Goal: Communication & Community: Answer question/provide support

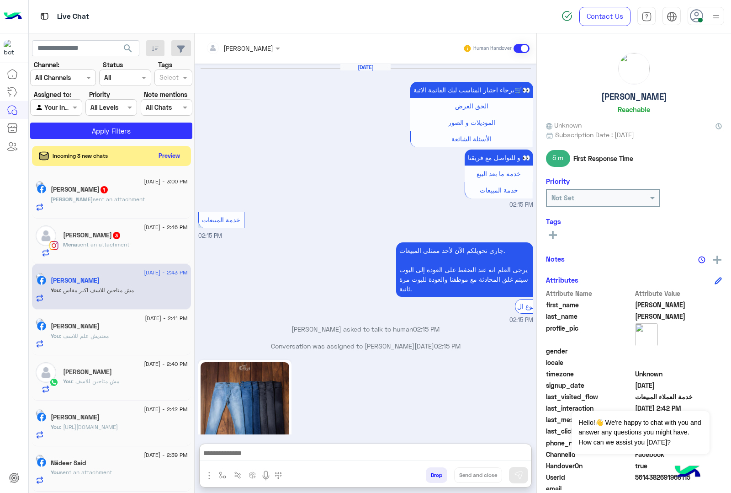
scroll to position [1286, 0]
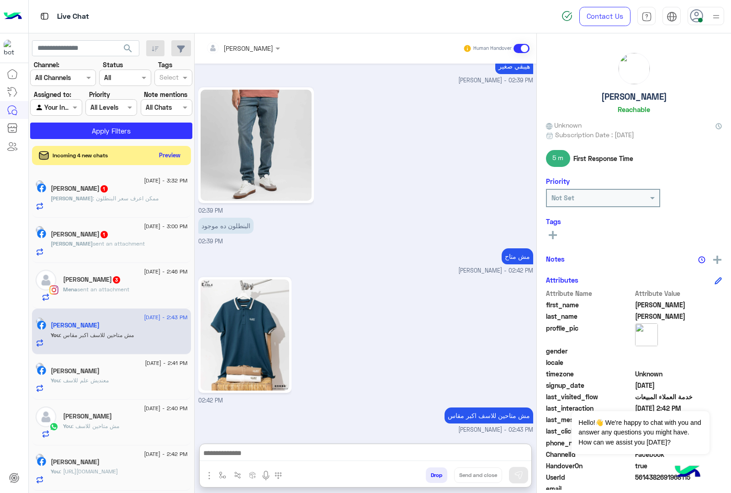
click at [174, 159] on button "Preview" at bounding box center [170, 155] width 28 height 12
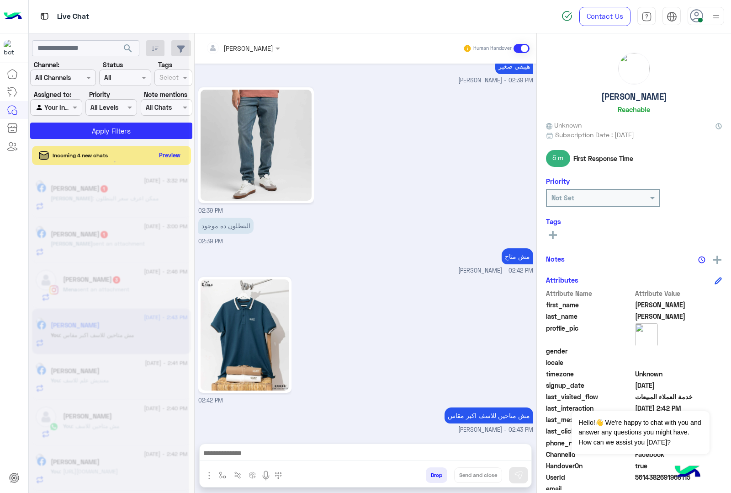
scroll to position [1245, 0]
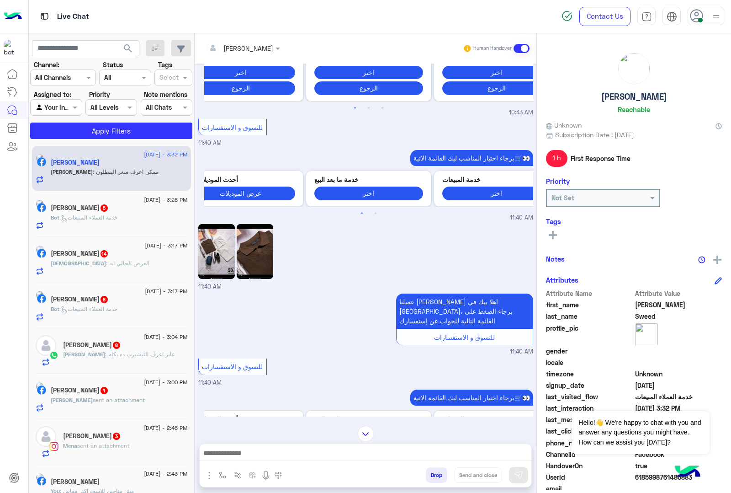
click at [213, 227] on img at bounding box center [216, 251] width 37 height 55
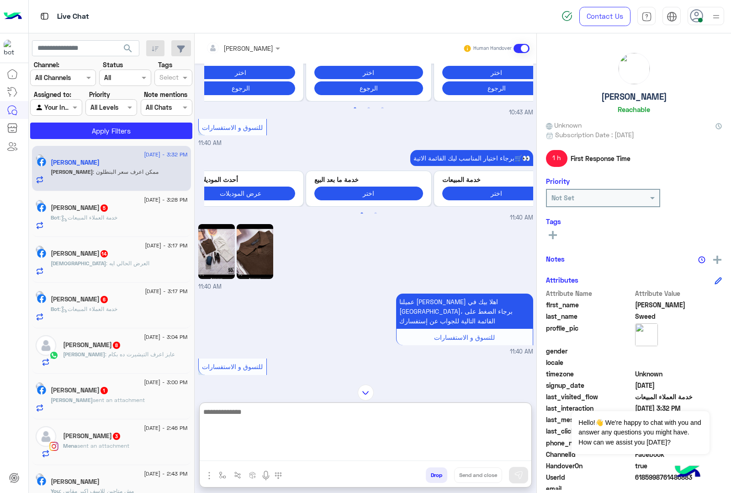
click at [242, 450] on textarea at bounding box center [366, 433] width 332 height 55
type textarea "***"
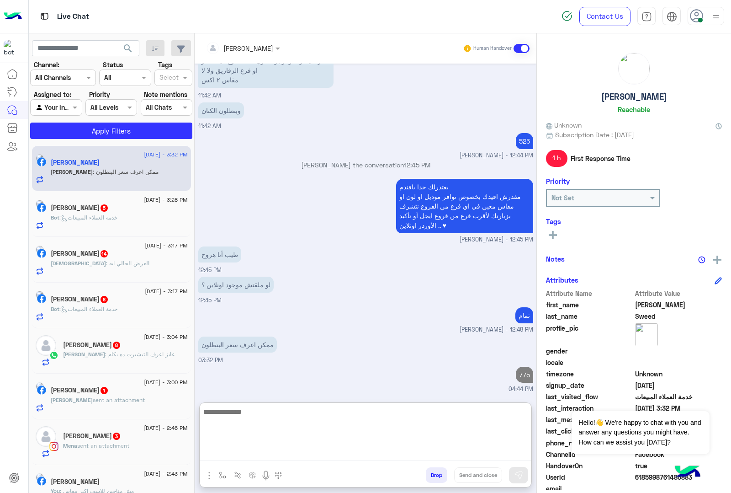
scroll to position [1526, 0]
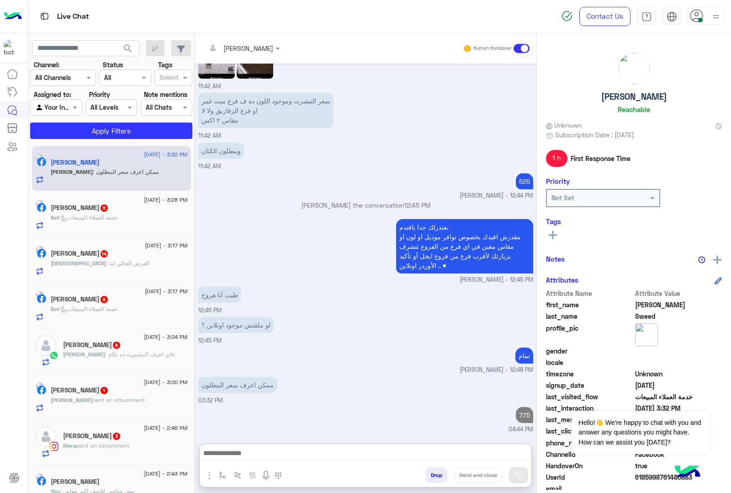
click at [66, 205] on h5 "[PERSON_NAME] 5" at bounding box center [80, 208] width 58 height 8
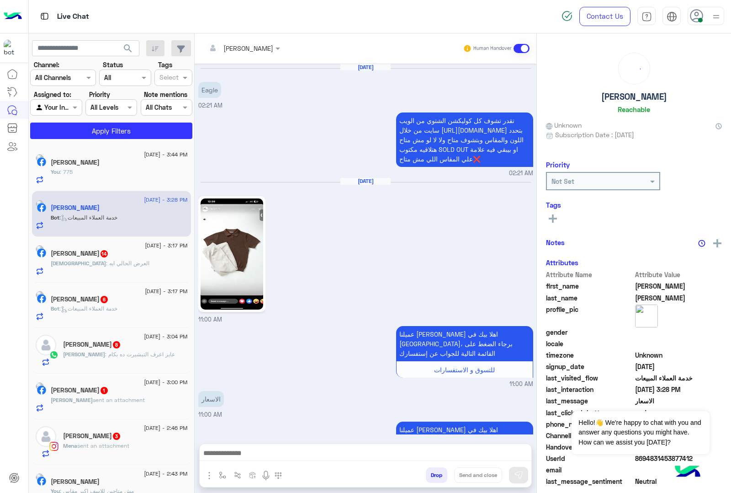
scroll to position [299, 0]
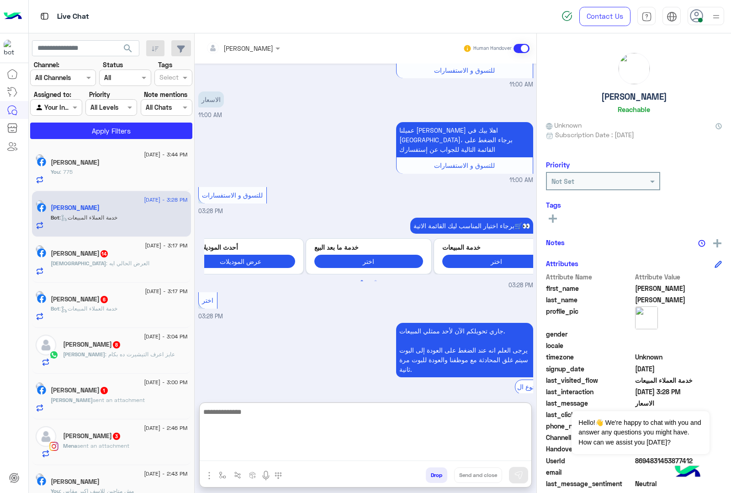
click at [223, 459] on textarea at bounding box center [366, 433] width 332 height 55
paste textarea "**********"
type textarea "**********"
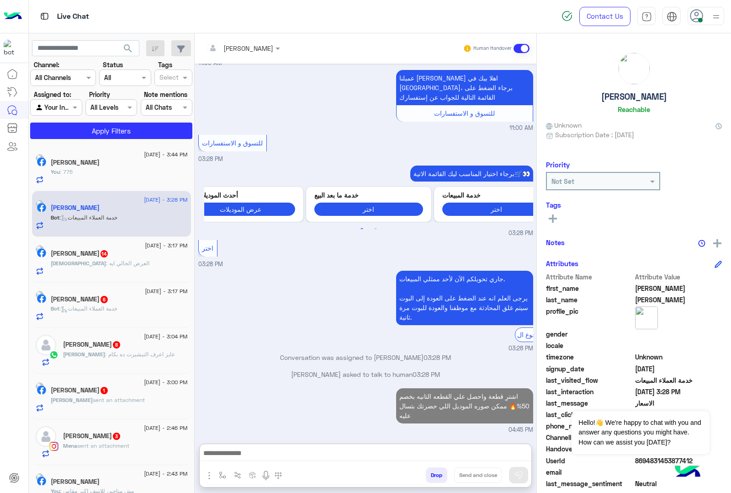
click at [86, 259] on div "[PERSON_NAME] 14" at bounding box center [119, 254] width 137 height 10
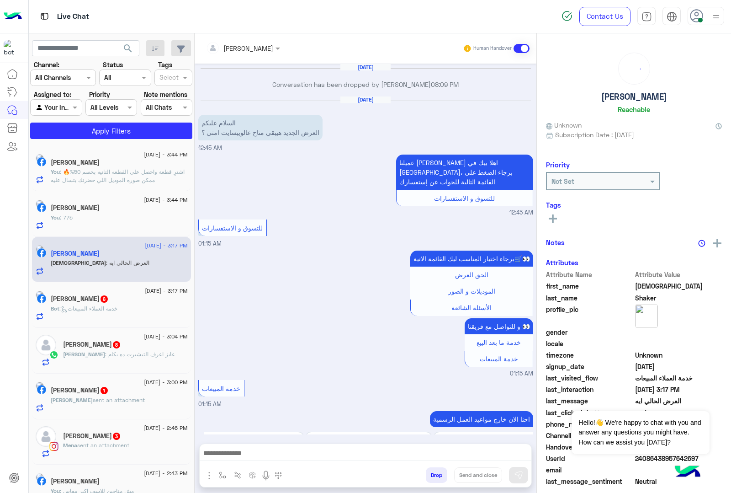
scroll to position [1340, 0]
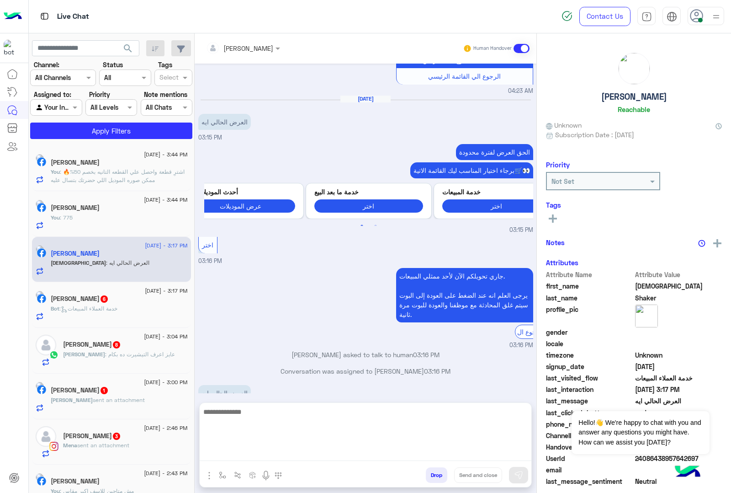
click at [252, 457] on textarea at bounding box center [366, 433] width 332 height 55
paste textarea "**********"
type textarea "**********"
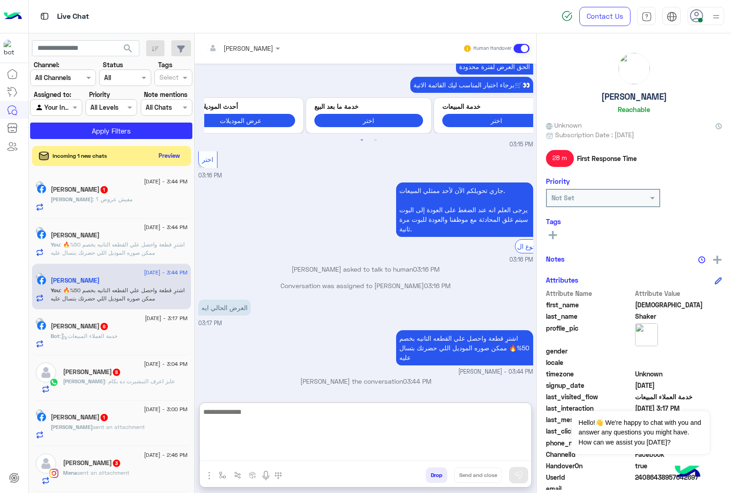
scroll to position [1429, 0]
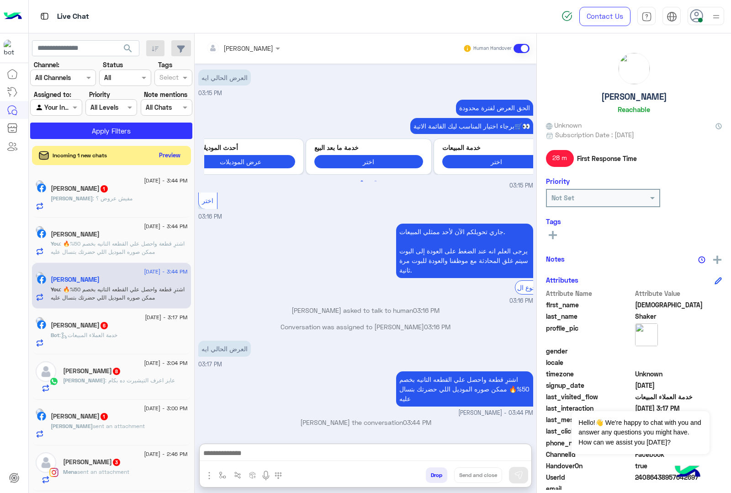
click at [177, 158] on button "Preview" at bounding box center [170, 155] width 28 height 12
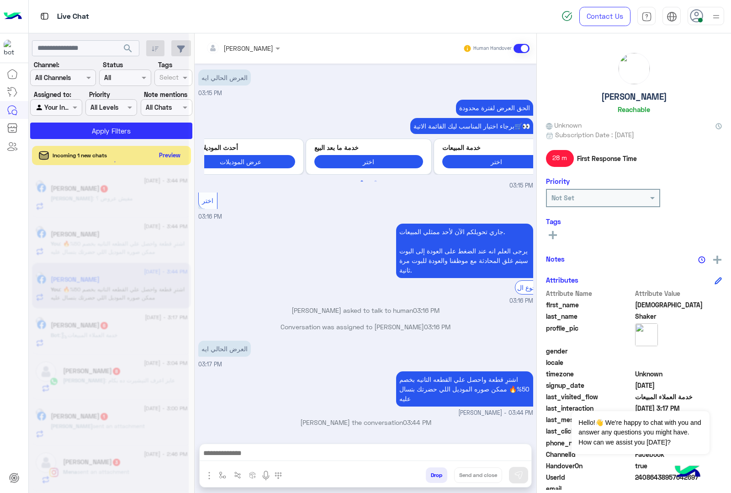
scroll to position [1405, 0]
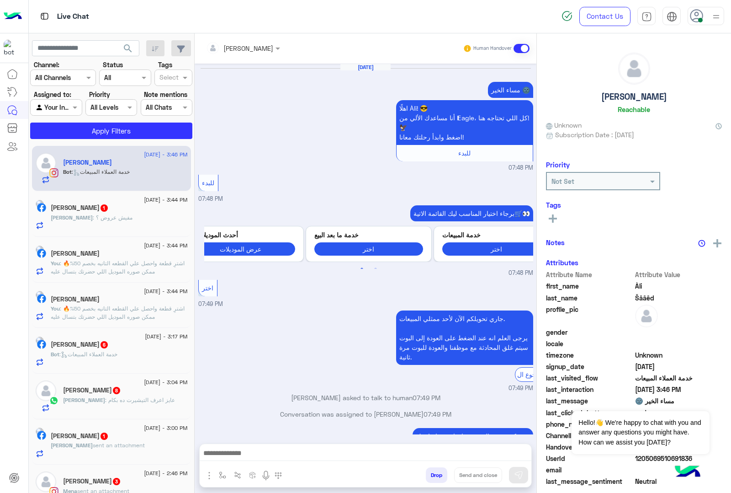
scroll to position [1097, 0]
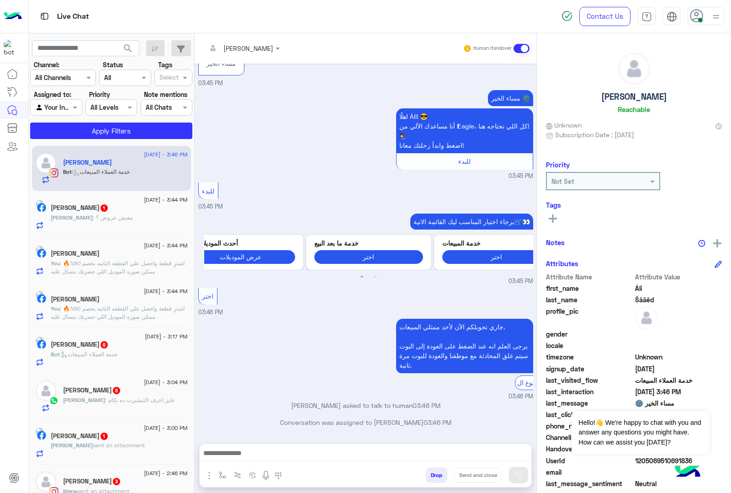
click at [270, 463] on div at bounding box center [366, 455] width 332 height 23
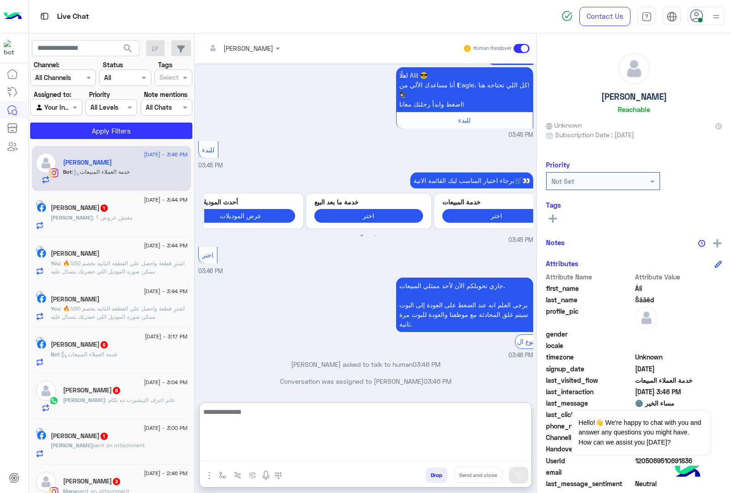
click at [270, 454] on textarea at bounding box center [366, 433] width 332 height 55
paste textarea "**********"
type textarea "**********"
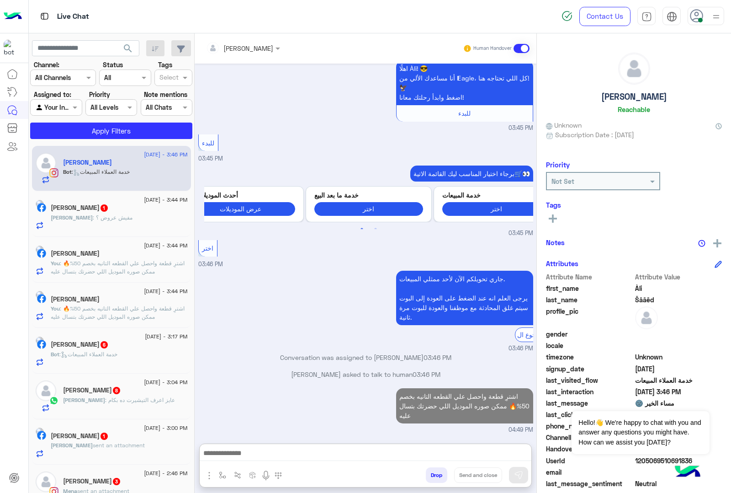
click at [92, 208] on h5 "[PERSON_NAME] 1" at bounding box center [80, 208] width 58 height 8
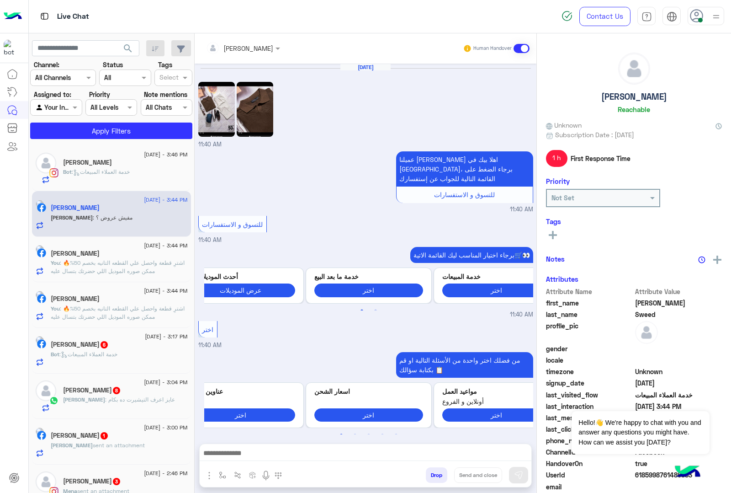
scroll to position [982, 0]
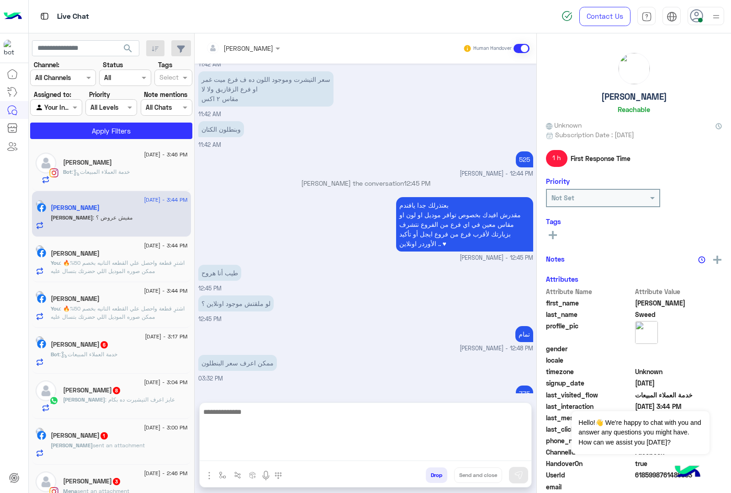
click at [240, 456] on textarea at bounding box center [366, 433] width 332 height 55
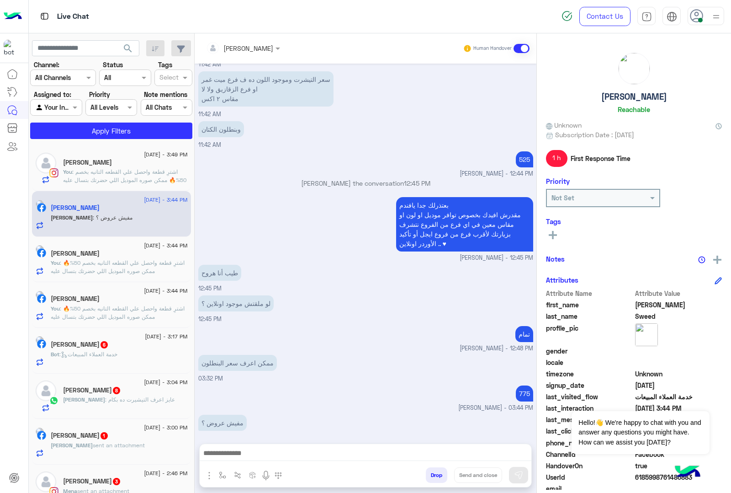
click at [244, 461] on div at bounding box center [366, 455] width 332 height 23
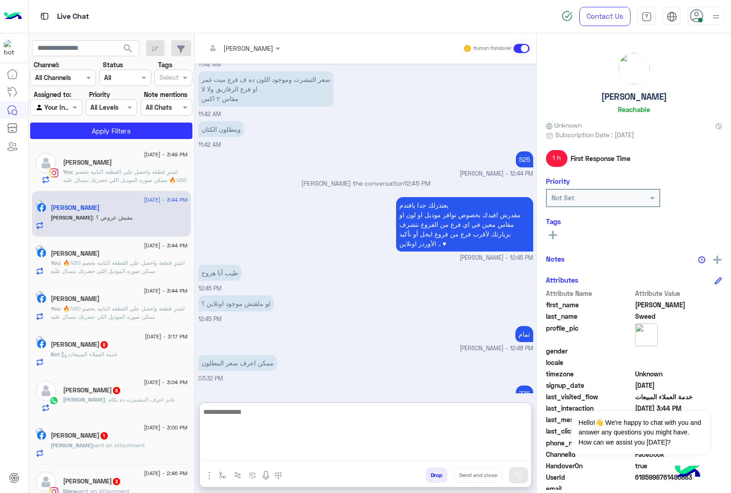
click at [245, 453] on textarea at bounding box center [366, 433] width 332 height 55
paste textarea "**********"
type textarea "**********"
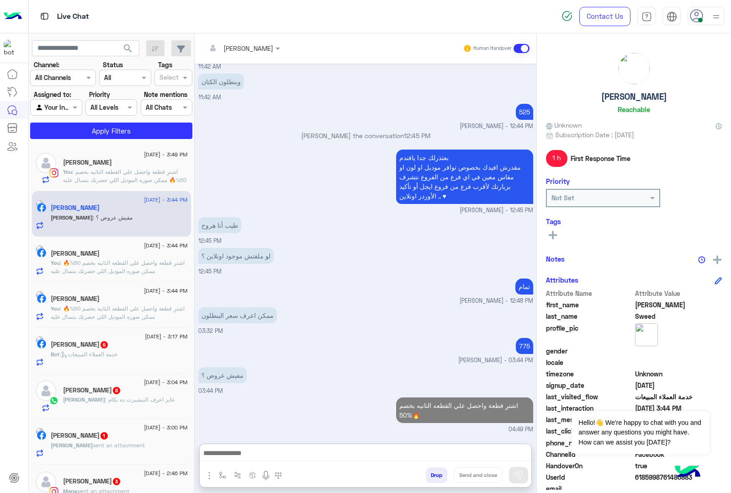
click at [108, 348] on span "6" at bounding box center [104, 344] width 7 height 7
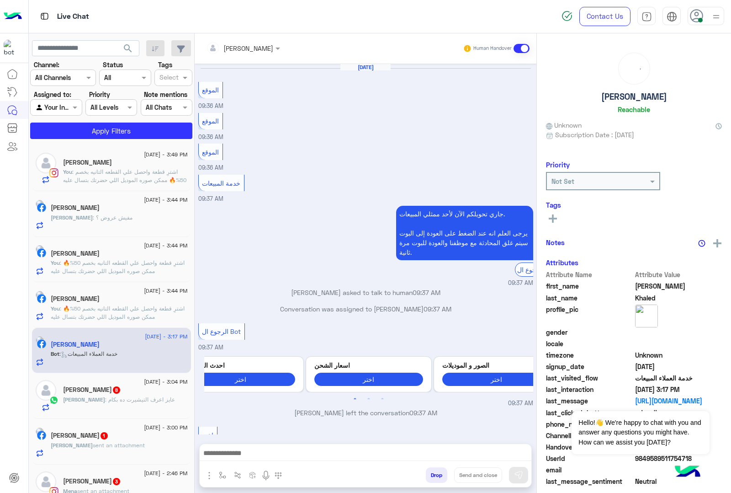
scroll to position [1276, 0]
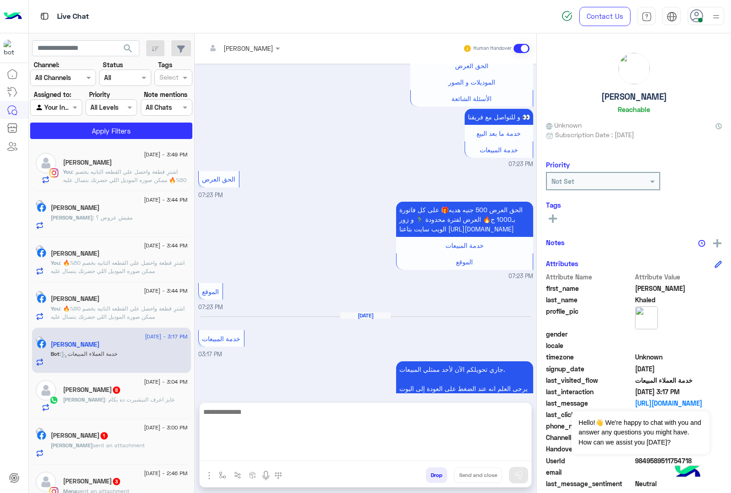
click at [222, 449] on textarea at bounding box center [366, 433] width 332 height 55
paste textarea "**********"
type textarea "**********"
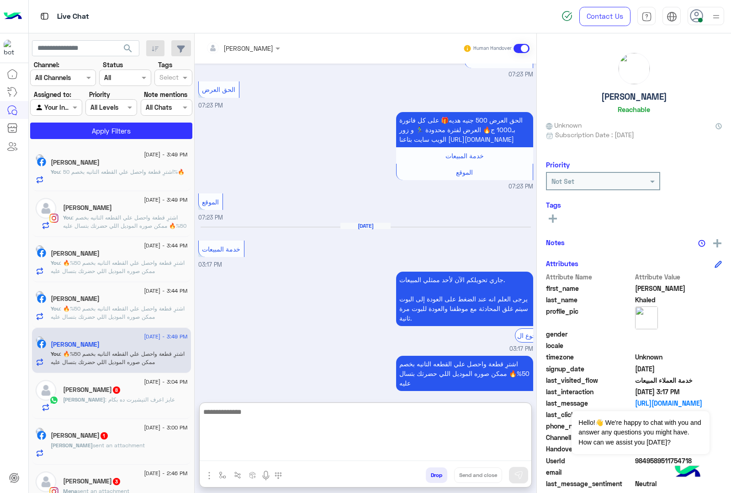
scroll to position [1382, 0]
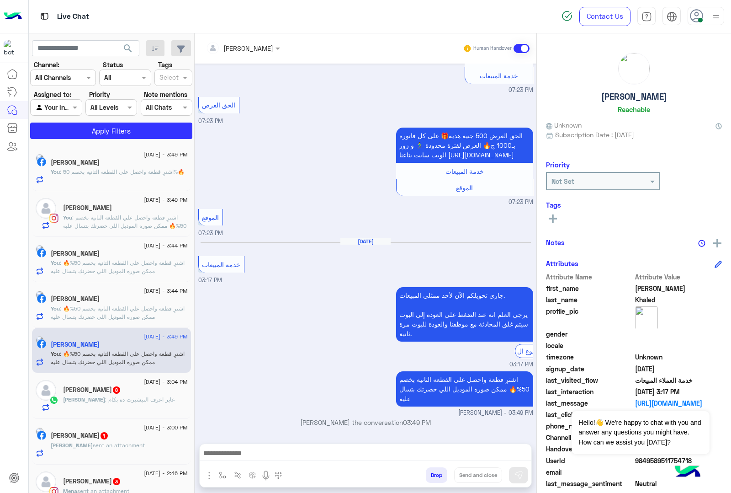
click at [105, 403] on span ": عايز اعرف التيشيرت ده بكام" at bounding box center [140, 399] width 70 height 7
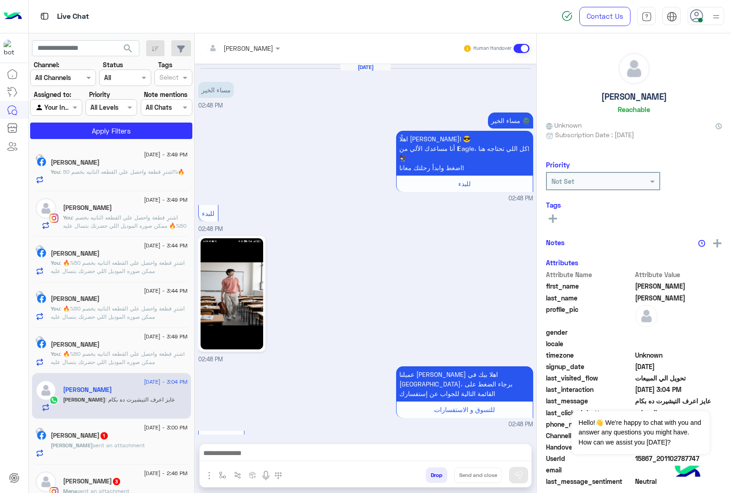
scroll to position [642, 0]
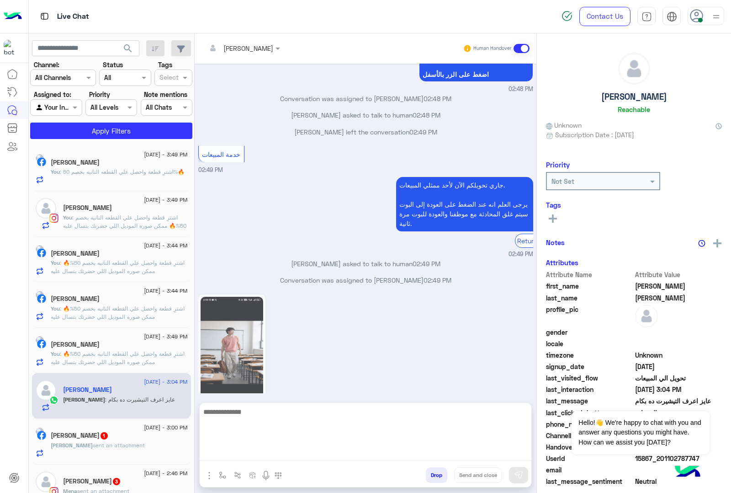
click at [266, 452] on textarea at bounding box center [366, 433] width 332 height 55
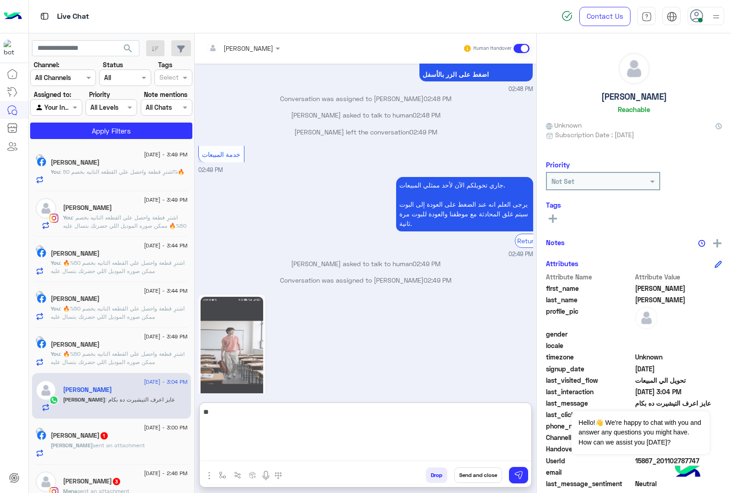
type textarea "***"
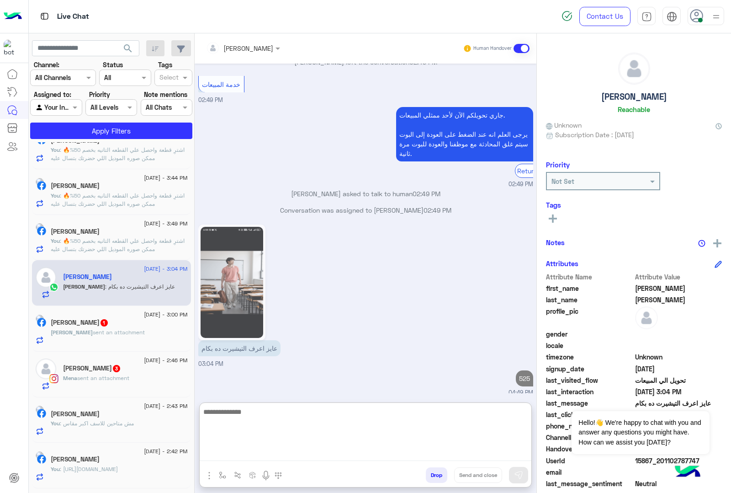
scroll to position [114, 0]
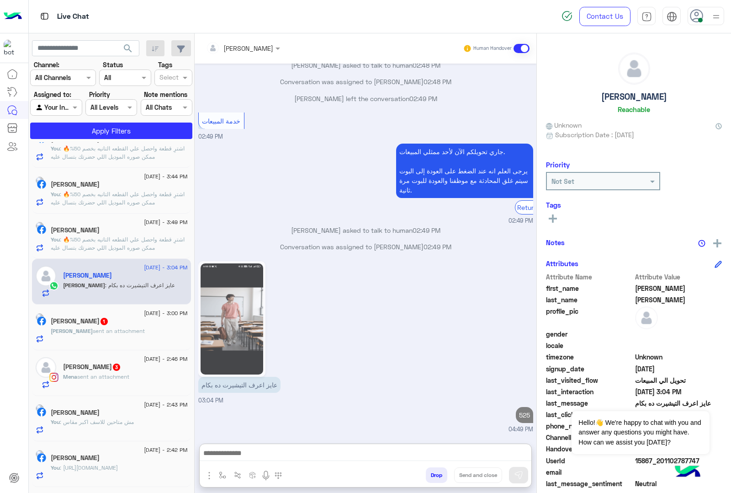
click at [101, 319] on h5 "[PERSON_NAME] 1" at bounding box center [80, 321] width 58 height 8
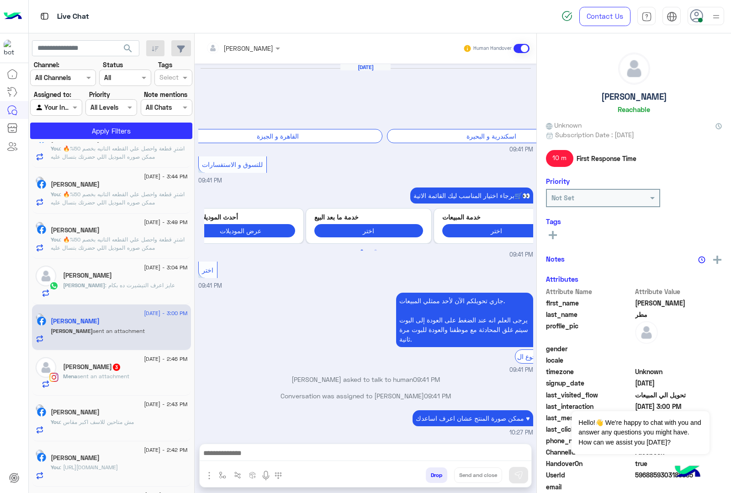
scroll to position [1232, 0]
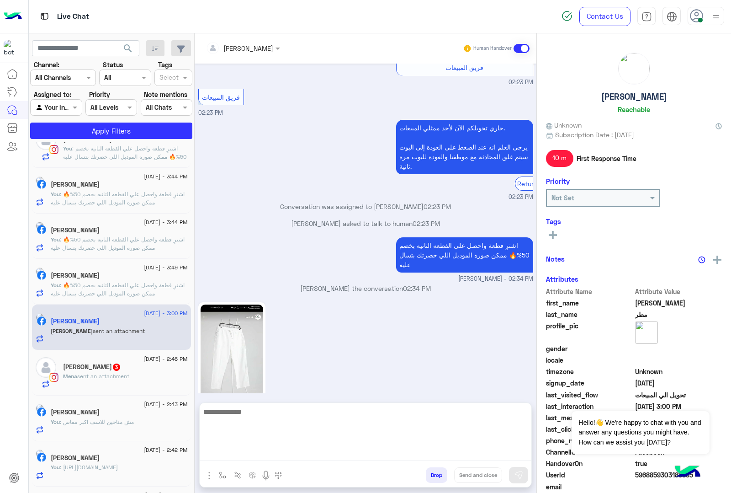
click at [252, 450] on textarea at bounding box center [366, 433] width 332 height 55
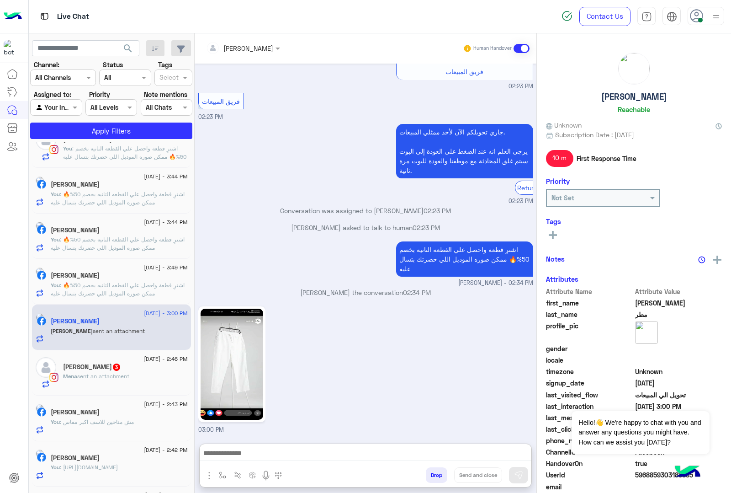
click at [218, 307] on link at bounding box center [231, 364] width 67 height 116
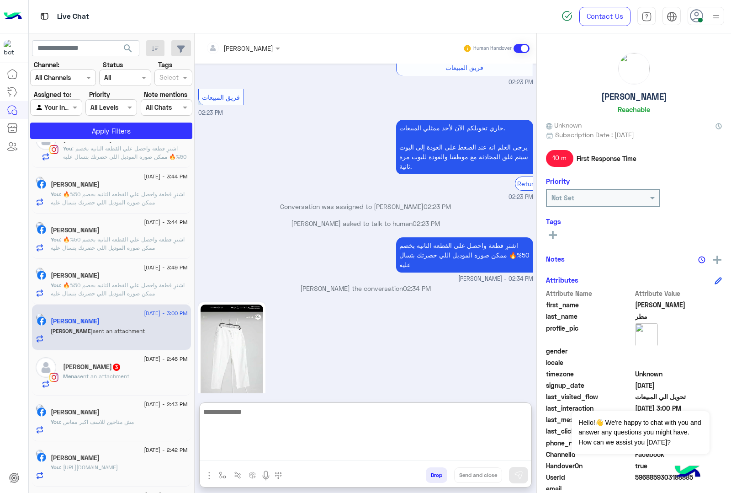
click at [250, 459] on textarea at bounding box center [366, 433] width 332 height 55
type textarea "***"
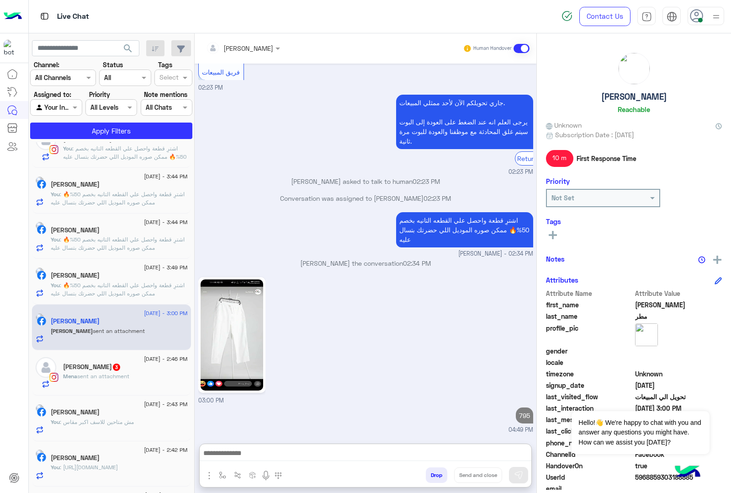
click at [119, 376] on span "sent an attachment" at bounding box center [103, 375] width 52 height 7
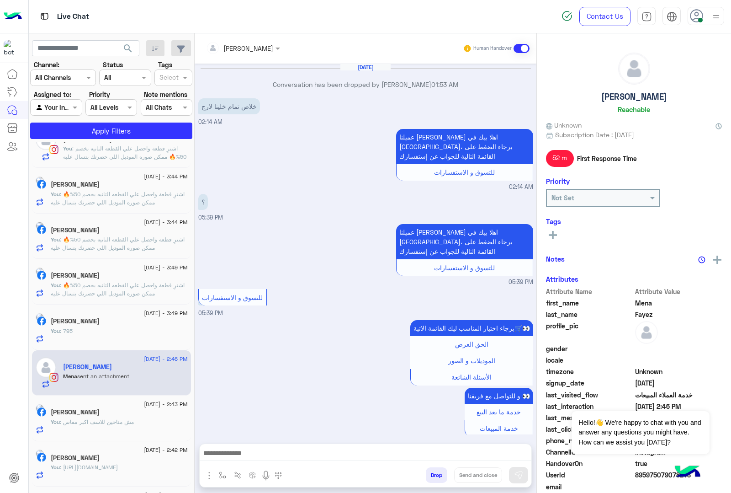
scroll to position [1034, 0]
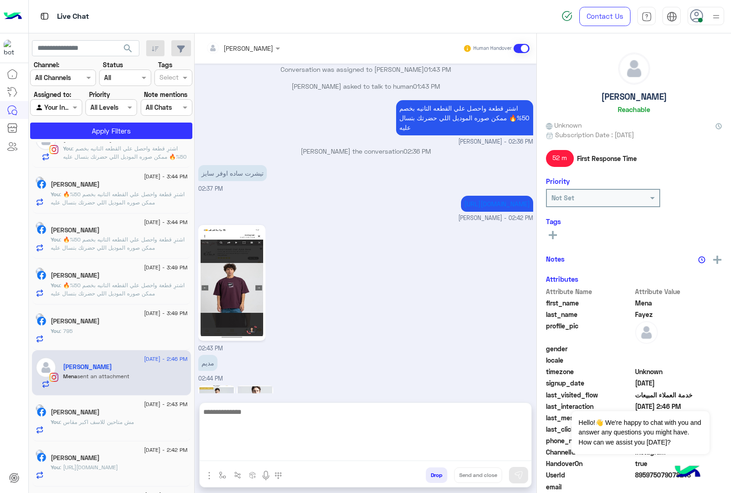
click at [254, 460] on textarea at bounding box center [366, 433] width 332 height 55
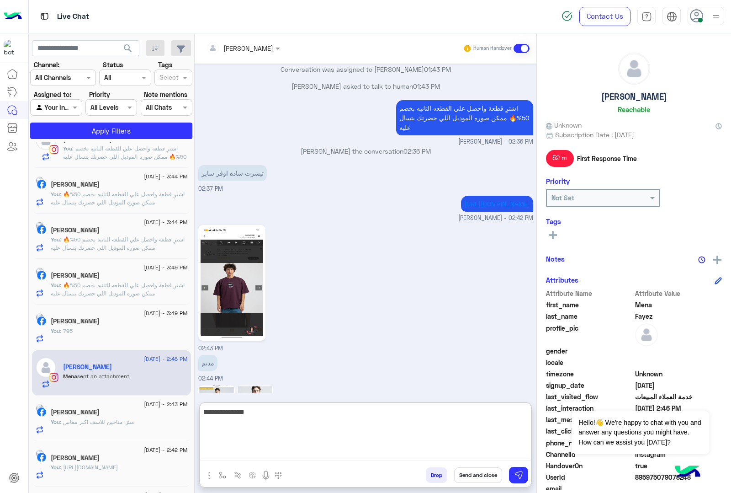
type textarea "**********"
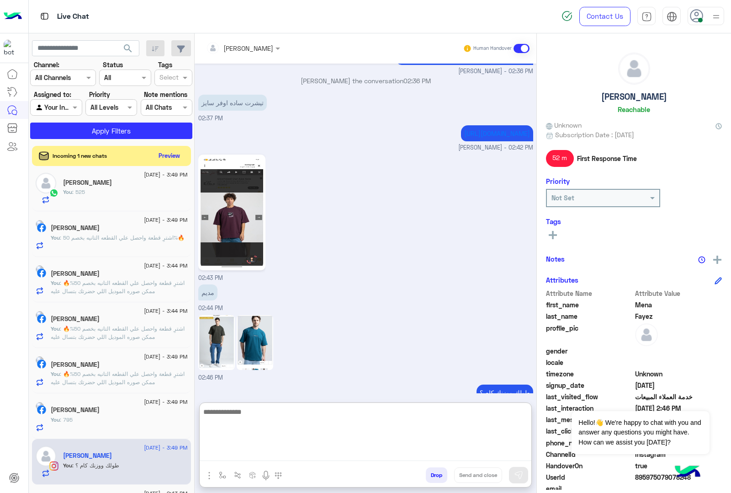
scroll to position [0, 0]
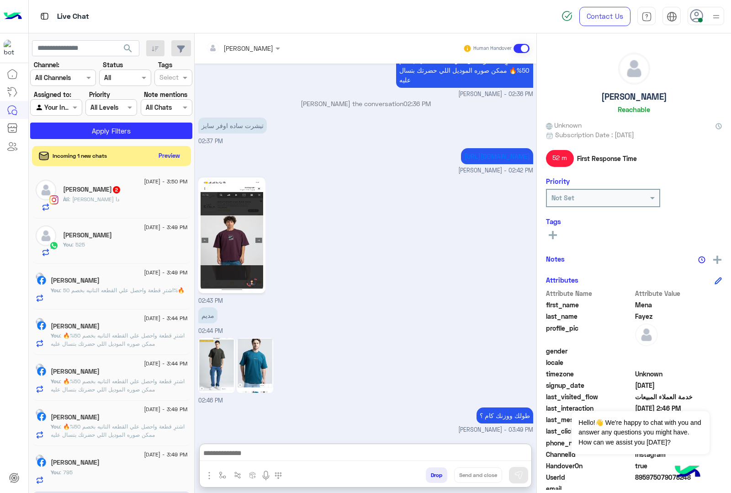
click at [108, 199] on div "Àli : البنطالون دا" at bounding box center [125, 203] width 125 height 16
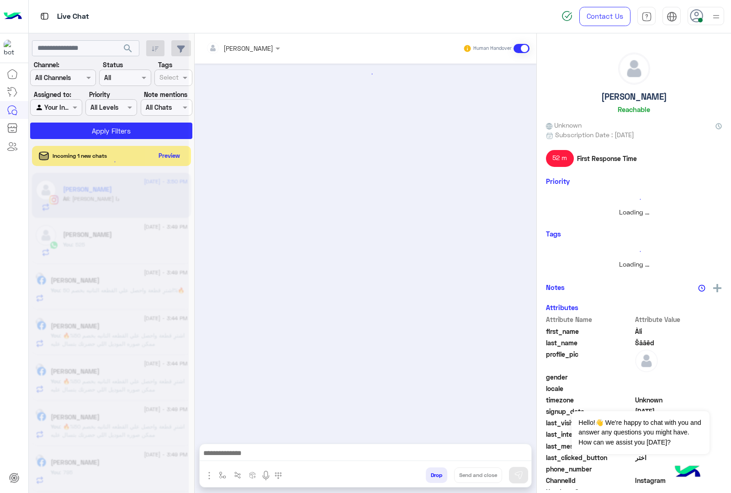
scroll to position [1090, 0]
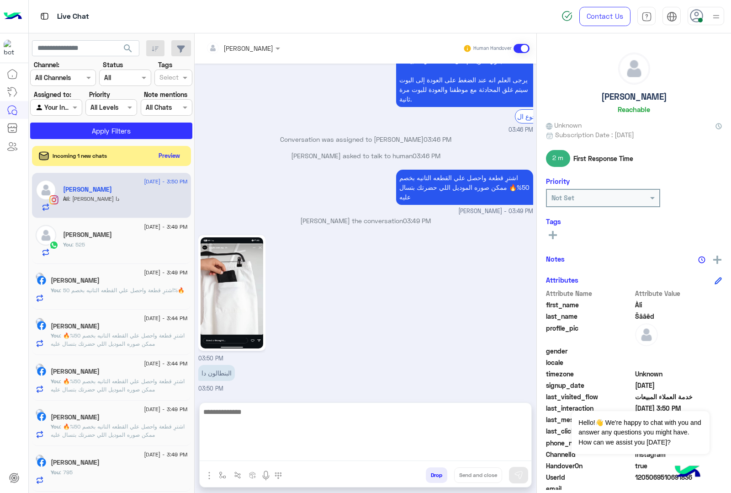
click at [239, 451] on textarea at bounding box center [366, 433] width 332 height 55
type textarea "***"
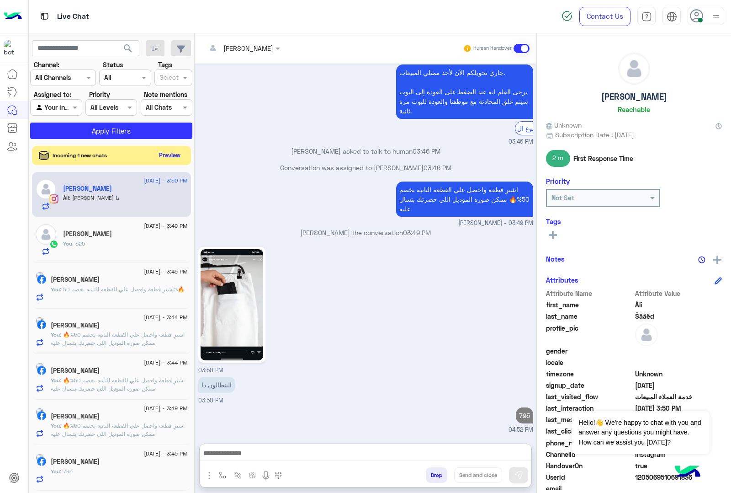
click at [167, 151] on button "Preview" at bounding box center [170, 155] width 28 height 12
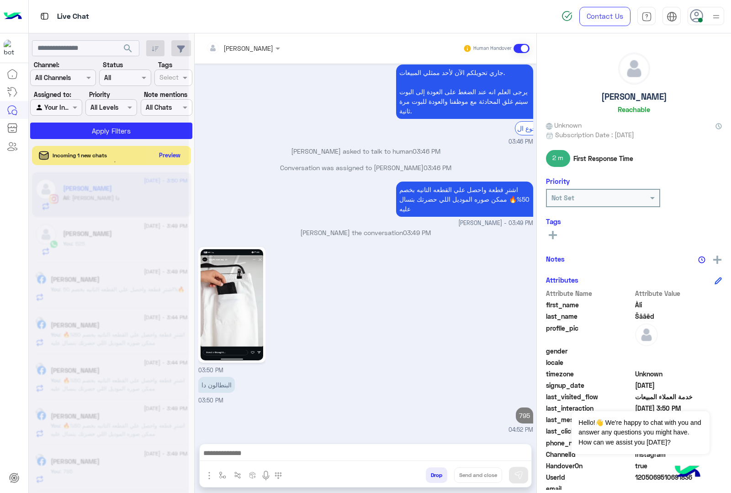
scroll to position [1118, 0]
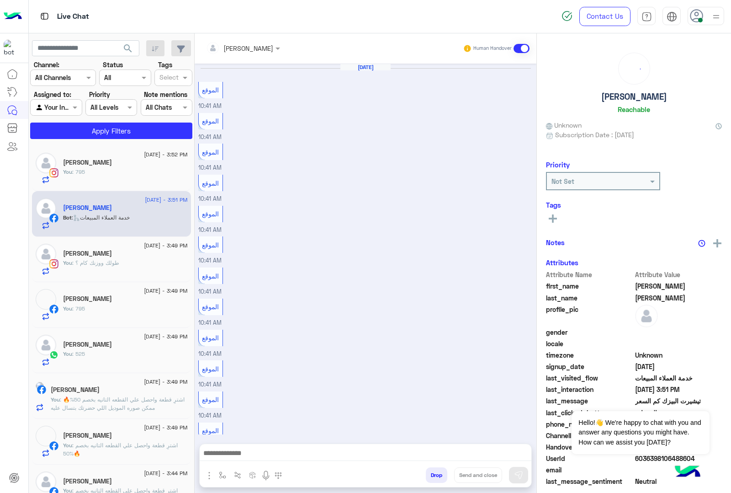
scroll to position [588, 0]
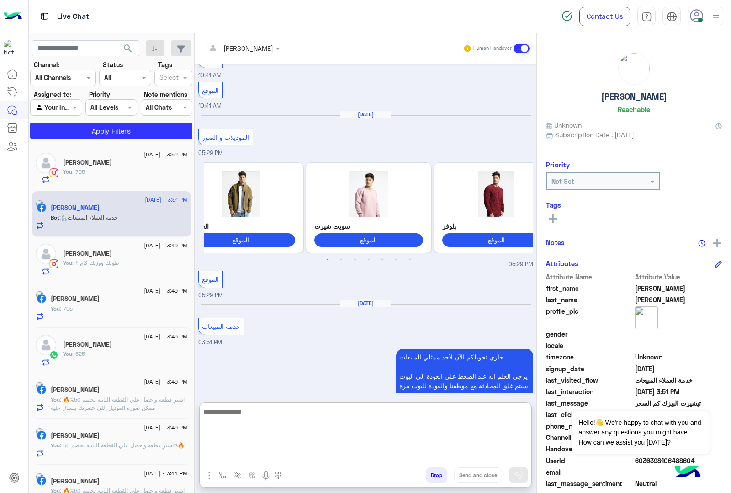
click at [260, 448] on textarea at bounding box center [366, 433] width 332 height 55
paste textarea "**********"
type textarea "**********"
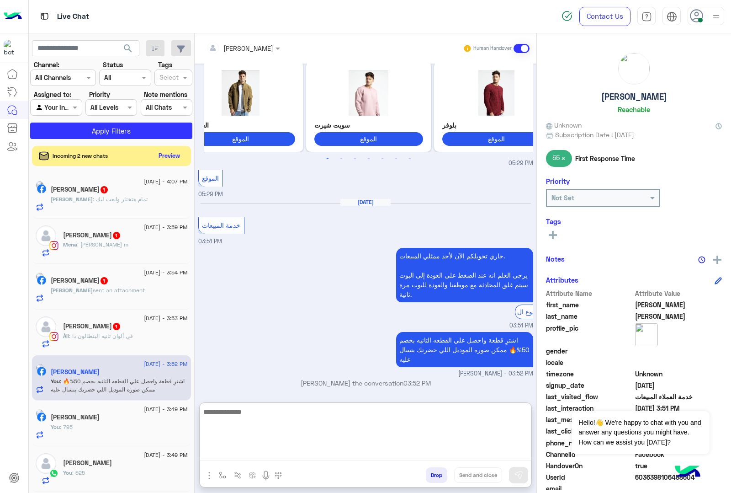
scroll to position [693, 0]
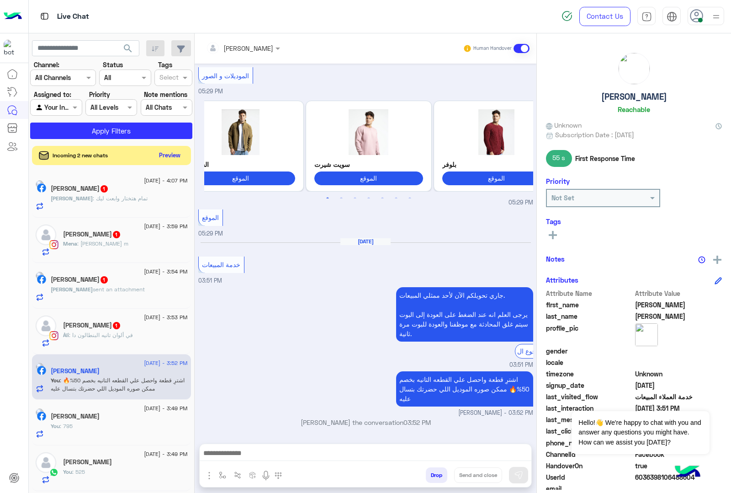
click at [165, 157] on button "Preview" at bounding box center [170, 155] width 28 height 12
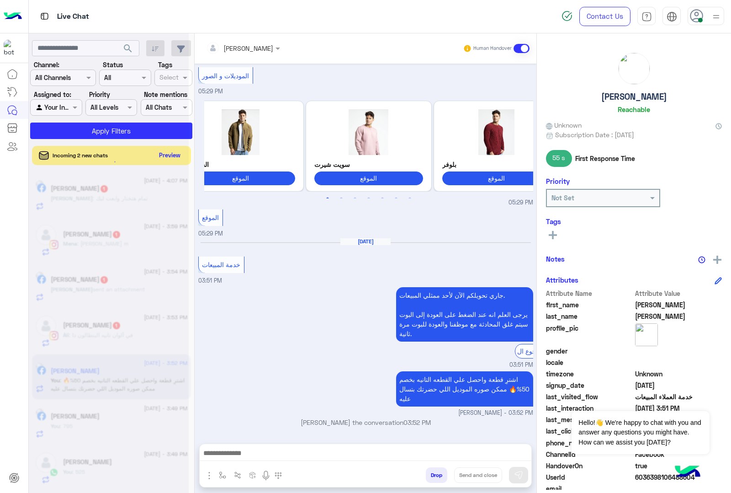
scroll to position [652, 0]
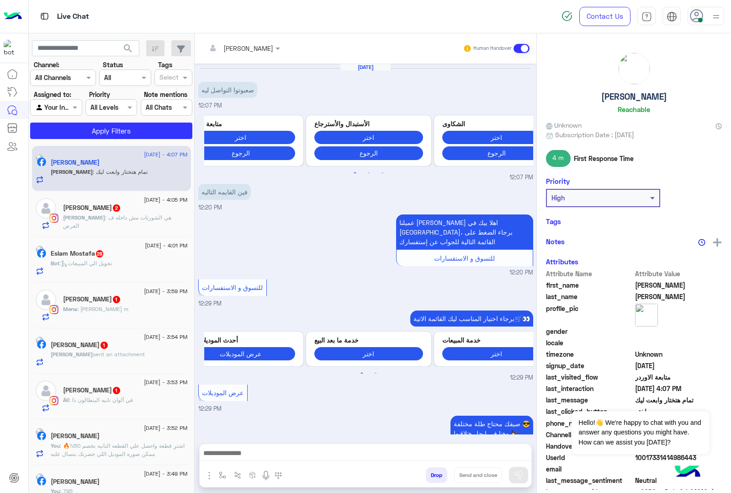
scroll to position [827, 0]
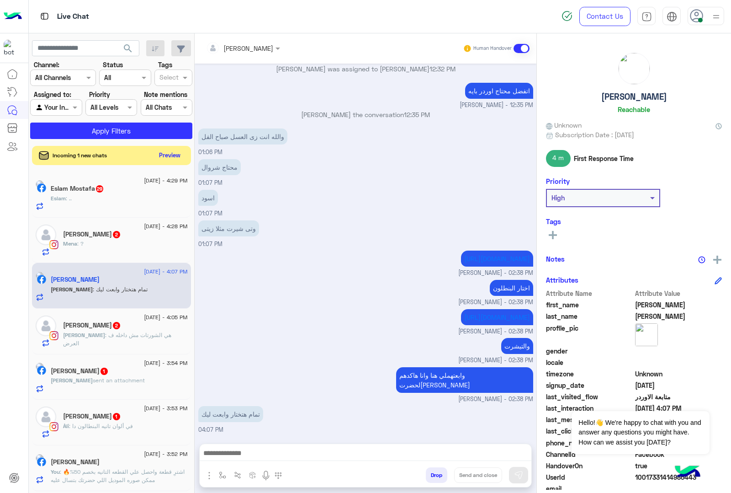
click at [168, 154] on button "Preview" at bounding box center [170, 155] width 28 height 12
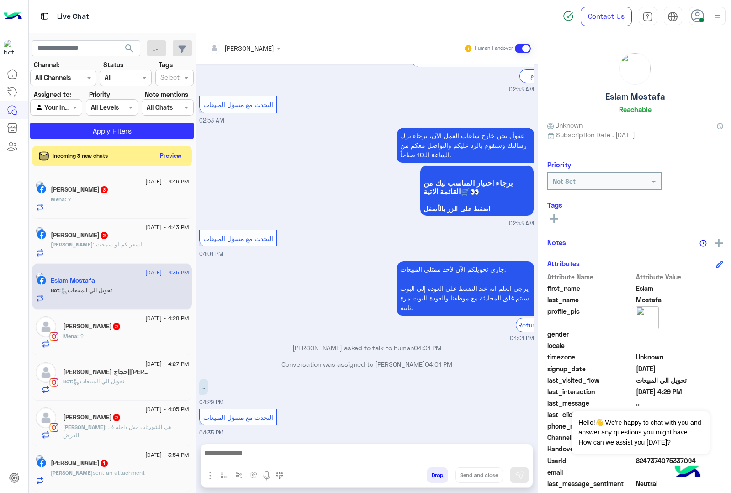
scroll to position [1579, 0]
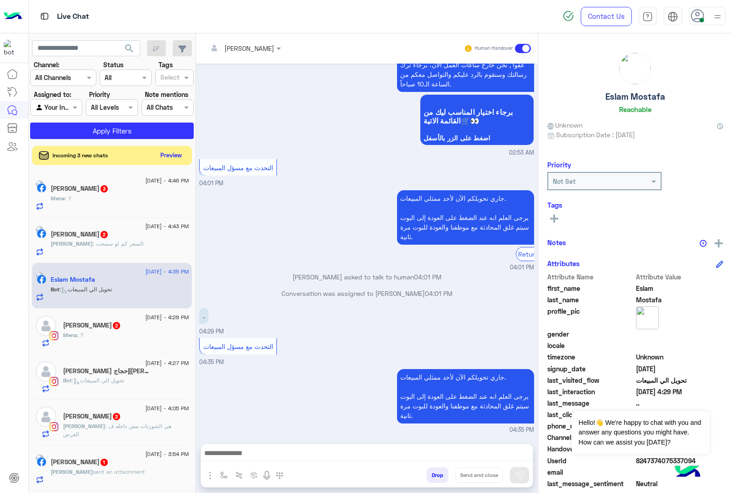
click at [163, 154] on button "Preview" at bounding box center [171, 155] width 28 height 12
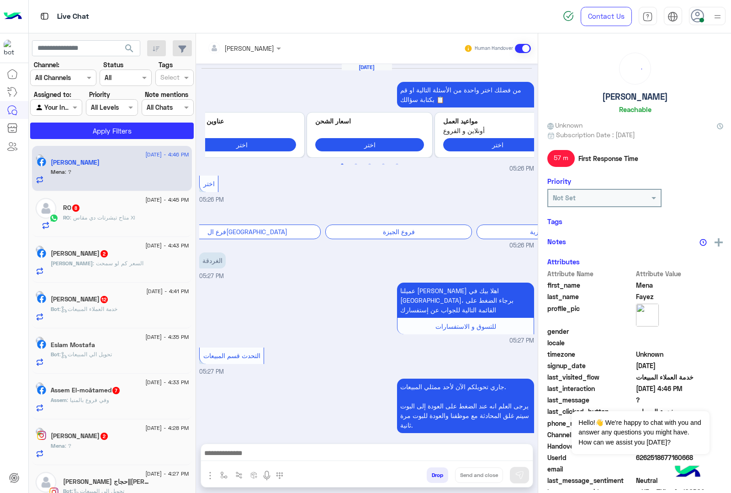
scroll to position [810, 0]
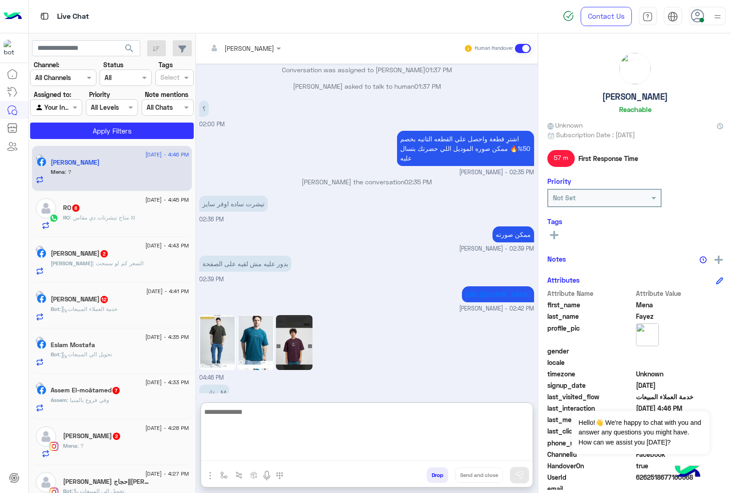
click at [244, 456] on textarea at bounding box center [367, 433] width 332 height 55
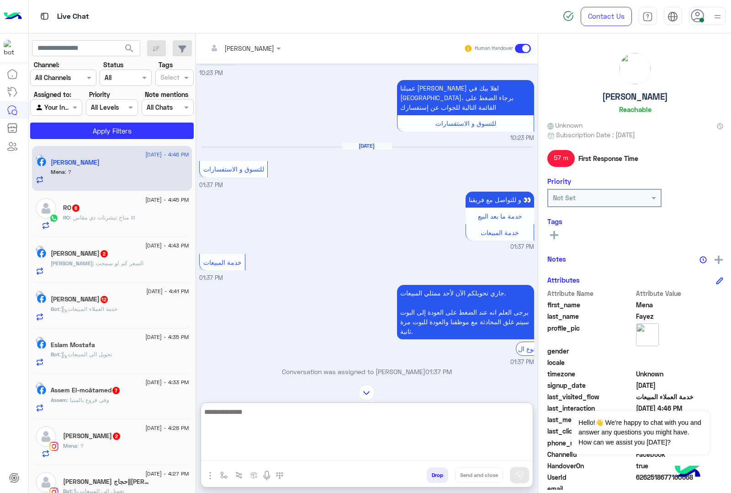
scroll to position [851, 0]
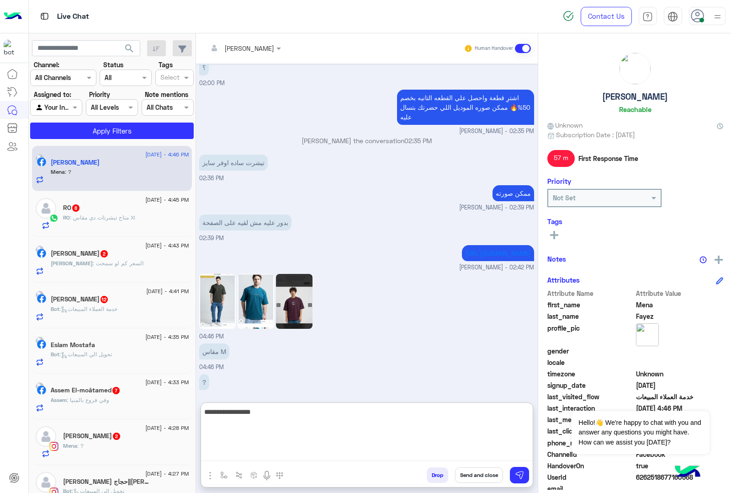
type textarea "**********"
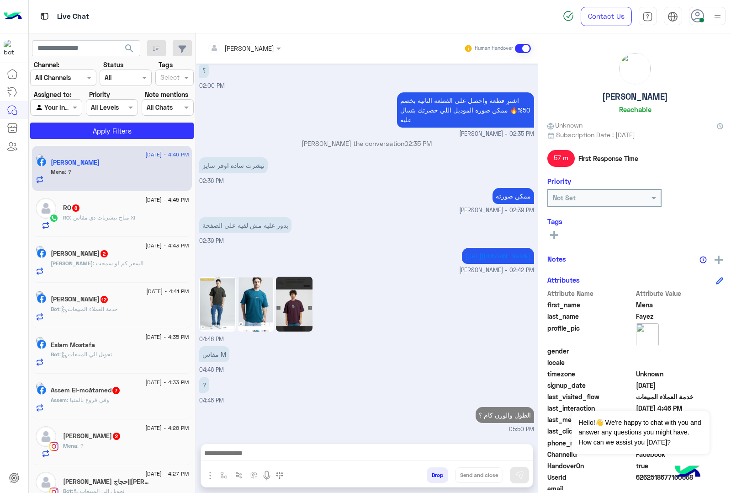
click at [92, 220] on span ": متاح تيشرتات دي مقاس Xl" at bounding box center [102, 217] width 65 height 7
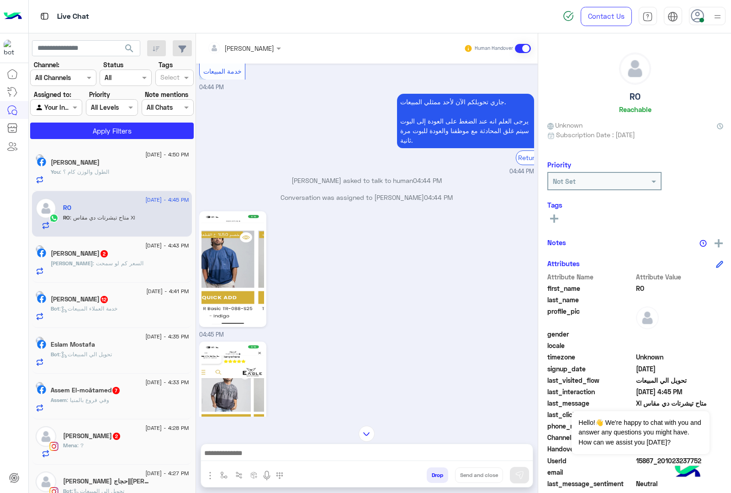
scroll to position [448, 0]
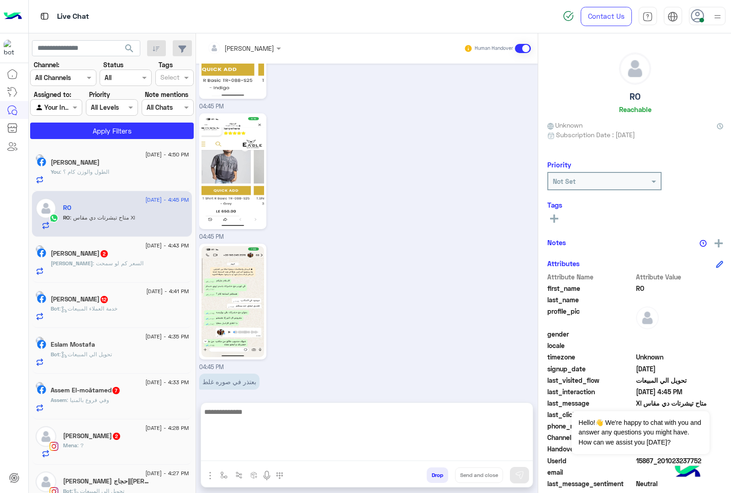
click at [242, 455] on textarea at bounding box center [367, 433] width 332 height 55
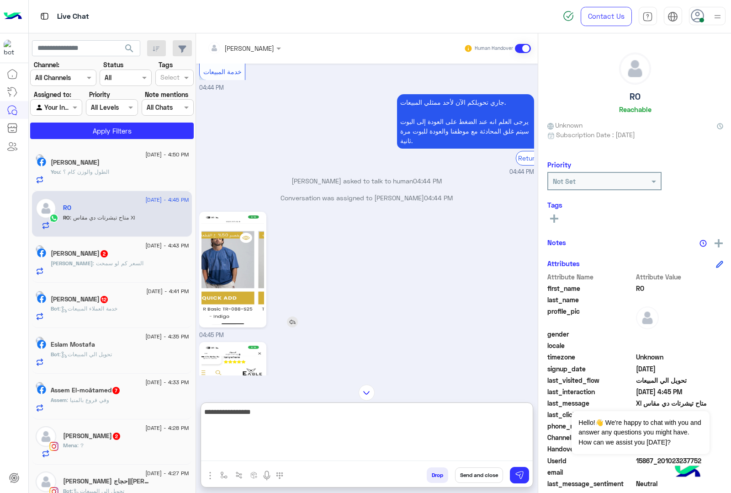
type textarea "**********"
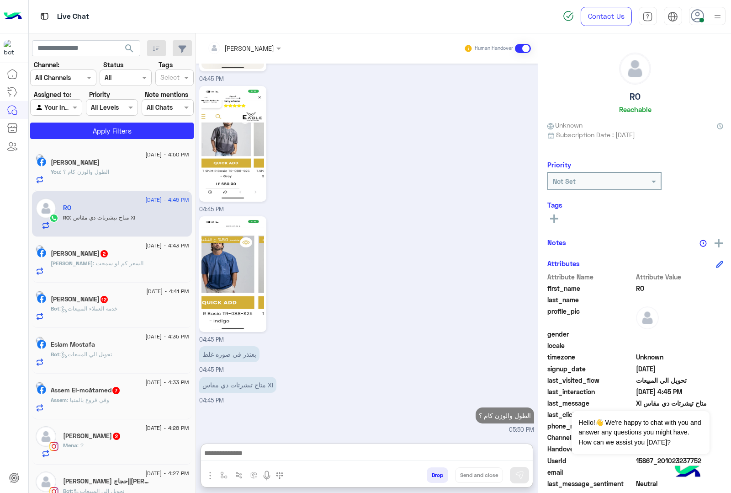
click at [93, 263] on span "[PERSON_NAME]" at bounding box center [72, 263] width 42 height 7
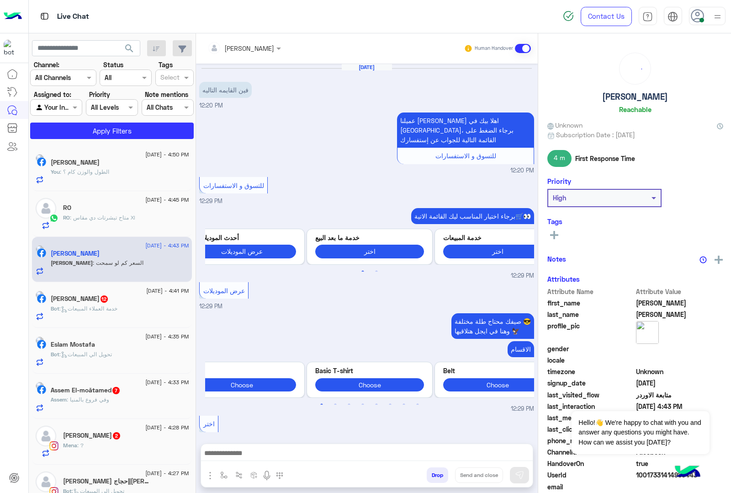
scroll to position [882, 0]
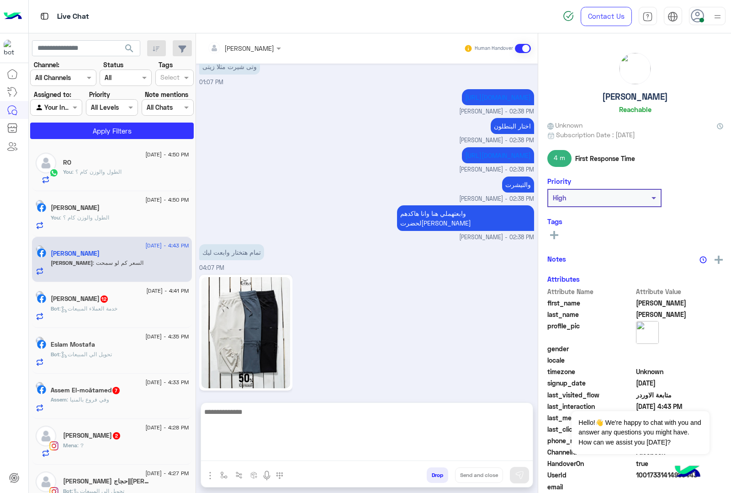
click at [257, 456] on textarea at bounding box center [367, 433] width 332 height 55
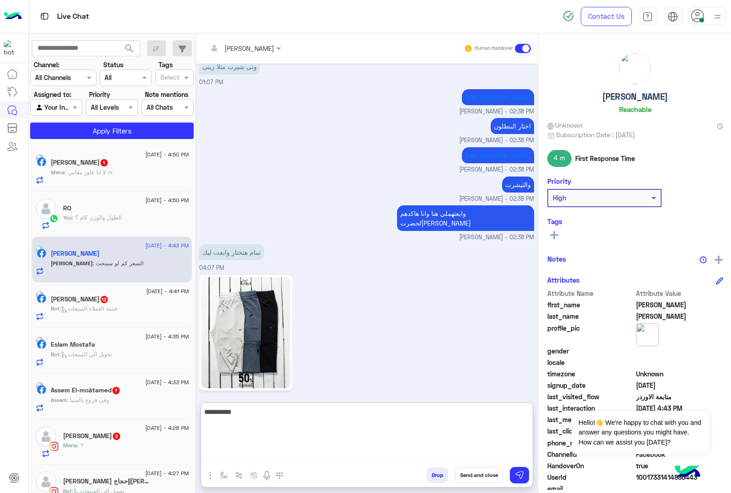
type textarea "**********"
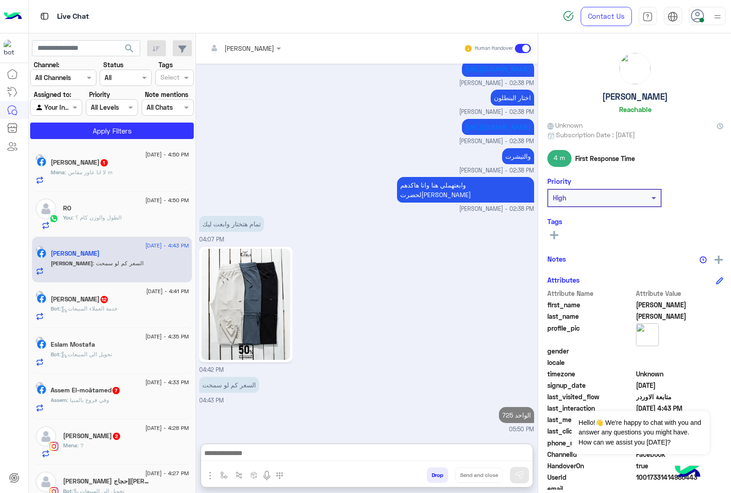
click at [140, 180] on div "Mena : لا انا عاوز مقاس m" at bounding box center [120, 176] width 138 height 16
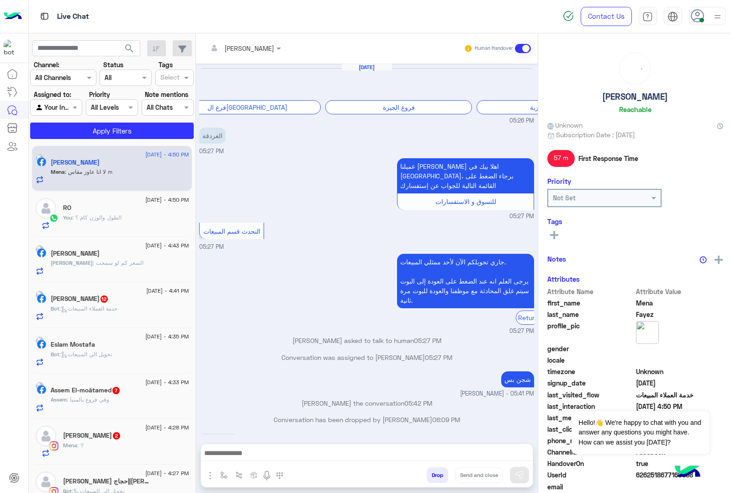
scroll to position [742, 0]
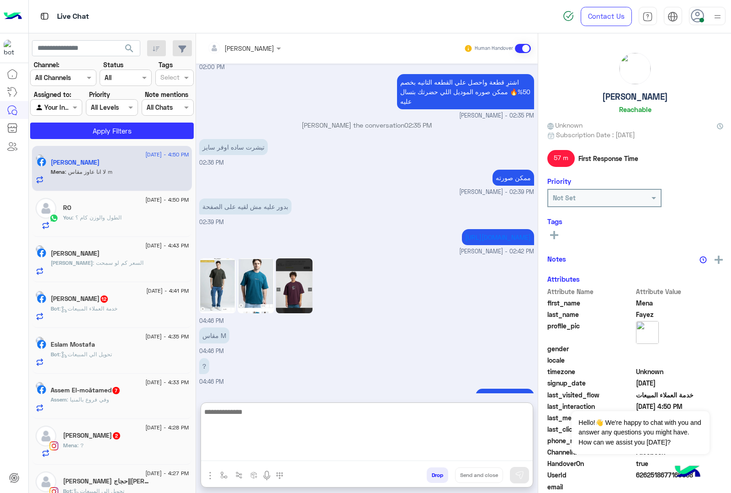
click at [254, 449] on textarea at bounding box center [367, 433] width 332 height 55
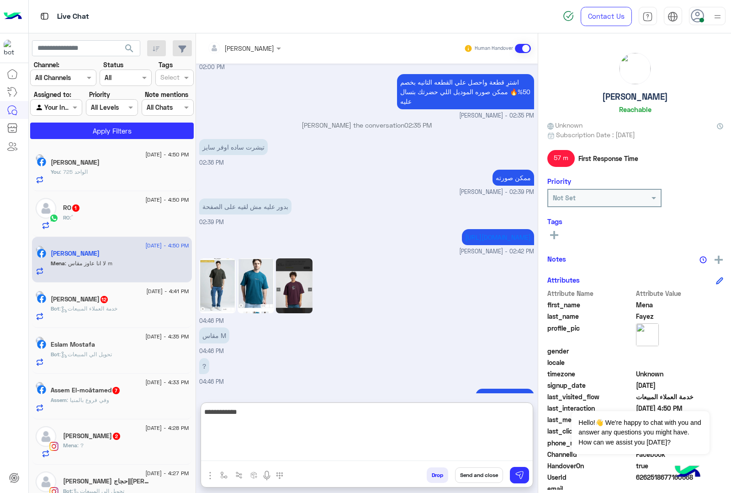
type textarea "**********"
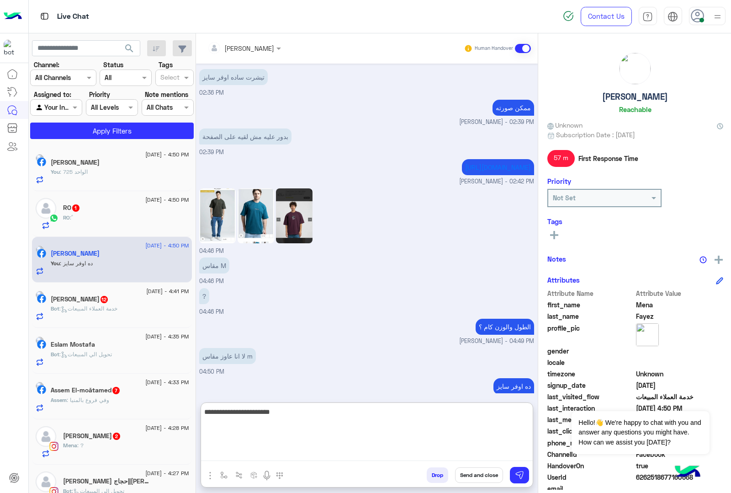
type textarea "**********"
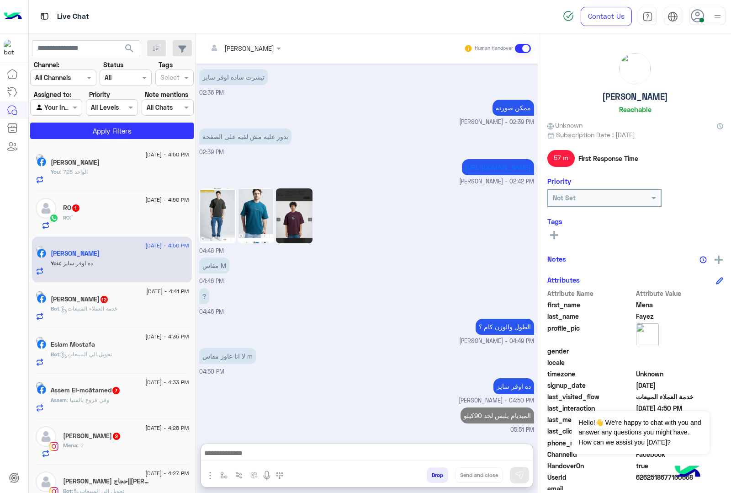
click at [88, 210] on div "RO 1" at bounding box center [126, 209] width 126 height 10
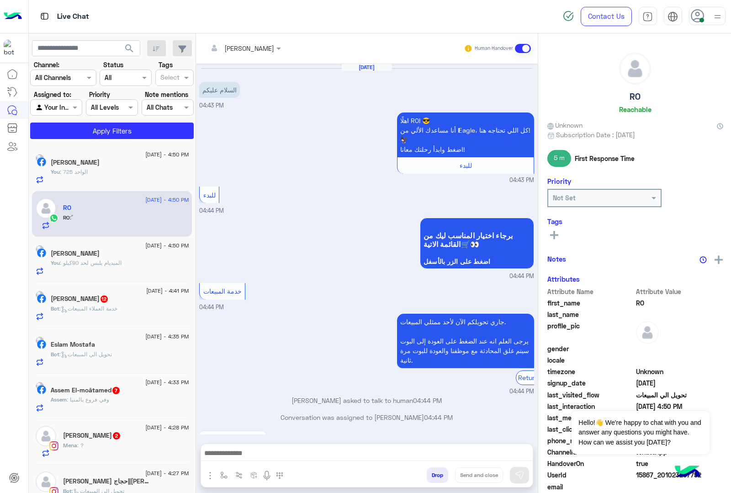
scroll to position [540, 0]
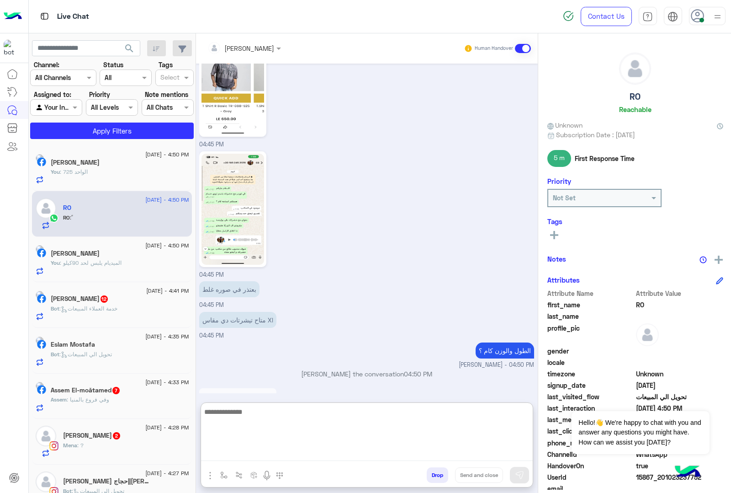
click at [263, 456] on textarea at bounding box center [367, 433] width 332 height 55
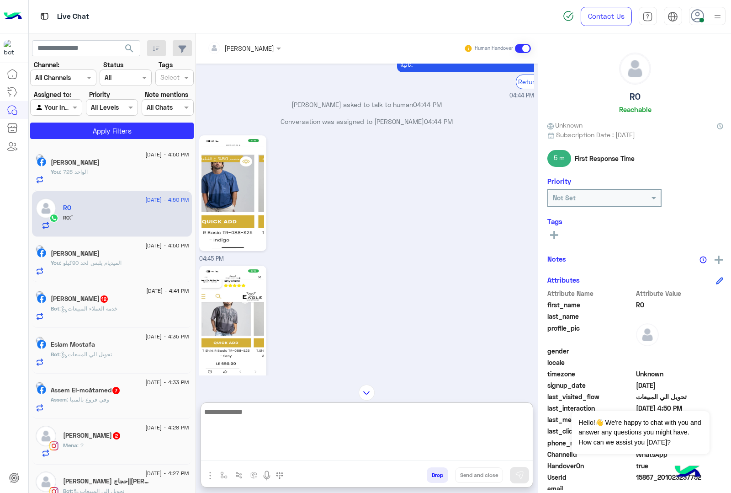
scroll to position [581, 0]
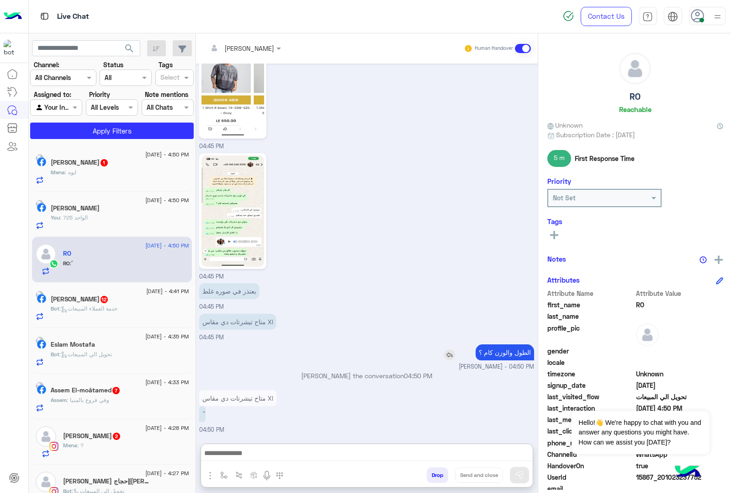
click at [444, 344] on div "الطول والوزن كام ؟" at bounding box center [479, 352] width 111 height 16
click at [444, 353] on img at bounding box center [449, 354] width 11 height 11
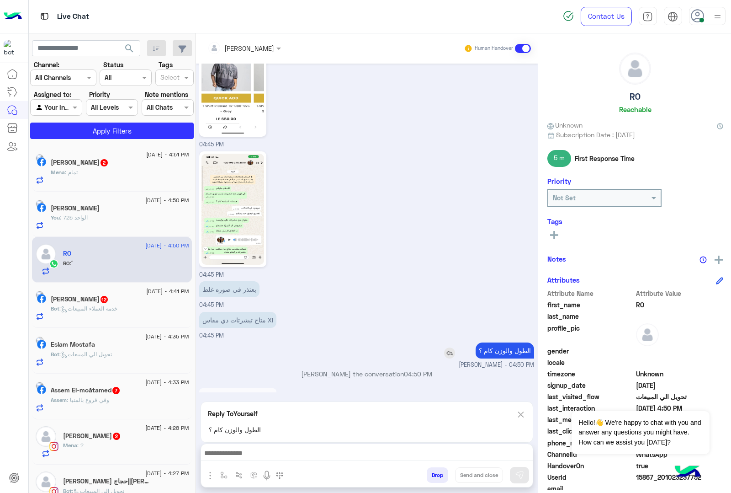
scroll to position [581, 0]
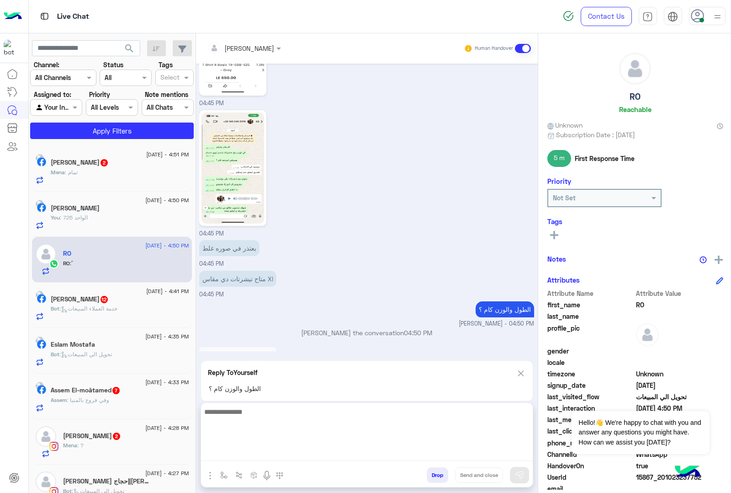
click at [225, 457] on textarea at bounding box center [367, 433] width 332 height 55
type textarea "*"
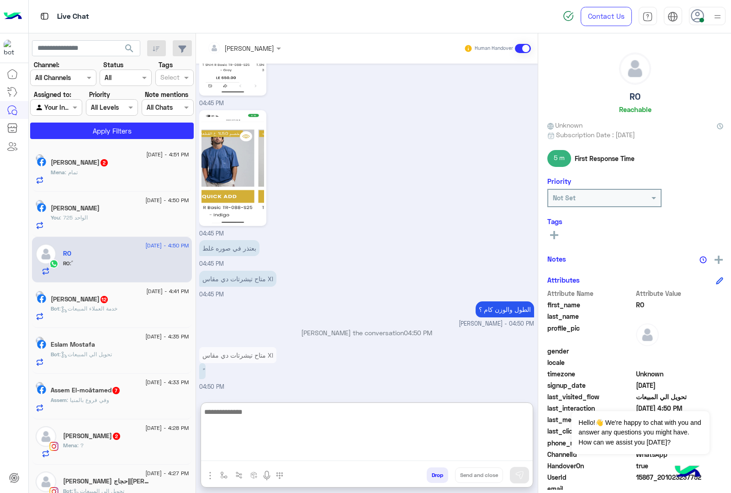
scroll to position [626, 0]
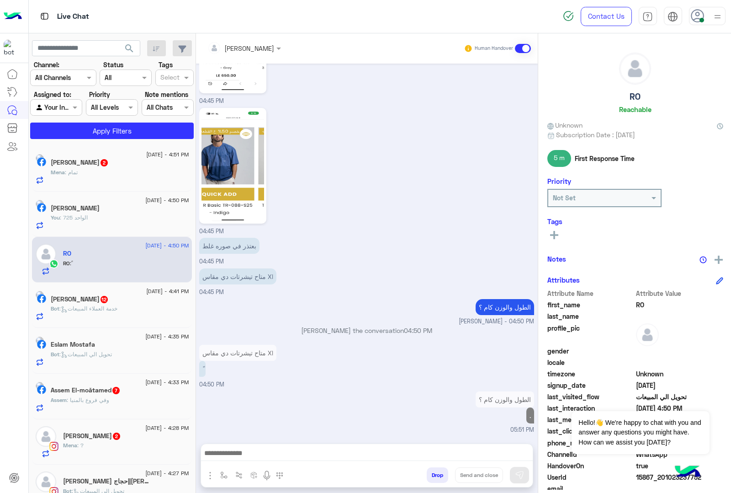
click at [125, 302] on div "[PERSON_NAME] 12" at bounding box center [120, 300] width 138 height 10
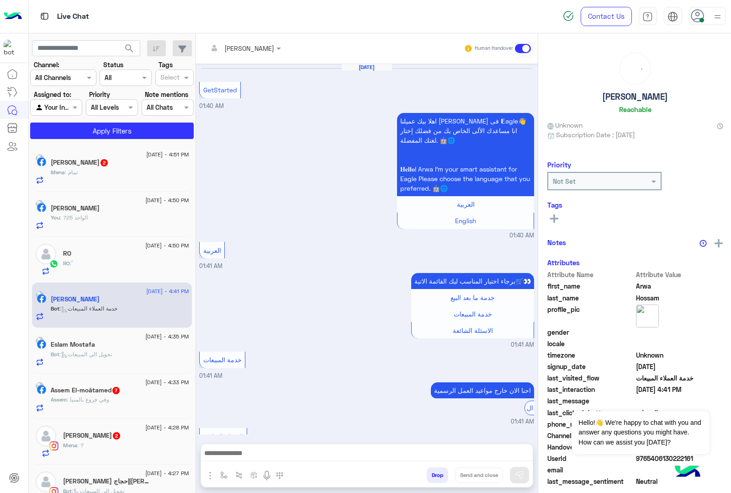
scroll to position [1440, 0]
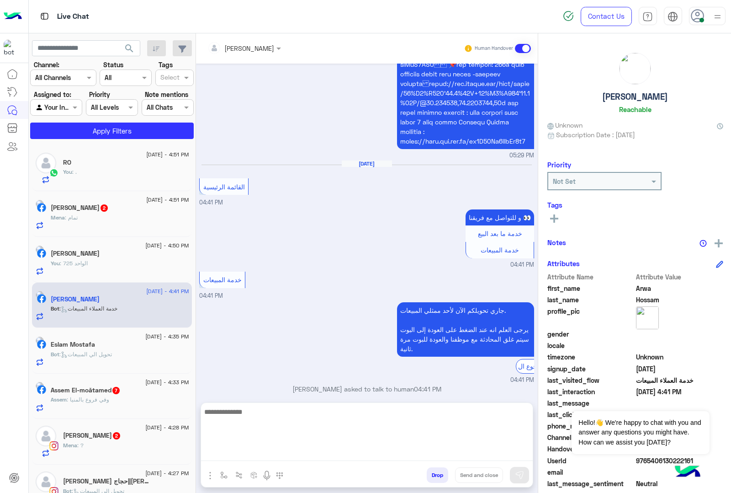
click at [244, 457] on textarea at bounding box center [367, 433] width 332 height 55
paste textarea "**********"
type textarea "**********"
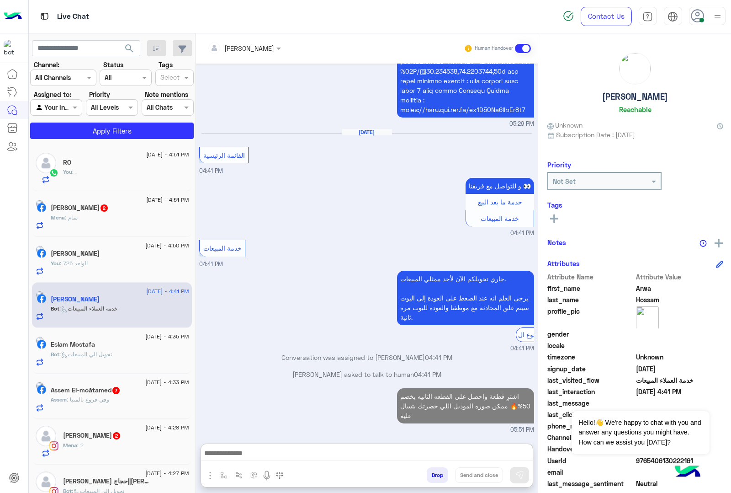
click at [90, 409] on div "Assem : وفي فروع بالمنيا" at bounding box center [120, 403] width 138 height 16
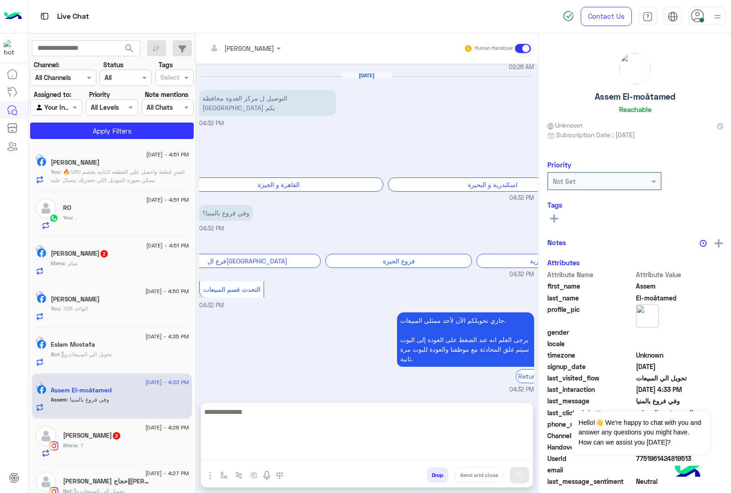
click at [251, 456] on textarea at bounding box center [367, 433] width 332 height 55
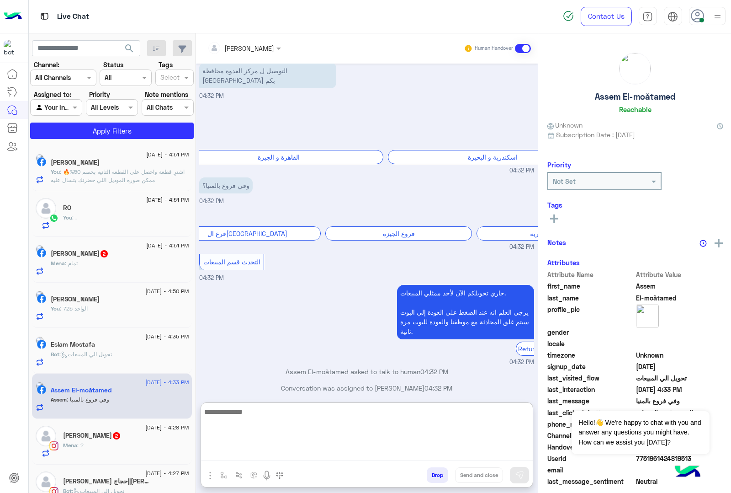
scroll to position [1456, 0]
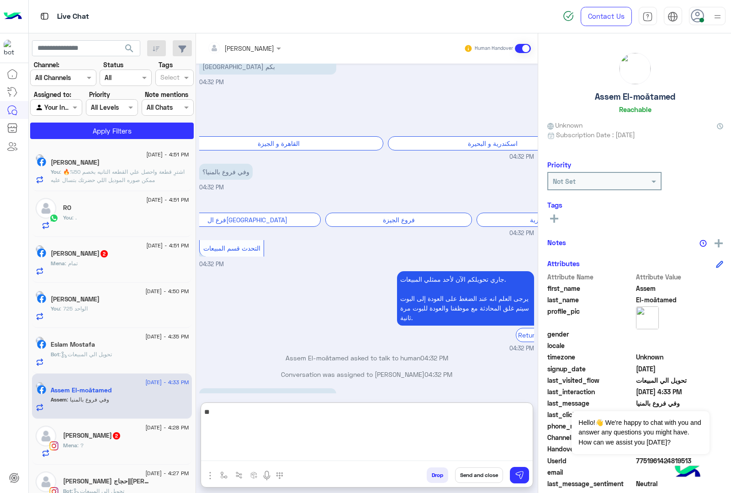
type textarea "***"
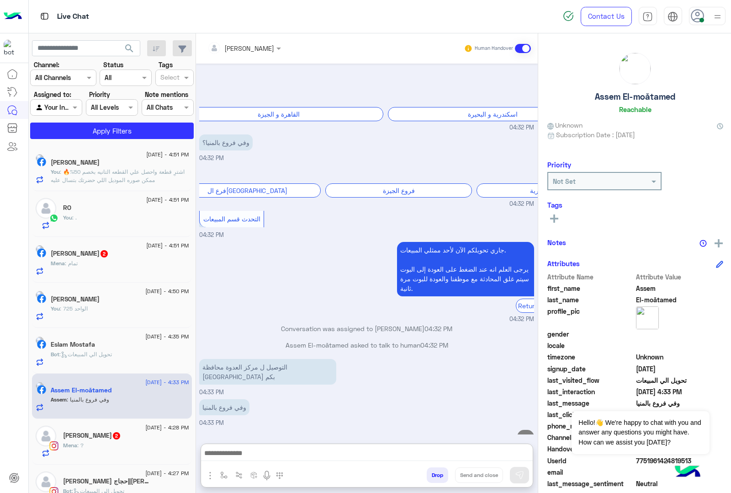
click at [113, 439] on span "2" at bounding box center [116, 435] width 7 height 7
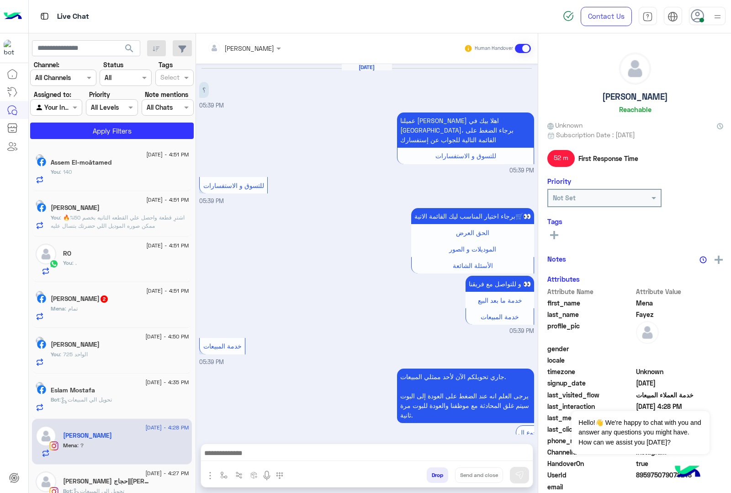
scroll to position [1022, 0]
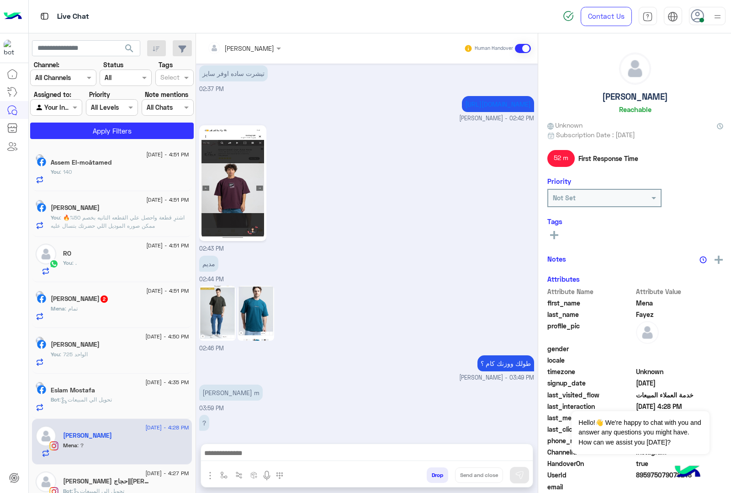
click at [115, 305] on div "Mena : تمام" at bounding box center [120, 312] width 138 height 16
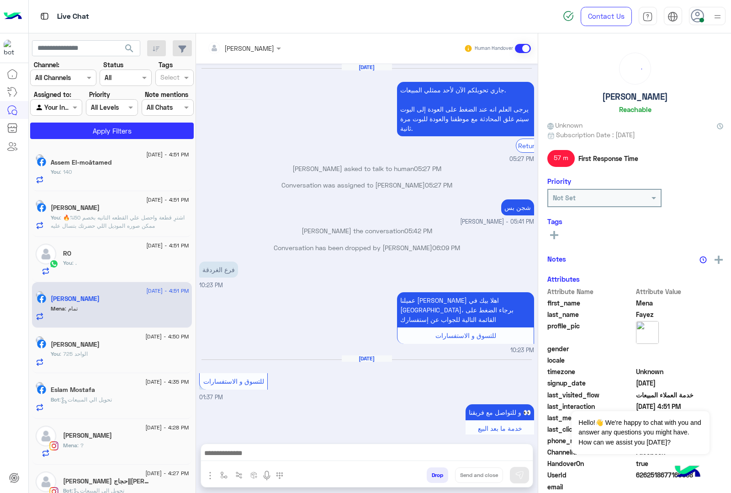
scroll to position [696, 0]
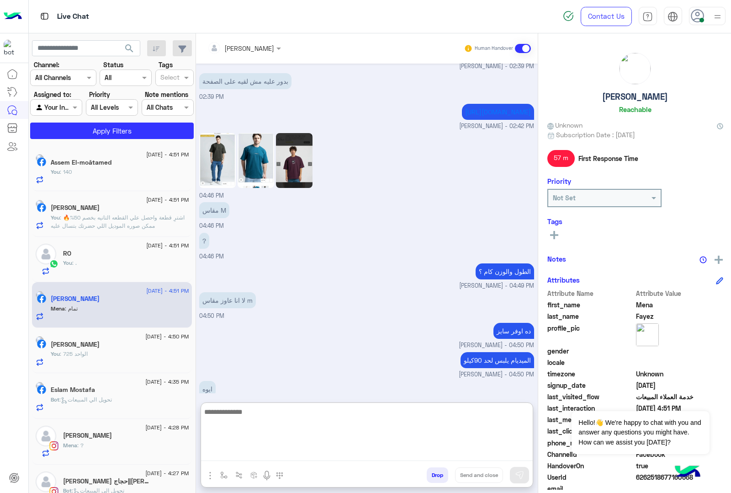
click at [240, 453] on textarea at bounding box center [367, 433] width 332 height 55
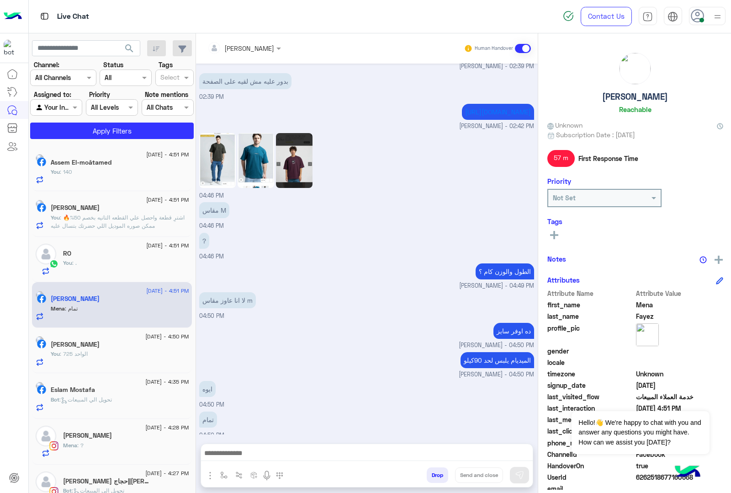
click at [305, 151] on img at bounding box center [294, 160] width 37 height 55
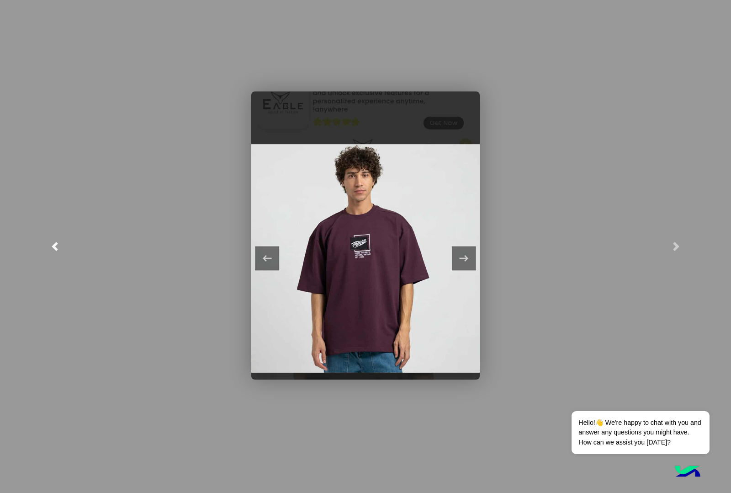
click at [60, 243] on link at bounding box center [55, 246] width 110 height 493
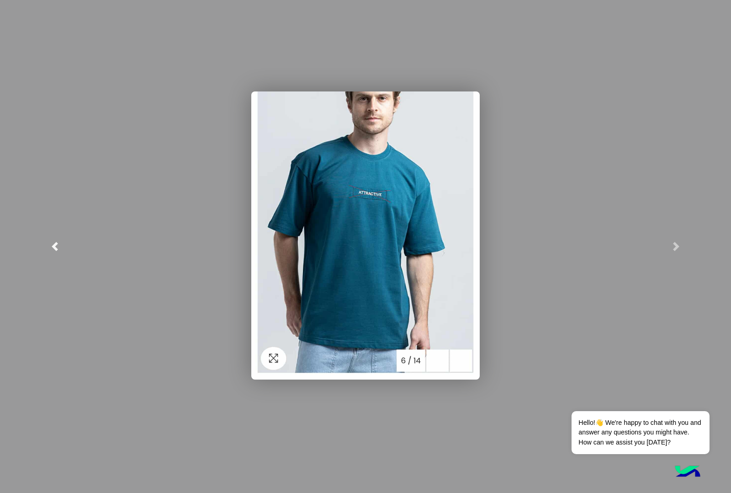
click at [54, 244] on span at bounding box center [54, 246] width 9 height 9
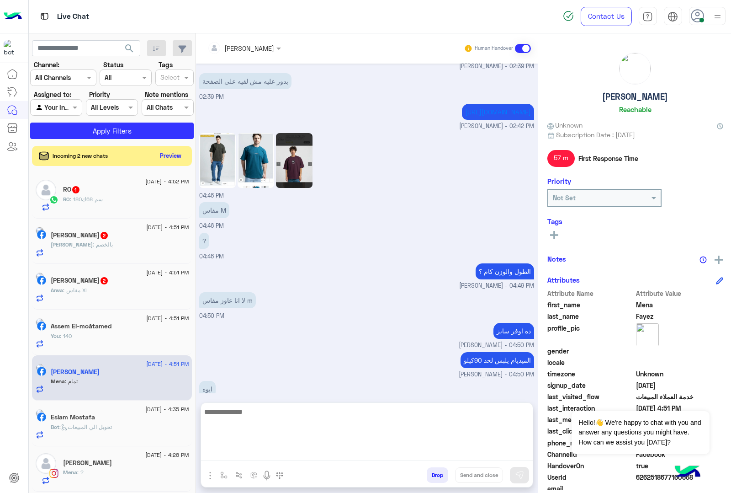
click at [251, 450] on textarea at bounding box center [367, 433] width 332 height 55
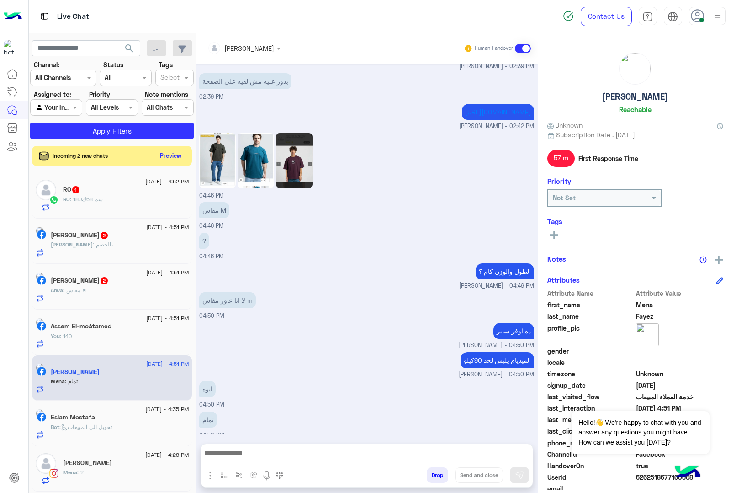
click at [220, 159] on img at bounding box center [217, 160] width 37 height 55
click at [167, 157] on button "Preview" at bounding box center [171, 155] width 28 height 12
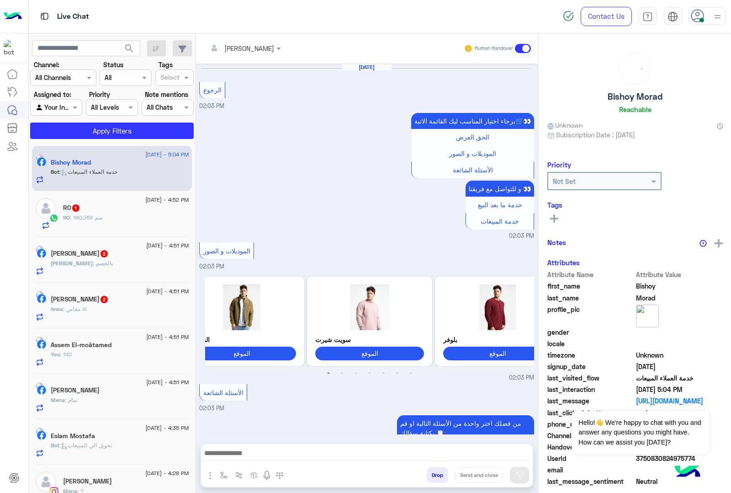
scroll to position [1321, 0]
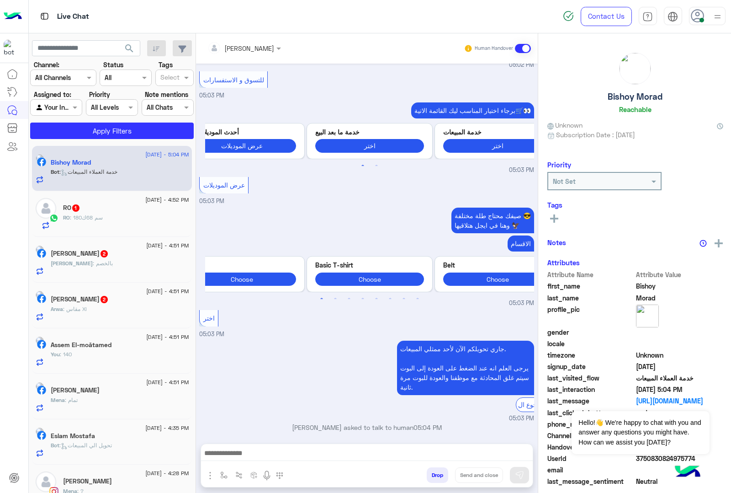
click at [103, 223] on div "RO : 180سم 68ك" at bounding box center [126, 221] width 126 height 16
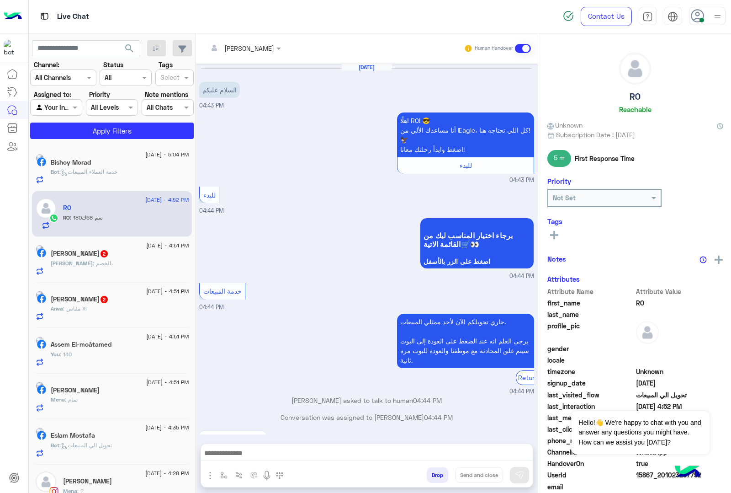
scroll to position [625, 0]
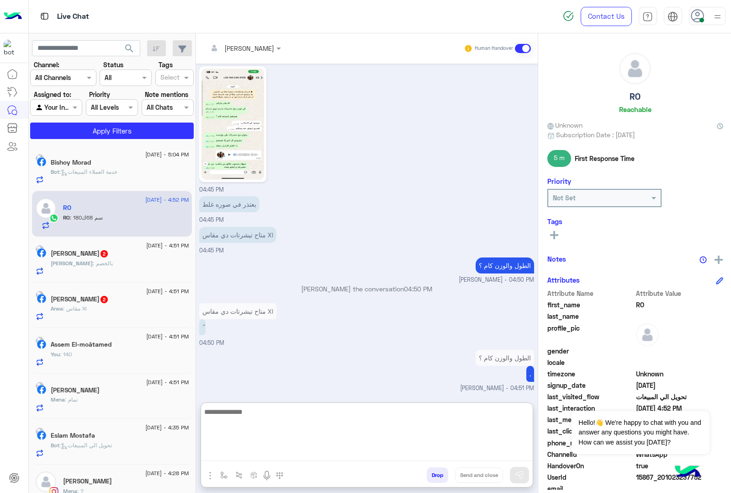
click at [258, 451] on textarea at bounding box center [367, 433] width 332 height 55
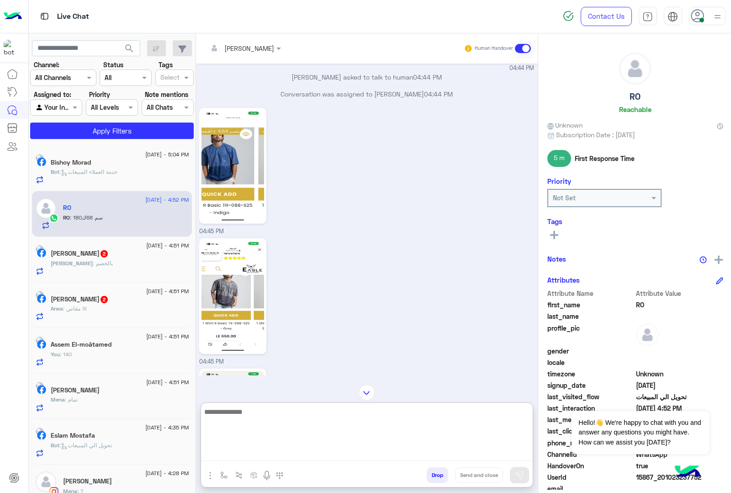
scroll to position [666, 0]
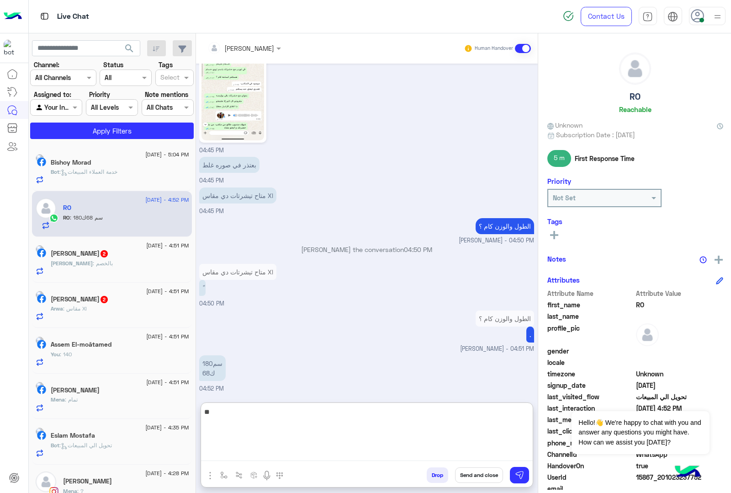
type textarea "*"
type textarea "**********"
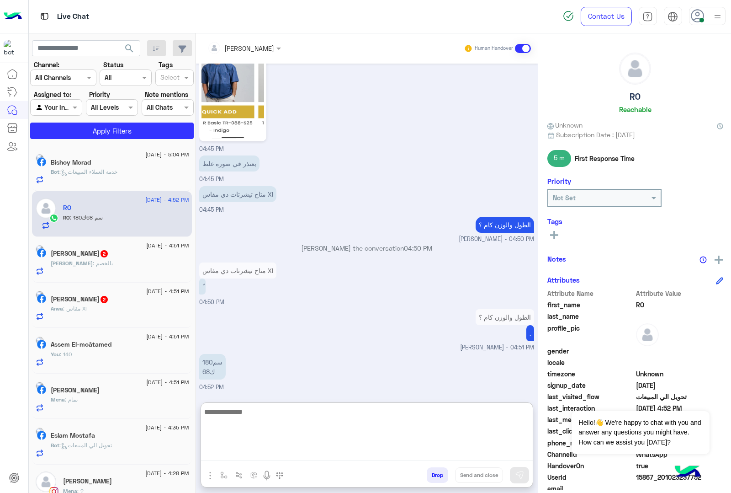
scroll to position [695, 0]
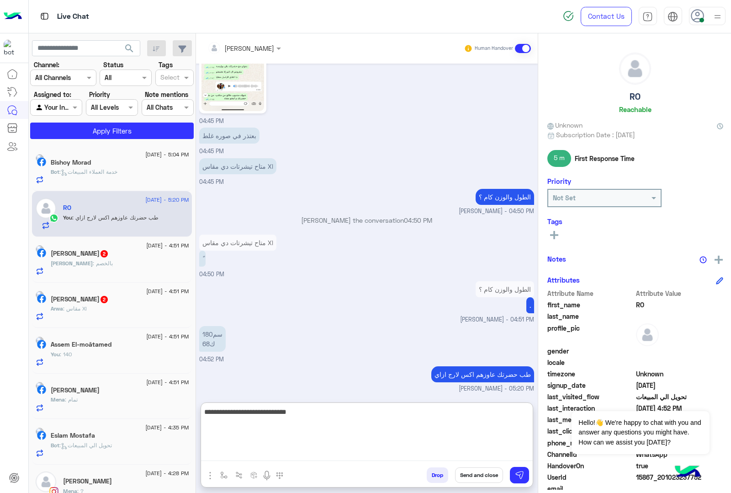
type textarea "**********"
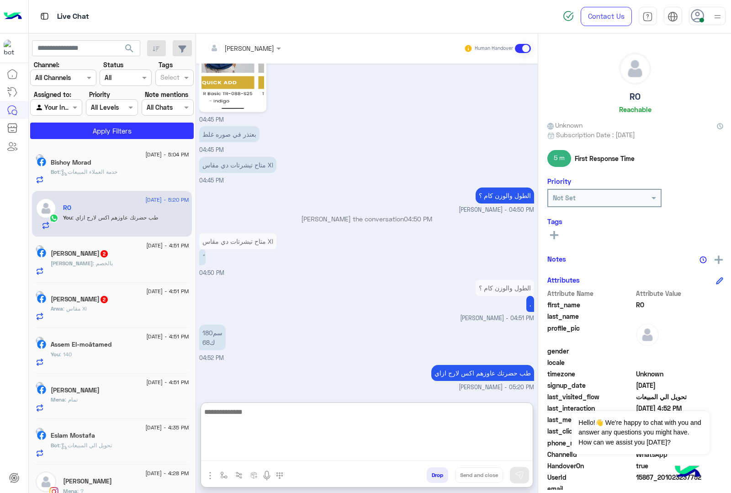
scroll to position [724, 0]
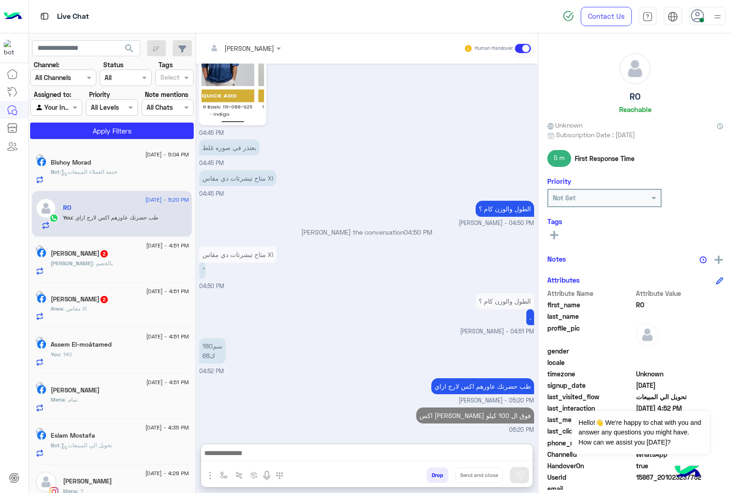
click at [88, 254] on h5 "[PERSON_NAME] 2" at bounding box center [80, 253] width 58 height 8
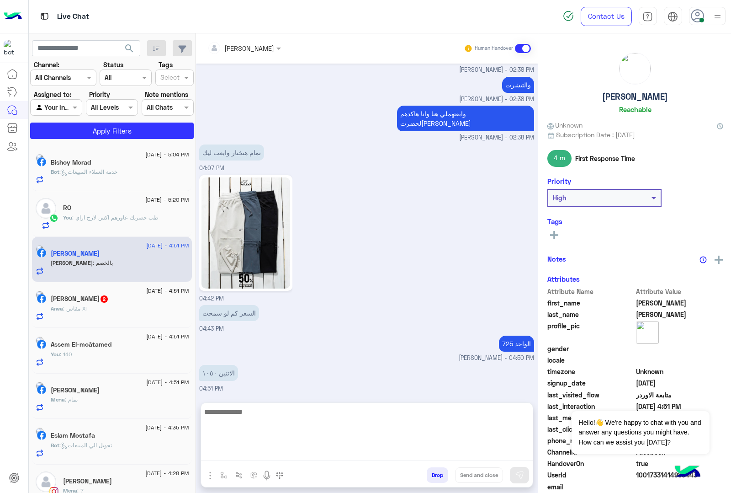
click at [257, 452] on textarea at bounding box center [367, 433] width 332 height 55
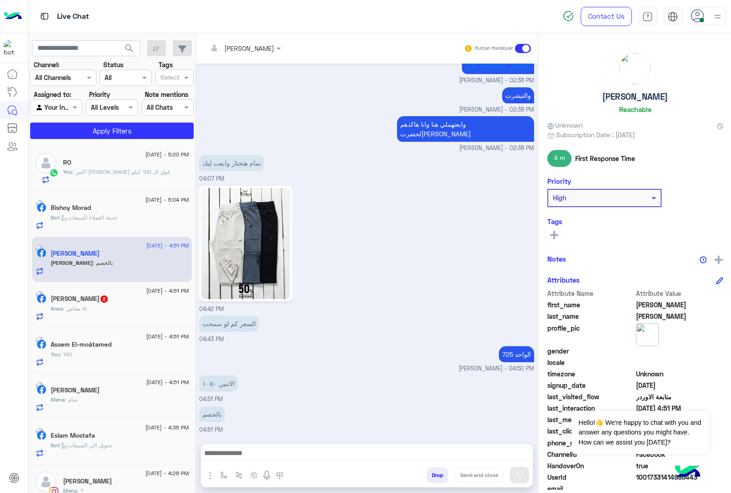
scroll to position [855, 0]
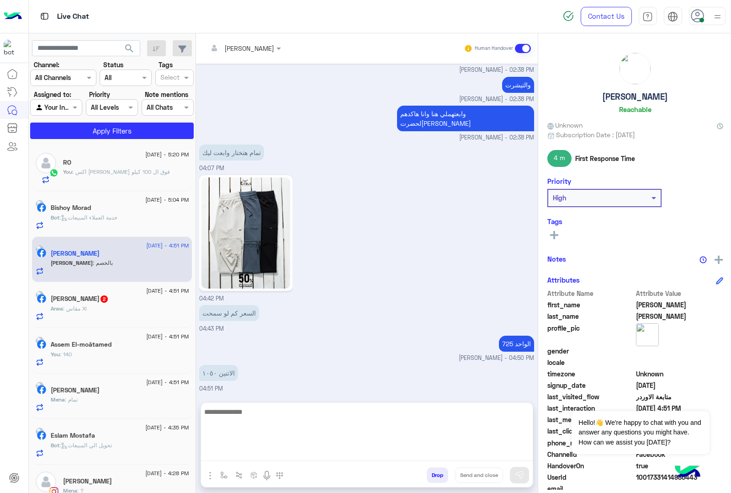
click at [243, 451] on textarea at bounding box center [367, 433] width 332 height 55
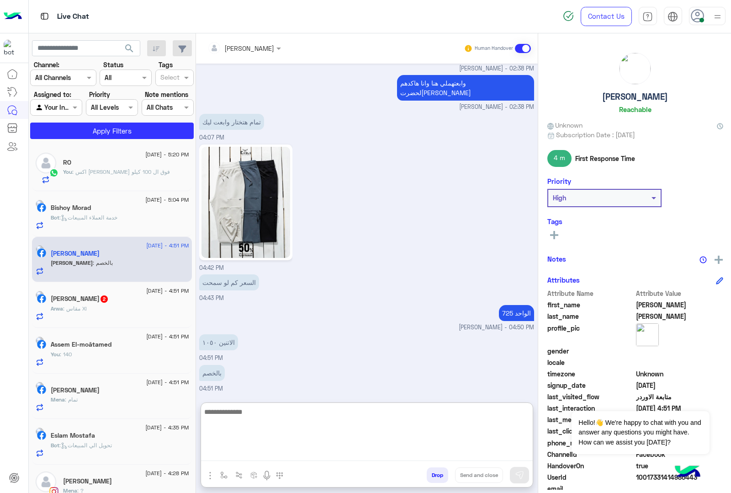
scroll to position [896, 0]
type textarea "******"
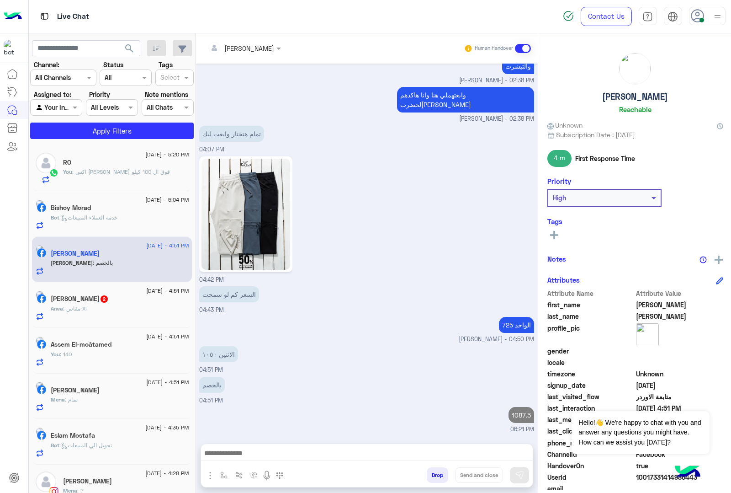
click at [117, 310] on div "Arwa : مقاس Xl" at bounding box center [120, 312] width 138 height 16
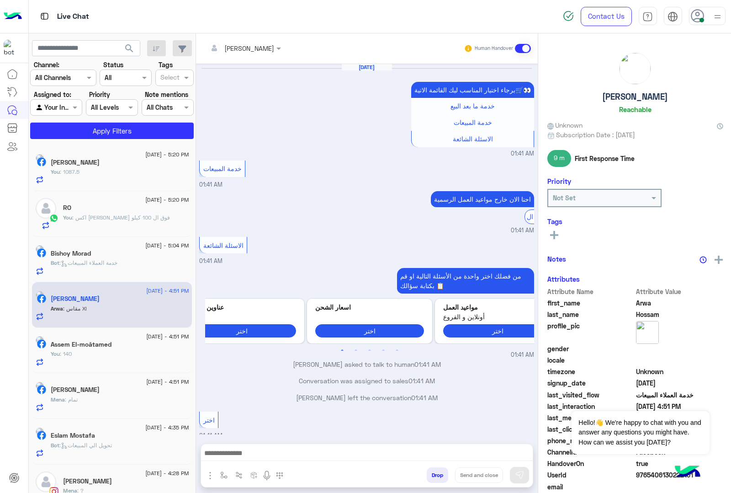
scroll to position [1413, 0]
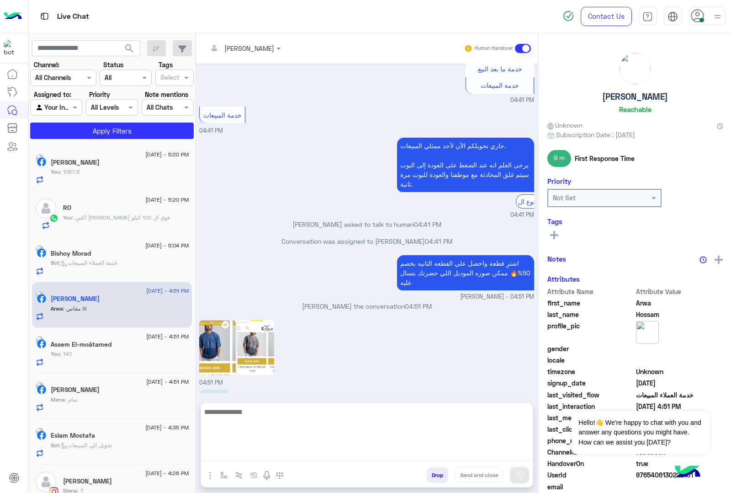
click at [238, 453] on textarea at bounding box center [367, 433] width 332 height 55
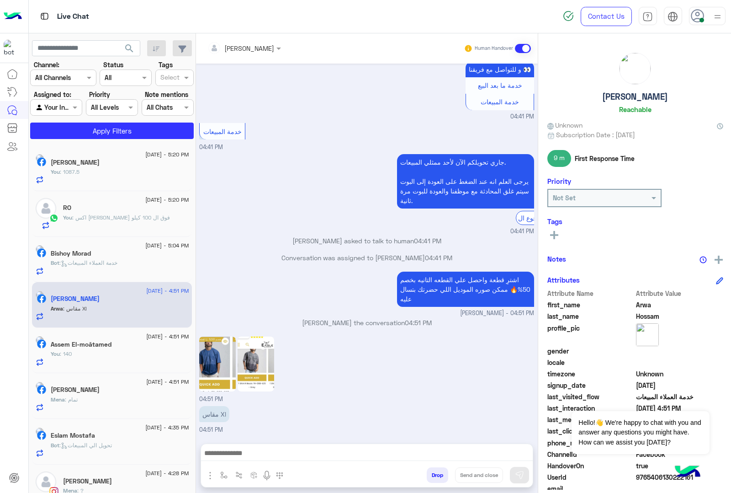
click at [432, 474] on button "Drop" at bounding box center [437, 475] width 21 height 16
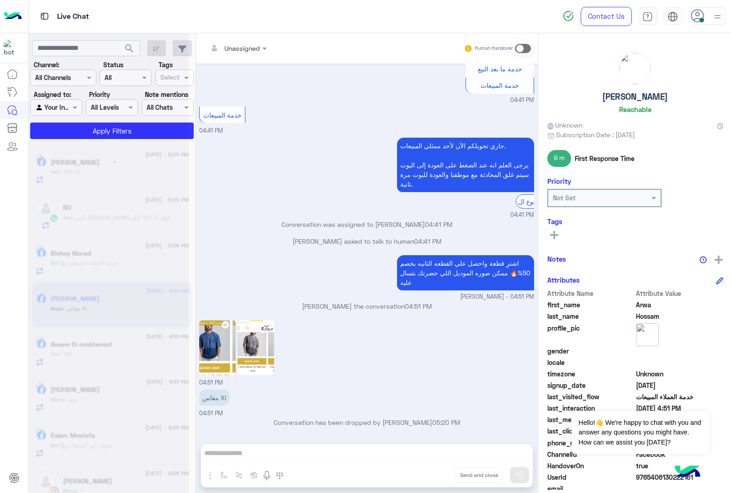
scroll to position [1430, 0]
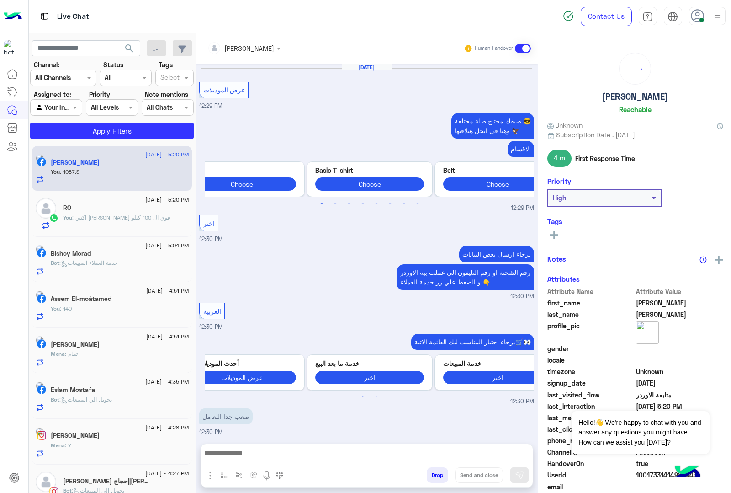
scroll to position [807, 0]
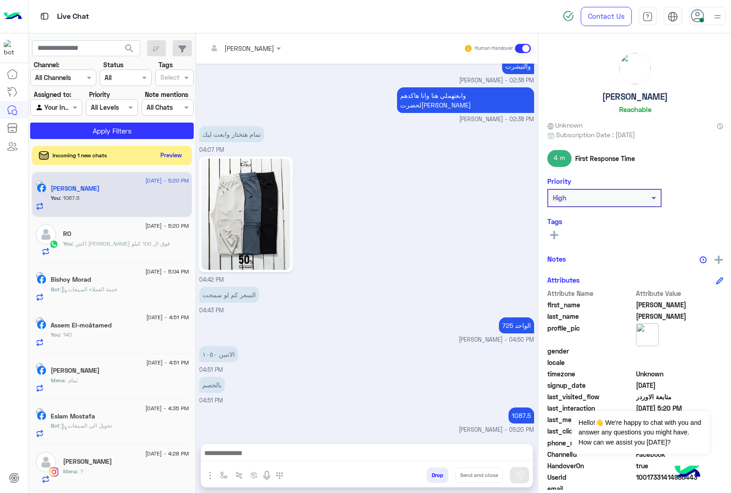
click at [175, 156] on button "Preview" at bounding box center [171, 155] width 28 height 12
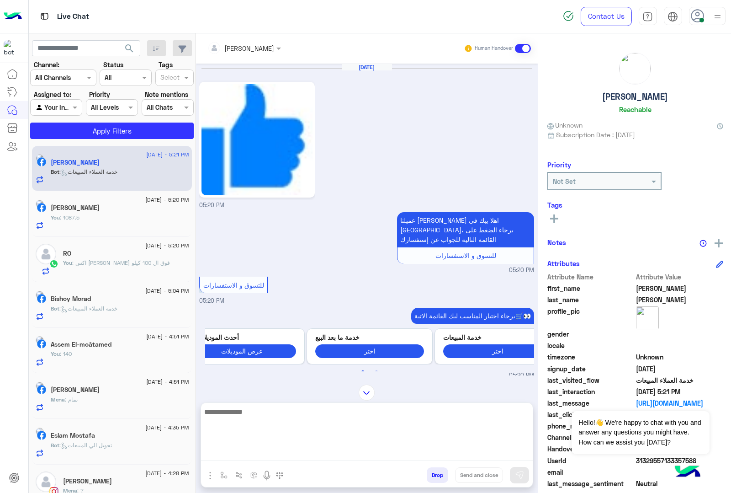
click at [243, 458] on textarea at bounding box center [367, 433] width 332 height 55
paste textarea "**********"
type textarea "**********"
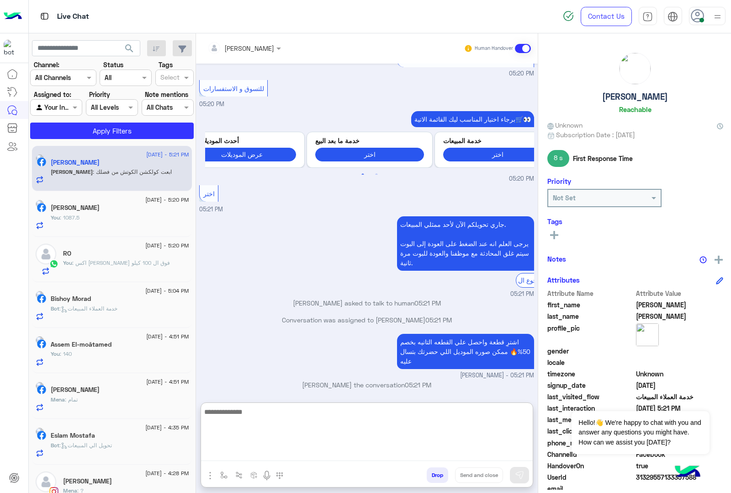
scroll to position [227, 0]
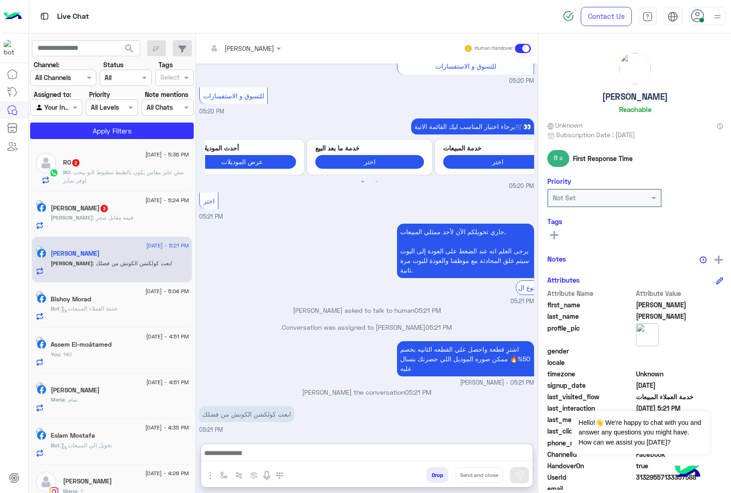
click at [115, 180] on p "RO : مش عايز مقاس يكون بالظبط مظبوط لانو بيحب اوفر سايز" at bounding box center [126, 176] width 126 height 16
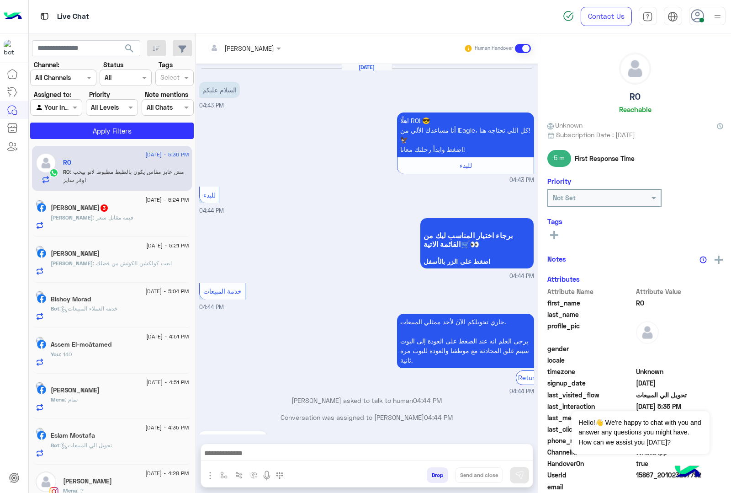
scroll to position [753, 0]
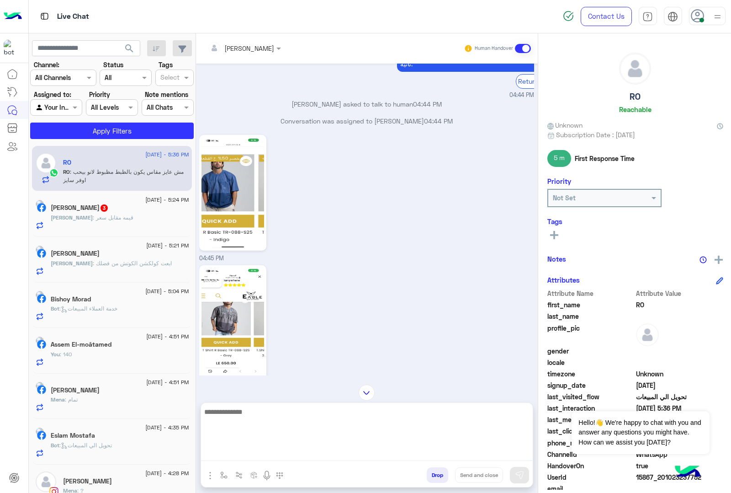
click at [236, 457] on textarea at bounding box center [367, 433] width 332 height 55
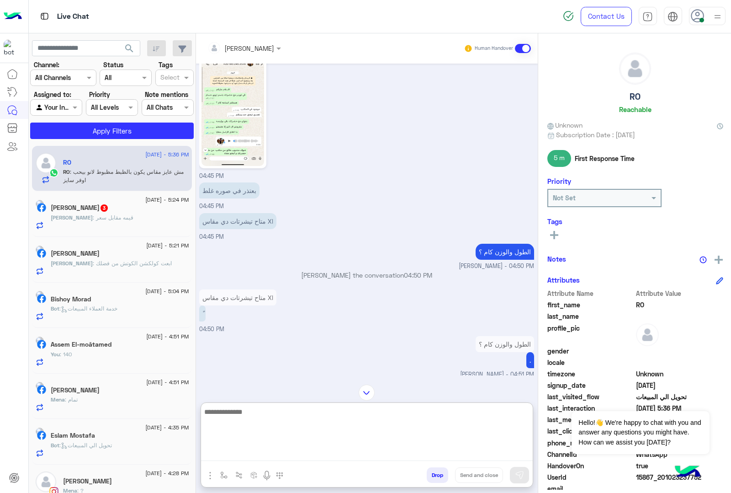
scroll to position [794, 0]
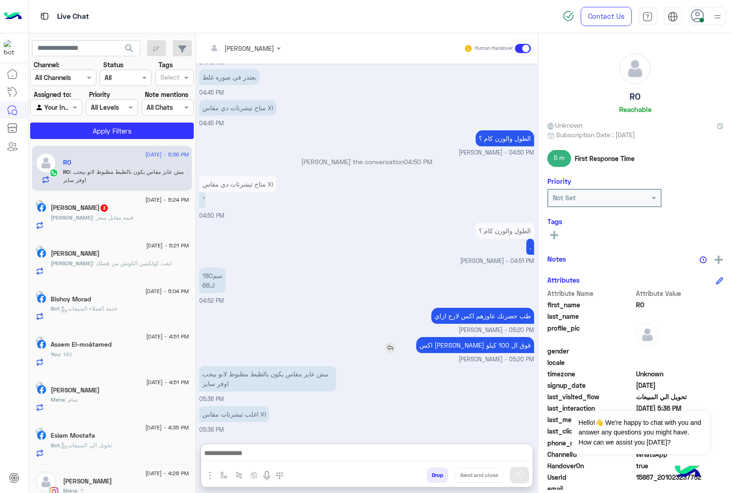
click at [396, 342] on img at bounding box center [390, 347] width 11 height 11
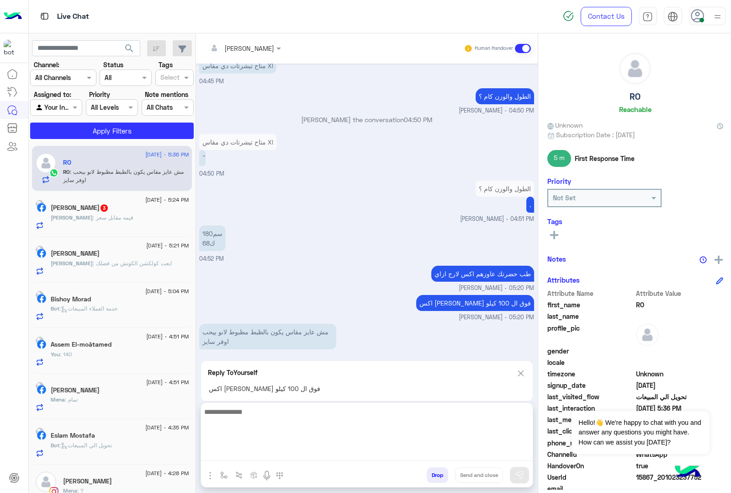
click at [247, 455] on textarea at bounding box center [367, 433] width 332 height 55
type textarea "*"
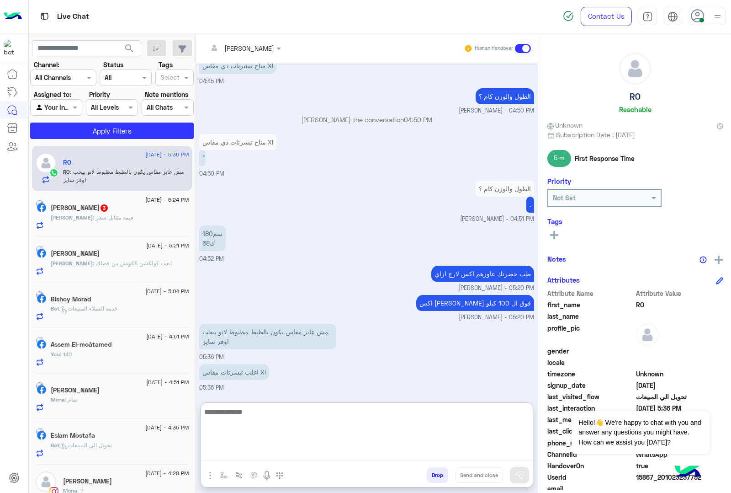
scroll to position [839, 0]
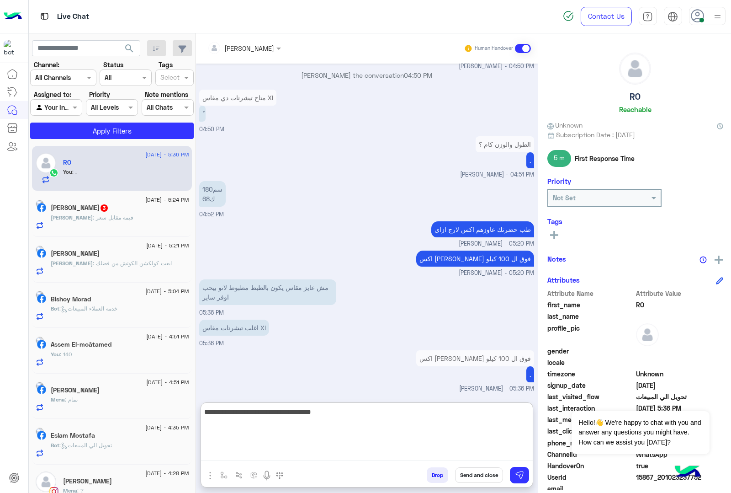
type textarea "**********"
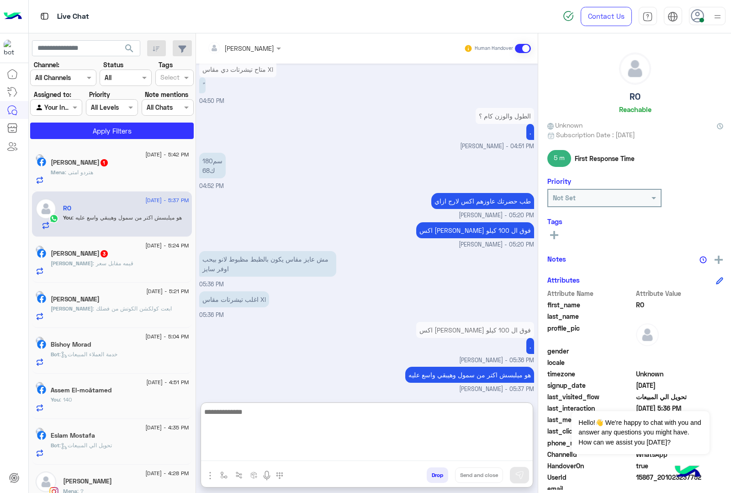
scroll to position [869, 0]
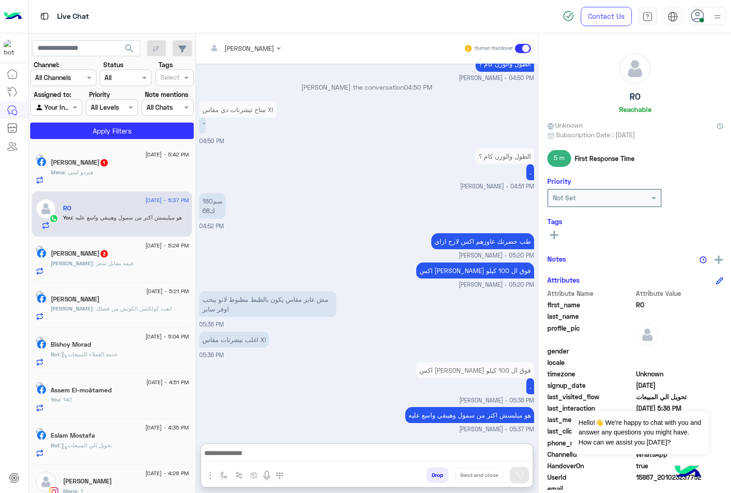
click at [120, 176] on div "Mena : هتردو امتى" at bounding box center [120, 176] width 138 height 16
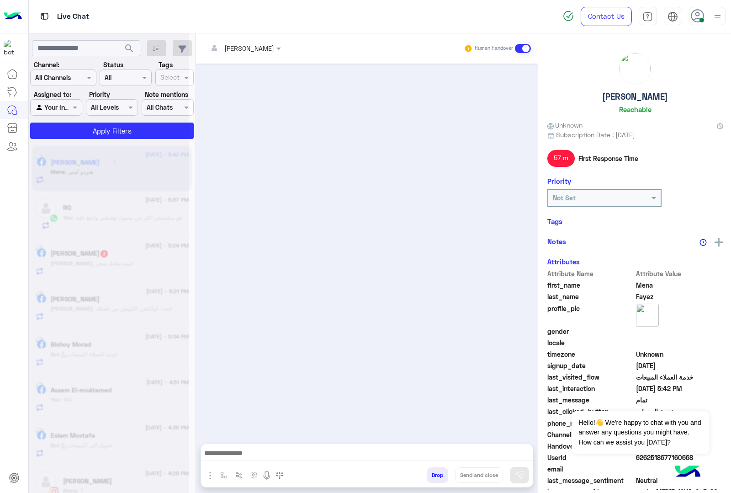
scroll to position [639, 0]
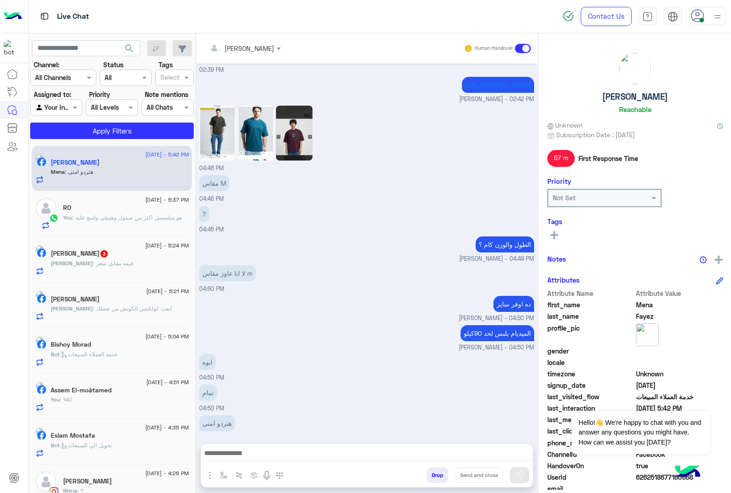
click at [256, 124] on img at bounding box center [256, 133] width 37 height 55
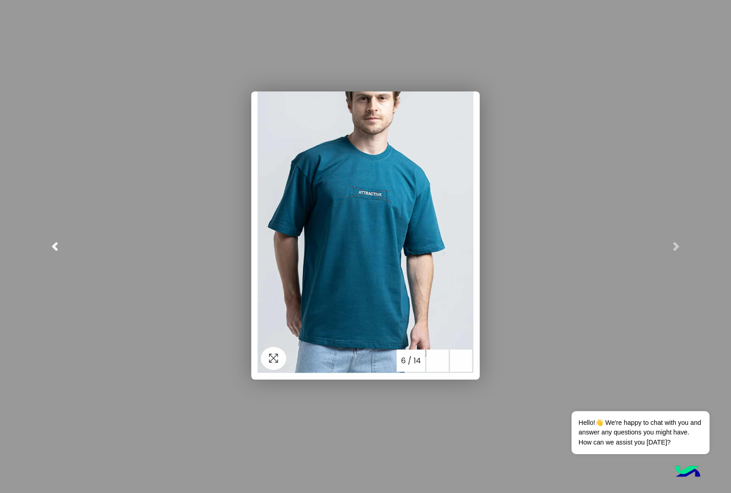
click at [55, 239] on link at bounding box center [55, 246] width 110 height 493
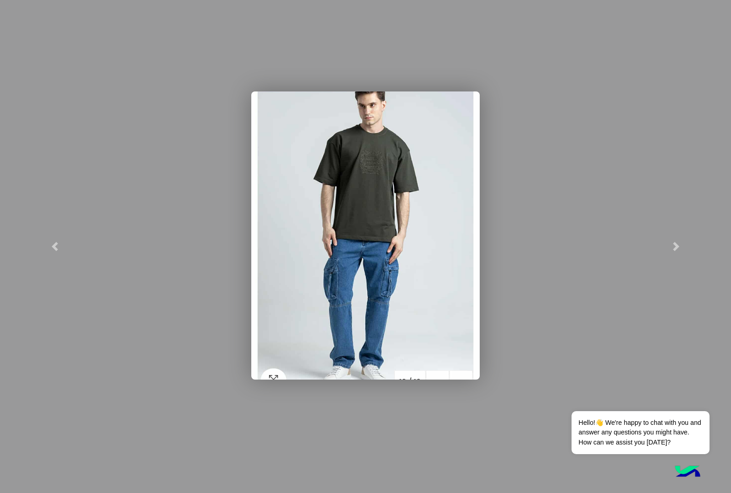
click at [377, 167] on img at bounding box center [365, 235] width 228 height 288
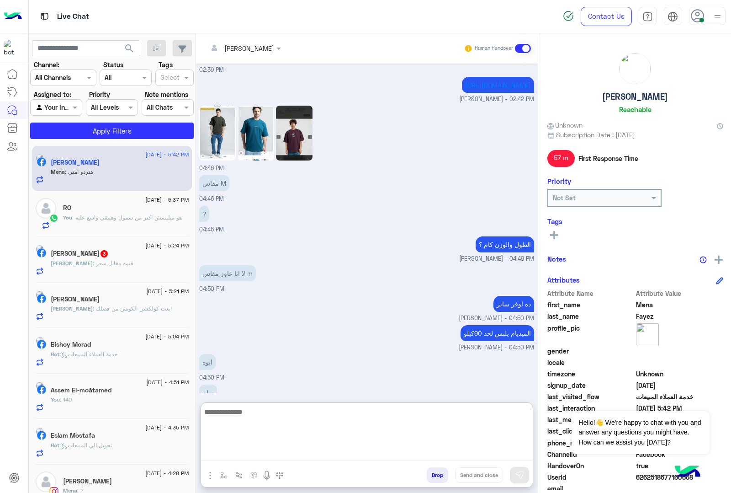
click at [236, 456] on textarea at bounding box center [367, 433] width 332 height 55
type textarea "**********"
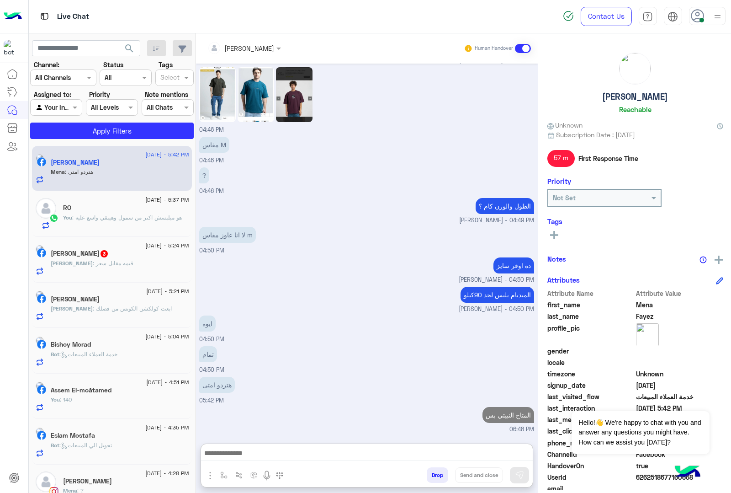
click at [93, 266] on span "[PERSON_NAME]" at bounding box center [72, 263] width 42 height 7
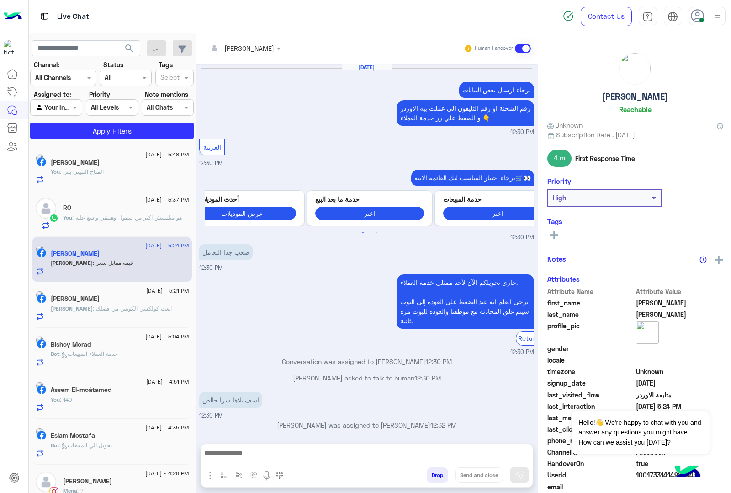
scroll to position [731, 0]
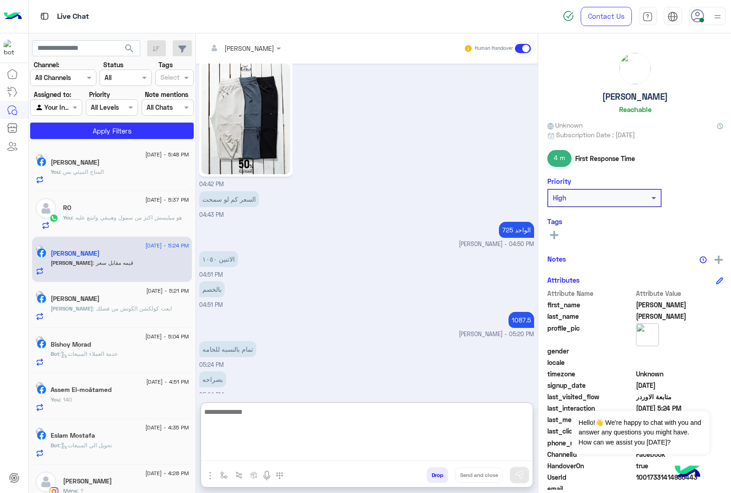
click at [232, 452] on textarea at bounding box center [367, 433] width 332 height 55
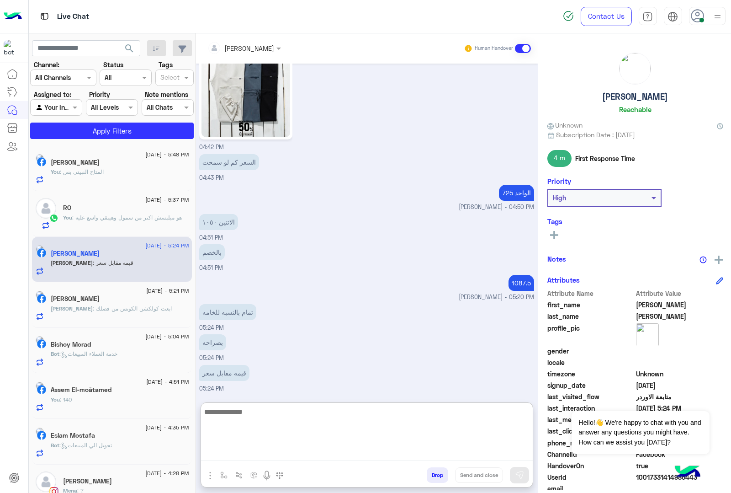
paste textarea "**********"
type textarea "**********"
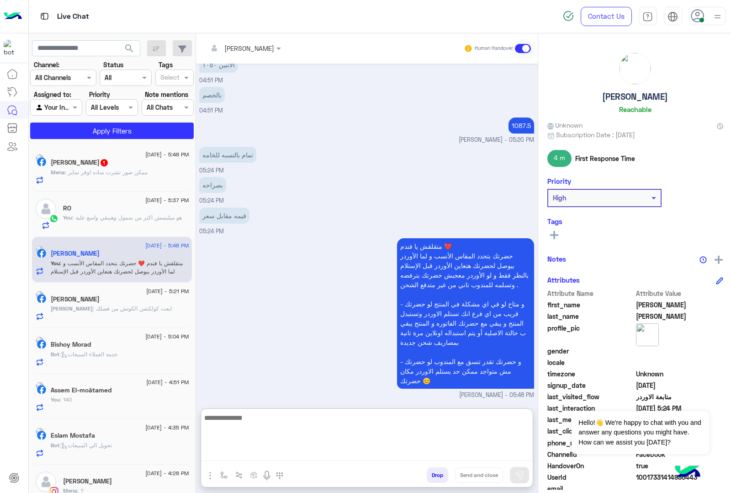
scroll to position [935, 0]
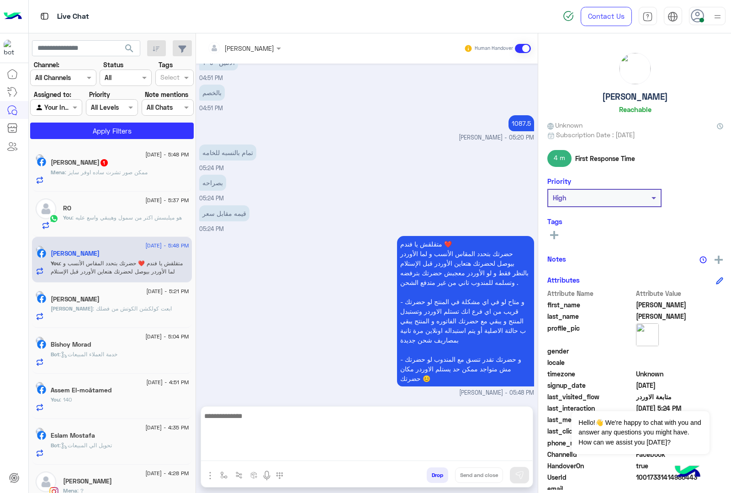
click at [97, 170] on span ": ممكن صور تشرت ساده اوفر سايز" at bounding box center [106, 172] width 83 height 7
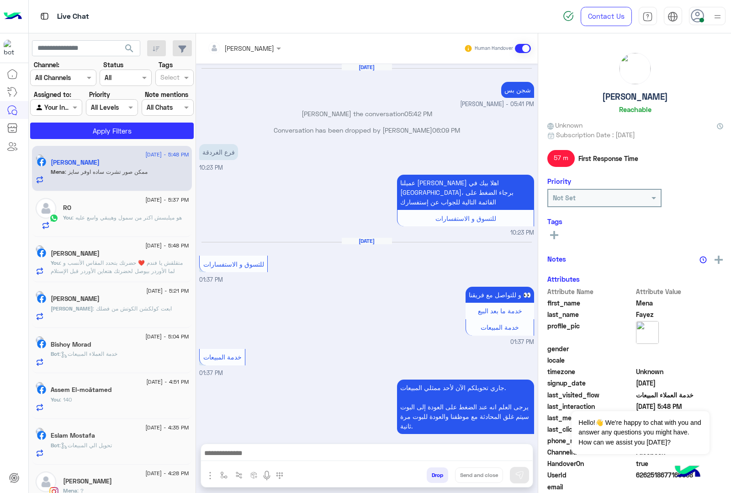
scroll to position [665, 0]
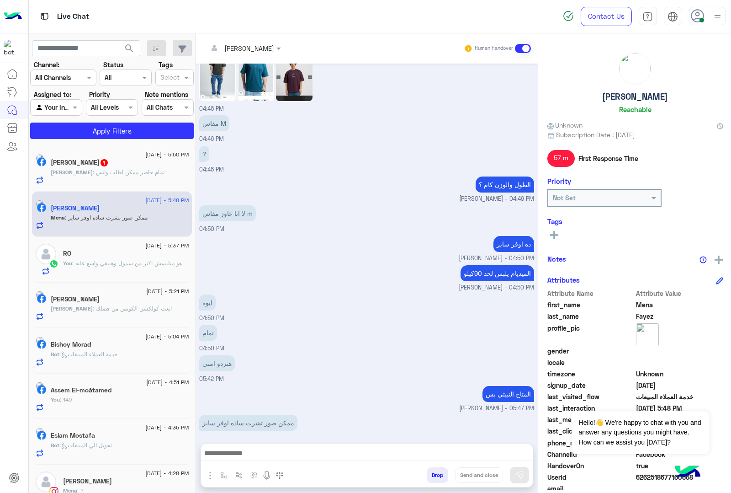
click at [263, 460] on textarea at bounding box center [366, 454] width 331 height 14
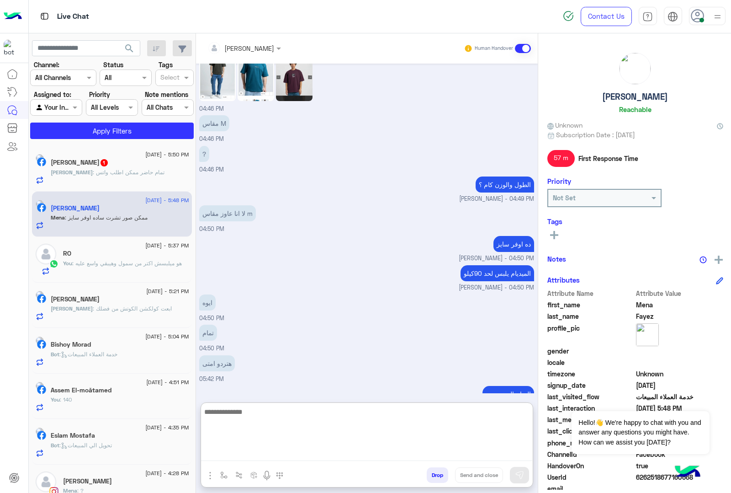
paste textarea "**********"
type textarea "**********"
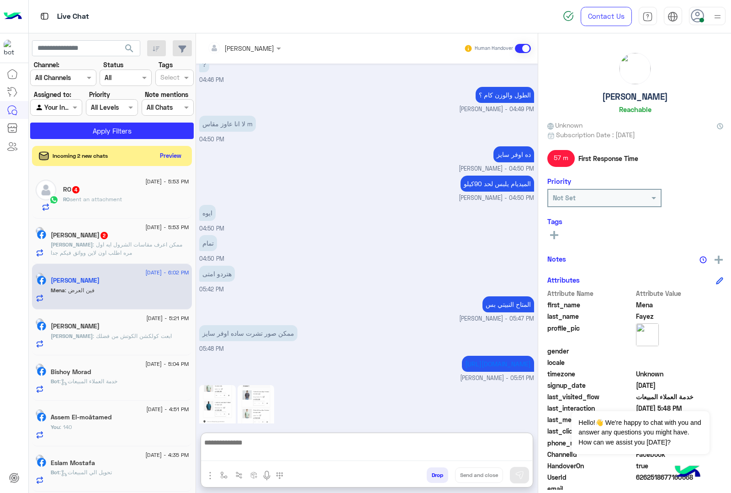
scroll to position [813, 0]
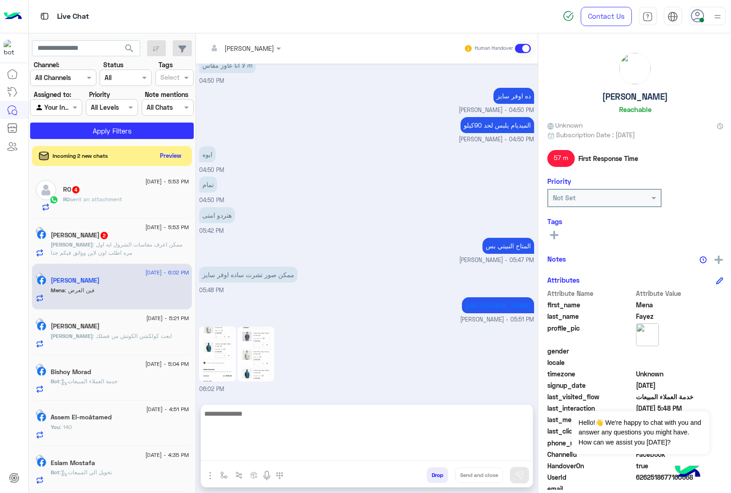
click at [435, 476] on button "Drop" at bounding box center [437, 475] width 21 height 16
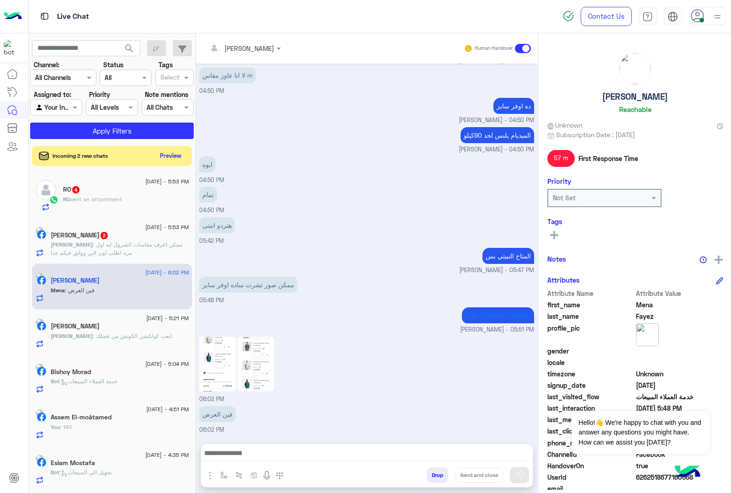
click at [435, 476] on button "Drop" at bounding box center [437, 475] width 21 height 16
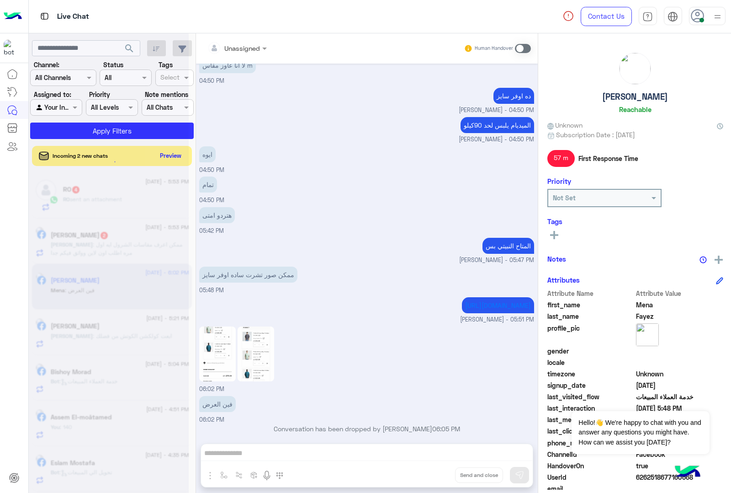
click at [435, 476] on div "Unassigned Human Handover [DATE] شجن [PERSON_NAME] - 05:41 PM [PERSON_NAME] the…" at bounding box center [367, 264] width 342 height 463
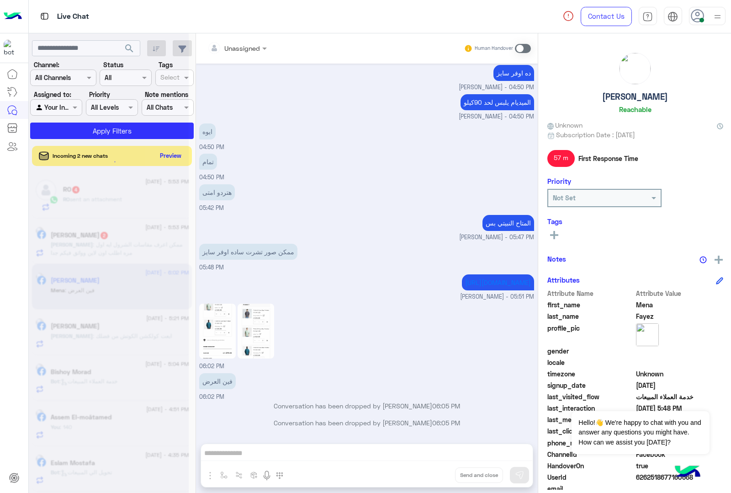
click at [435, 476] on div "Unassigned Human Handover [DATE] شجن [PERSON_NAME] - 05:41 PM [PERSON_NAME] the…" at bounding box center [367, 264] width 342 height 463
click at [0, 0] on button "Drop" at bounding box center [0, 0] width 0 height 0
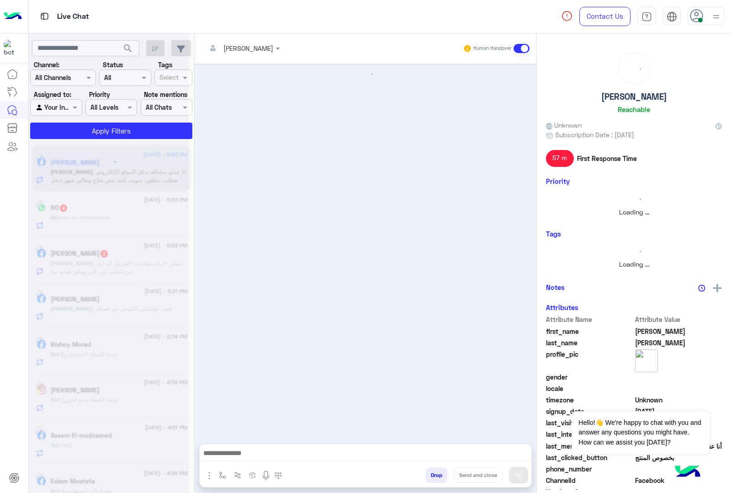
click at [435, 476] on button "Drop" at bounding box center [436, 475] width 21 height 16
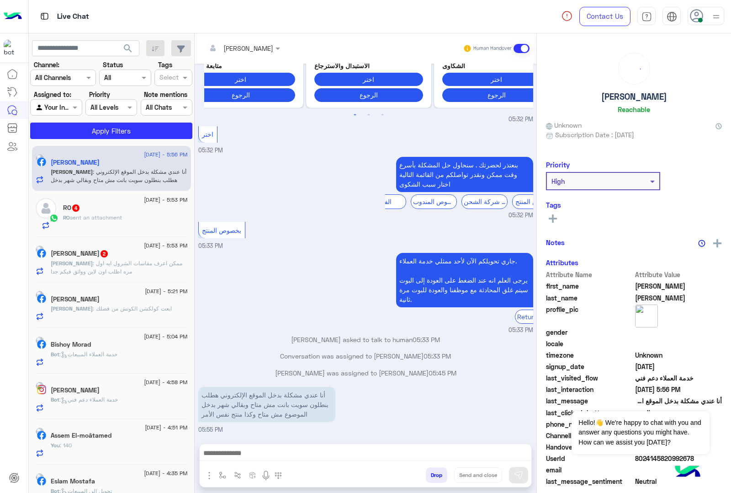
click at [435, 476] on div "[PERSON_NAME] Human Handover [DATE] السلام 05:31 PM اهلًا [PERSON_NAME]! 😎 أنا …" at bounding box center [366, 264] width 342 height 463
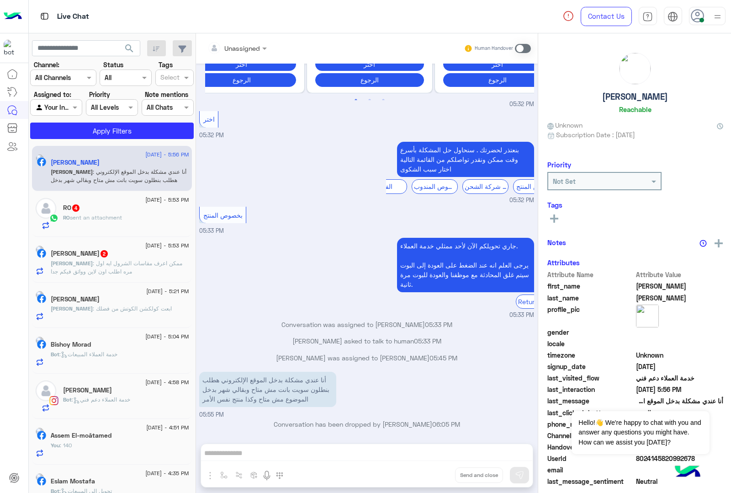
click at [435, 476] on div "Unassigned Human Handover [DATE] السلام 05:31 PM اهلًا [PERSON_NAME]! 😎 أنا مسا…" at bounding box center [367, 264] width 342 height 463
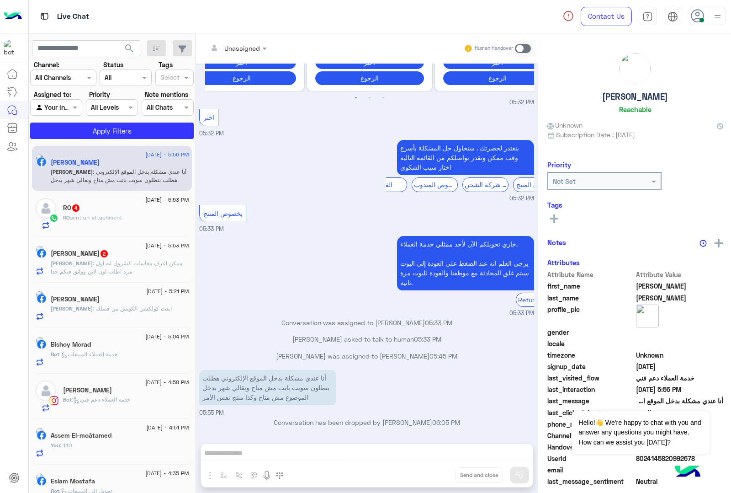
click at [0, 0] on button "Drop" at bounding box center [0, 0] width 0 height 0
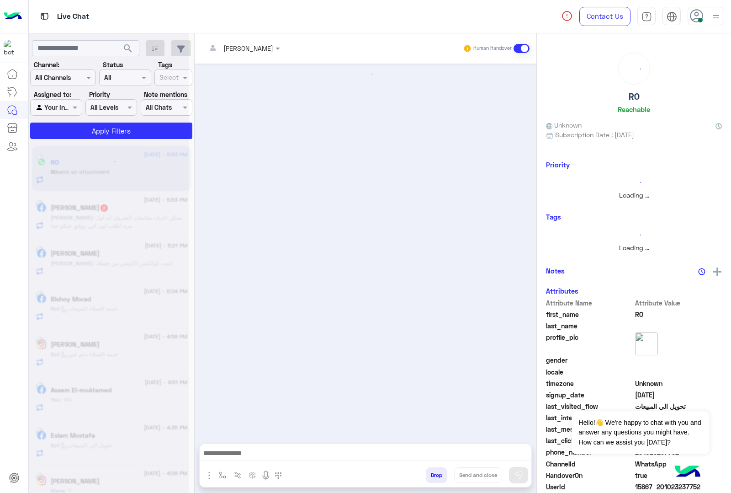
click at [435, 476] on button "Drop" at bounding box center [436, 475] width 21 height 16
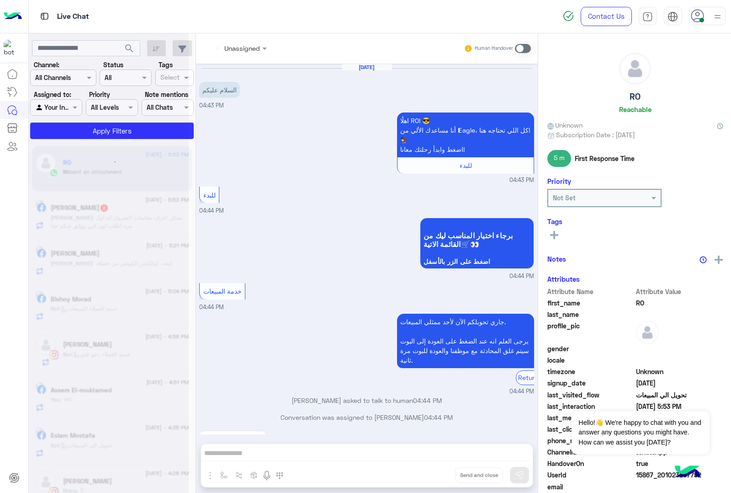
scroll to position [1097, 0]
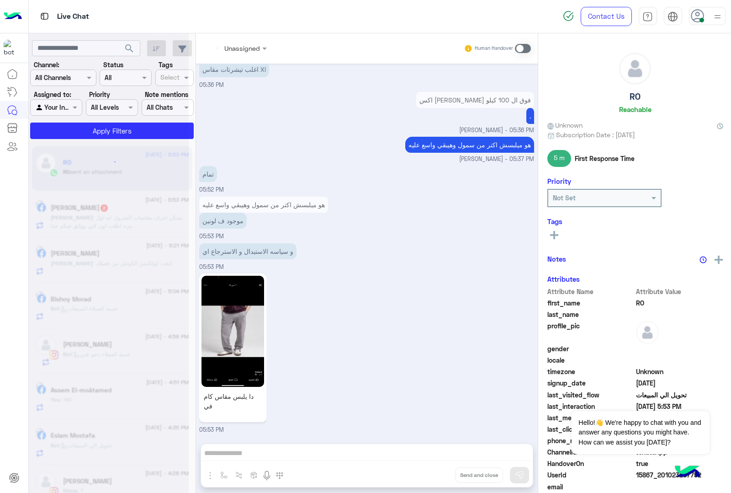
click at [435, 476] on div "Unassigned Human Handover [DATE] السلام عليكم 04:43 PM اهلًا RO! 😎 أنا مساعدك ا…" at bounding box center [367, 264] width 342 height 463
click at [0, 0] on button "Drop" at bounding box center [0, 0] width 0 height 0
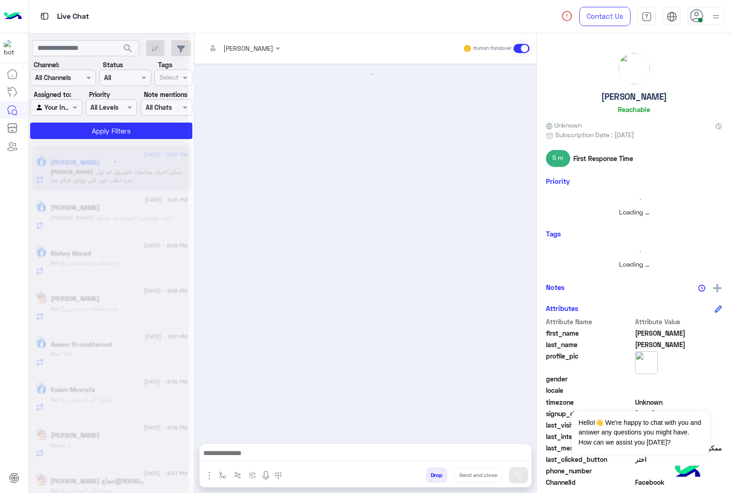
click at [435, 476] on button "Drop" at bounding box center [436, 475] width 21 height 16
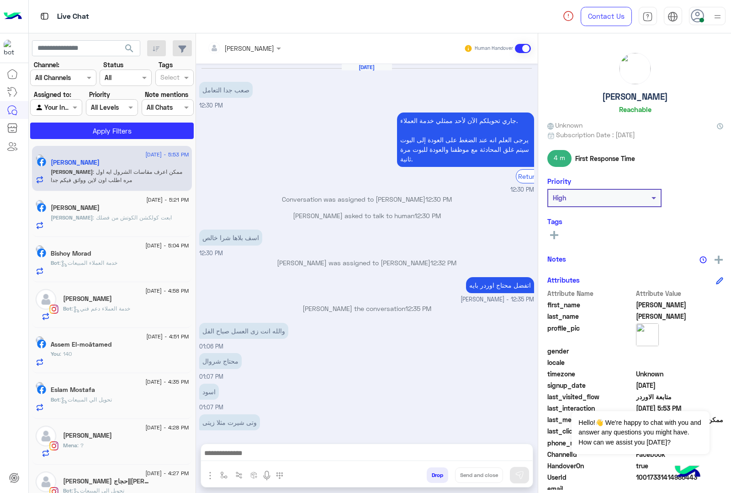
click at [435, 476] on button "Drop" at bounding box center [437, 475] width 21 height 16
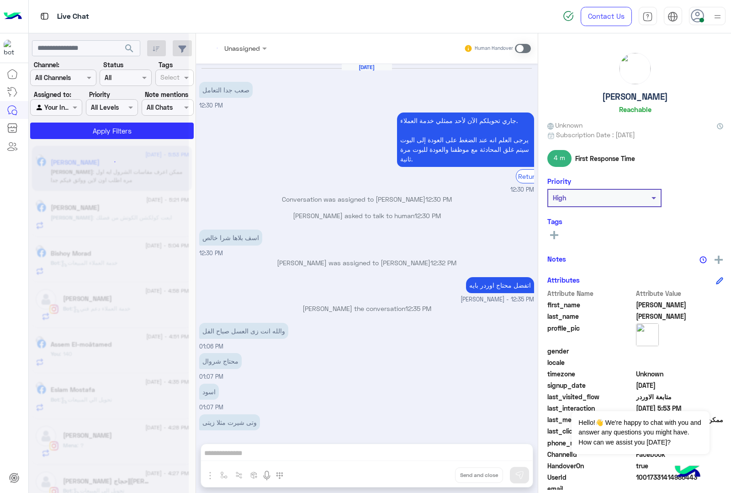
scroll to position [849, 0]
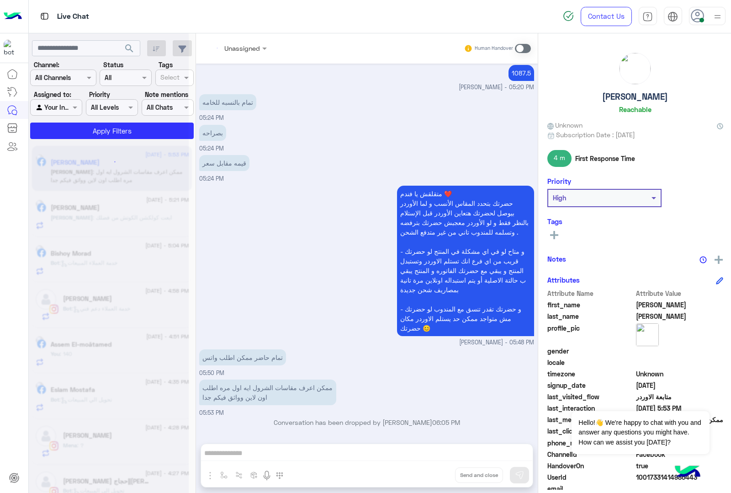
click at [435, 476] on div "Unassigned Human Handover [DATE] صعب جدا التعامل 12:30 PM جاري تحويلكم الآن لأح…" at bounding box center [367, 264] width 342 height 463
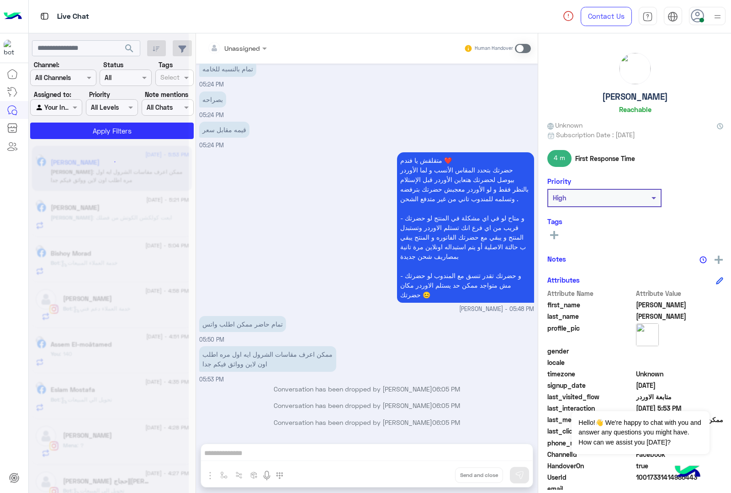
click at [435, 476] on div "Unassigned Human Handover [DATE] صعب جدا التعامل 12:30 PM جاري تحويلكم الآن لأح…" at bounding box center [367, 264] width 342 height 463
click at [0, 0] on button "Drop" at bounding box center [0, 0] width 0 height 0
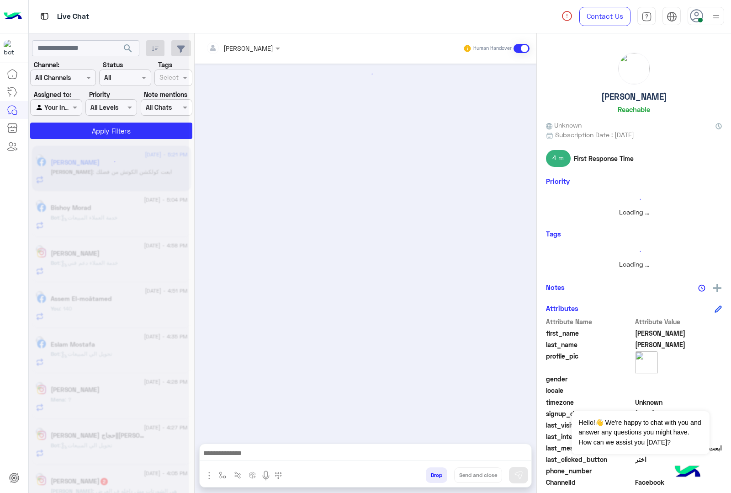
click at [435, 476] on button "Drop" at bounding box center [436, 475] width 21 height 16
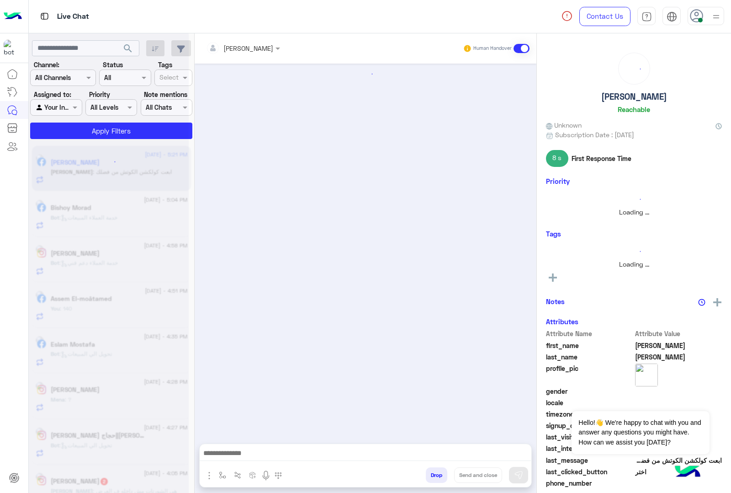
click at [435, 476] on button "Drop" at bounding box center [436, 475] width 21 height 16
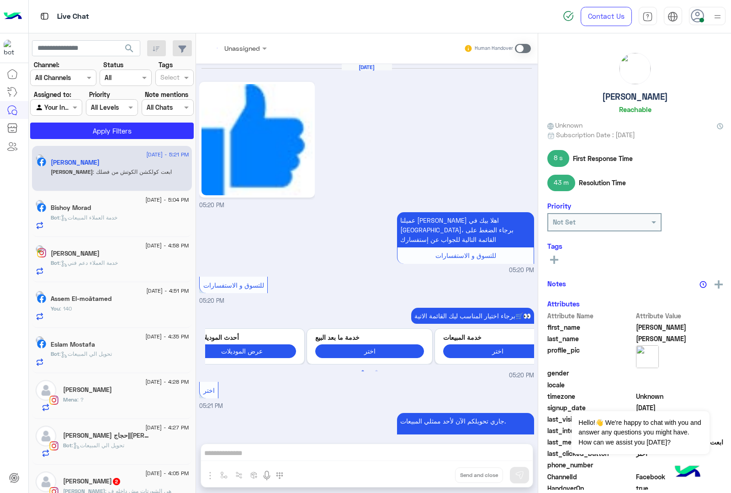
click at [0, 0] on button "Drop" at bounding box center [0, 0] width 0 height 0
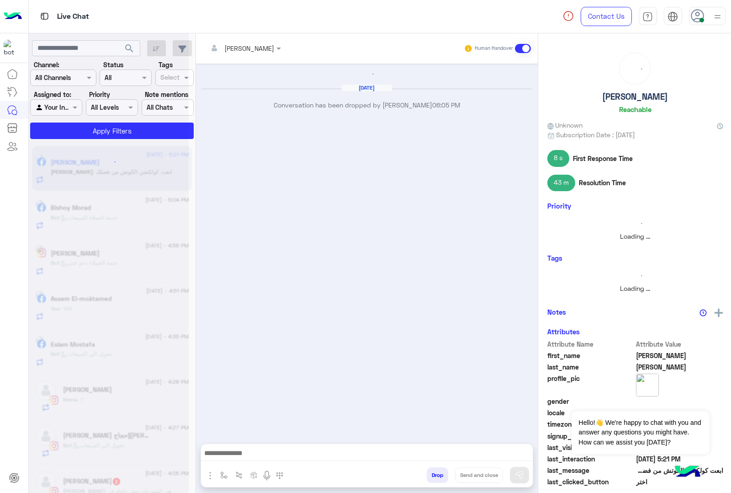
click at [435, 476] on button "Drop" at bounding box center [437, 475] width 21 height 16
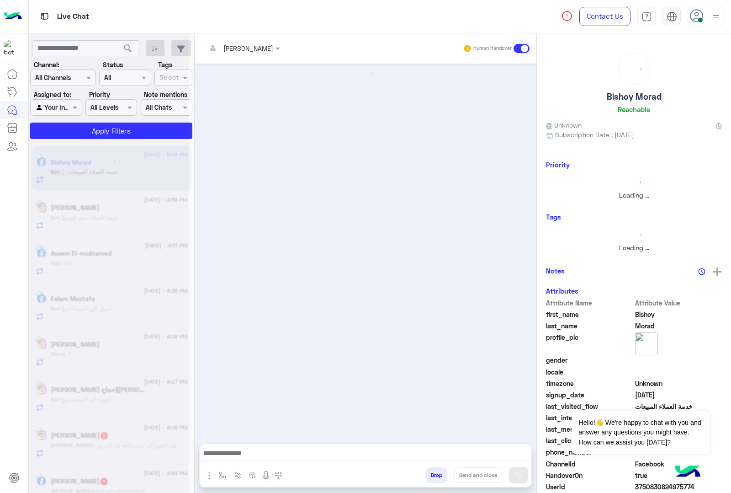
click at [435, 476] on button "Drop" at bounding box center [436, 475] width 21 height 16
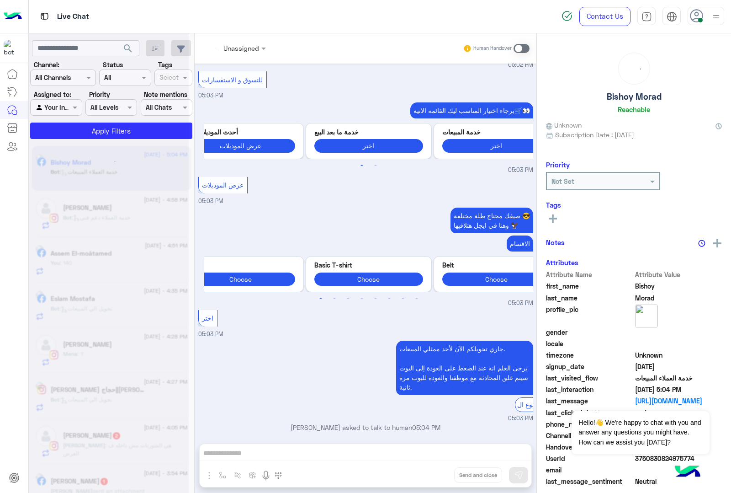
click at [435, 476] on div "Unassigned Human Handover [DATE] الرجوع 02:03 PM برجاء اختيار المناسب ليك القائ…" at bounding box center [366, 264] width 342 height 463
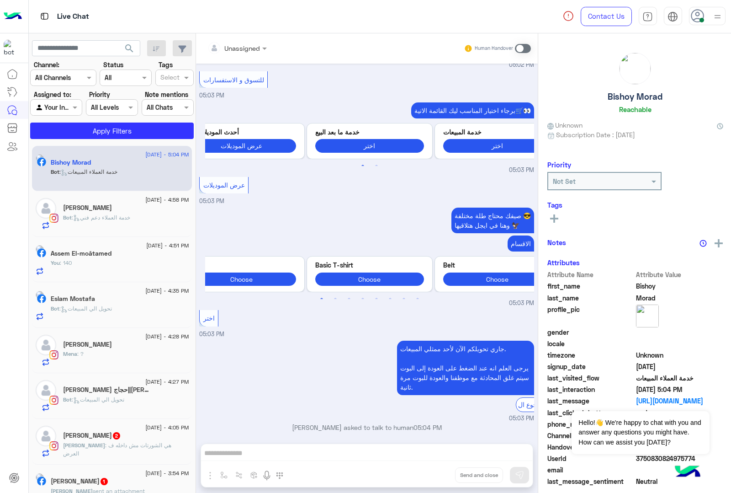
scroll to position [1355, 0]
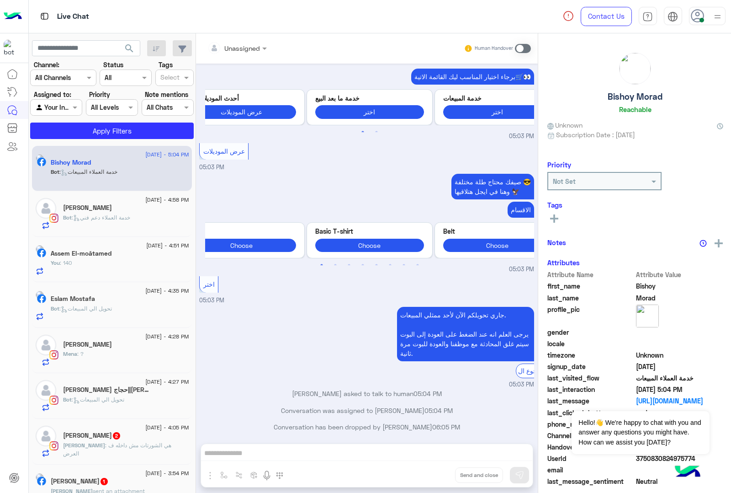
click at [435, 476] on div "Unassigned Human Handover [DATE] الرجوع 02:03 PM برجاء اختيار المناسب ليك القائ…" at bounding box center [367, 264] width 342 height 463
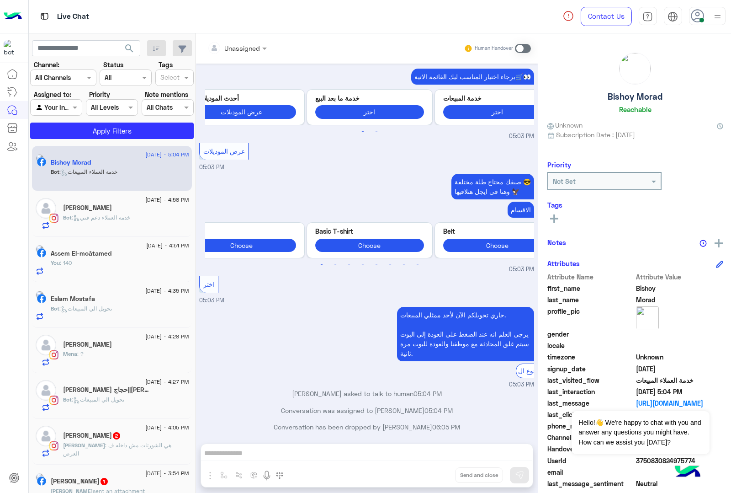
click at [0, 0] on button "Drop" at bounding box center [0, 0] width 0 height 0
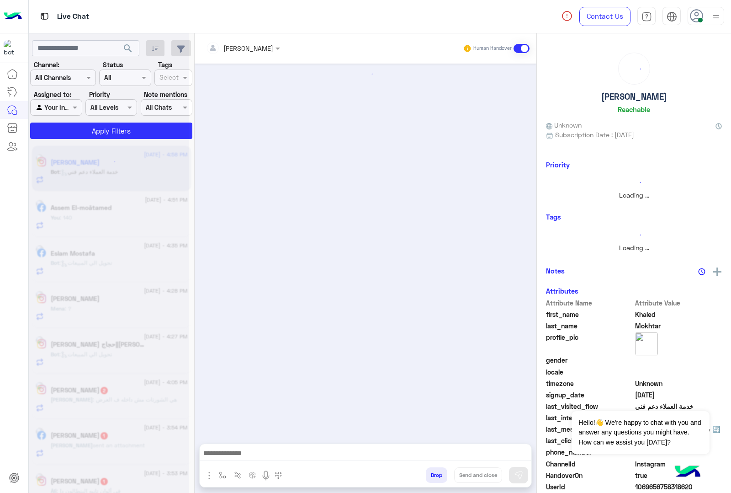
click at [435, 476] on button "Drop" at bounding box center [436, 475] width 21 height 16
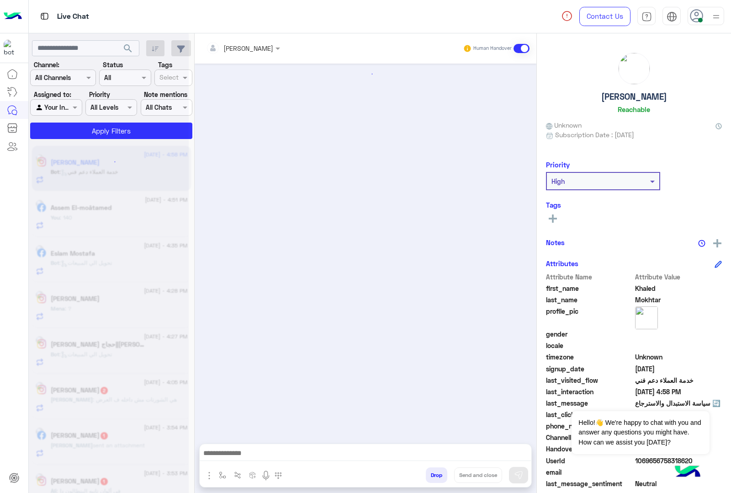
click at [435, 476] on button "Drop" at bounding box center [436, 475] width 21 height 16
click at [435, 476] on div "[PERSON_NAME] Human Handover Drop Send and close" at bounding box center [366, 264] width 342 height 463
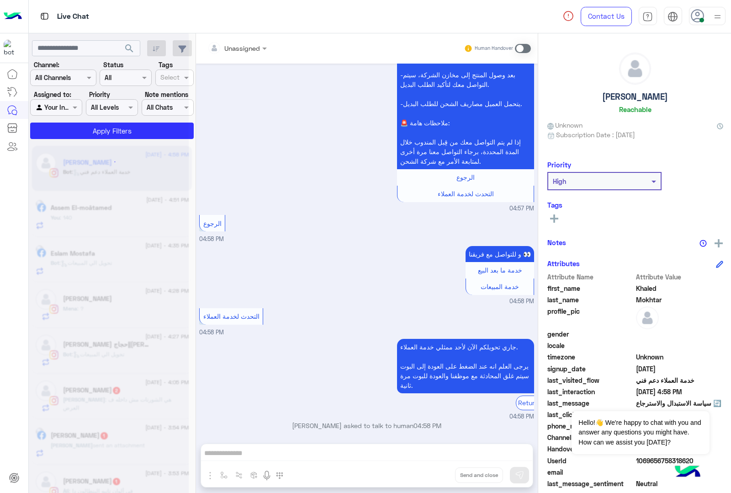
scroll to position [2120, 0]
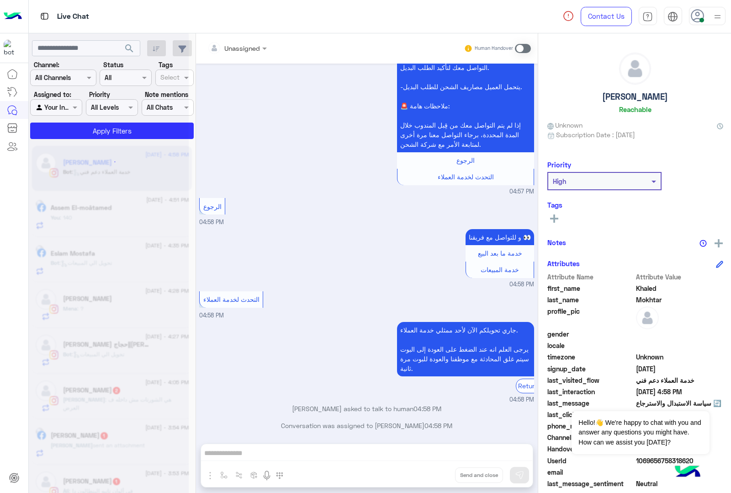
click at [435, 476] on div "Unassigned Human Handover [DATE] ال[GEOGRAPHIC_DATA] و الجيزة 11:02 PM 🚚 الشحن:…" at bounding box center [367, 264] width 342 height 463
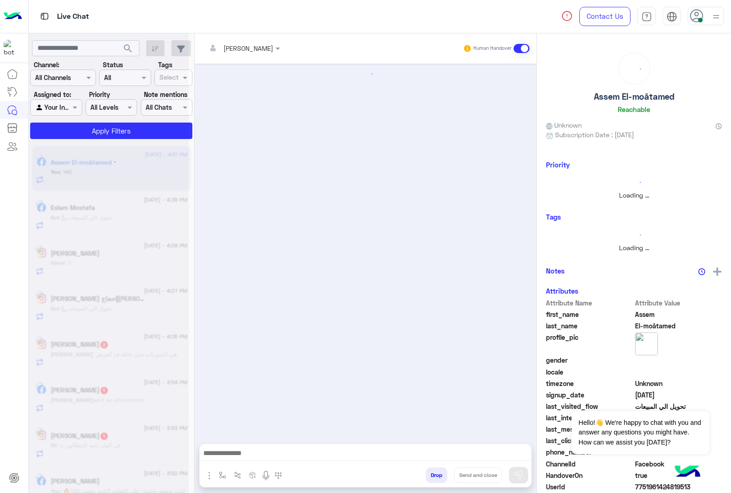
click at [435, 476] on button "Drop" at bounding box center [436, 475] width 21 height 16
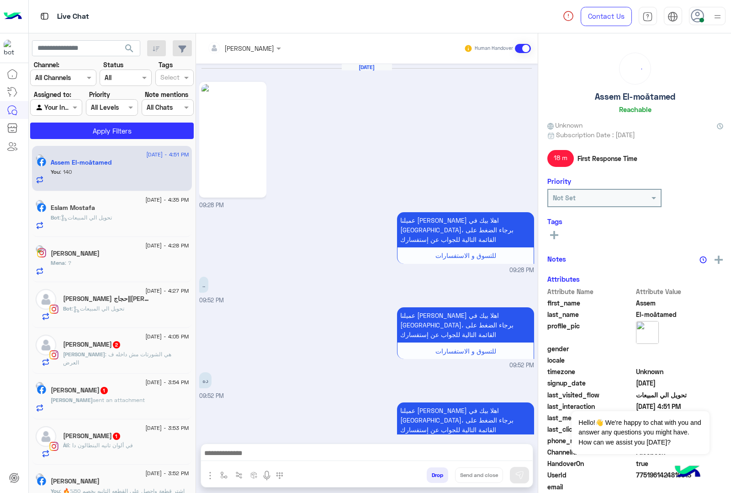
click at [435, 476] on button "Drop" at bounding box center [437, 475] width 21 height 16
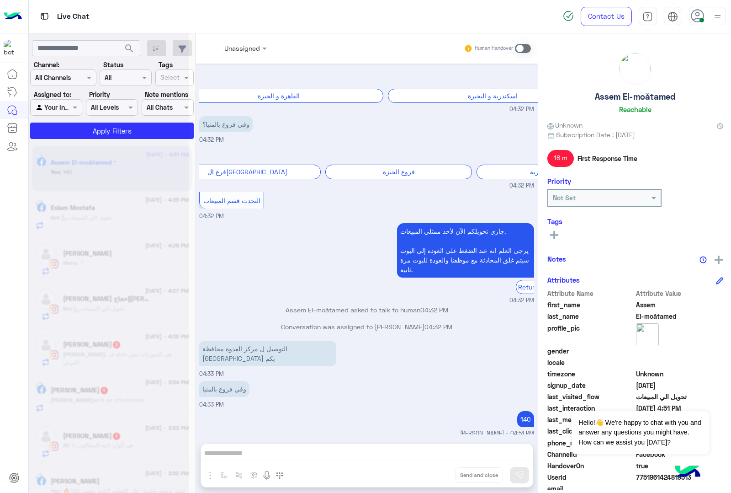
click at [435, 476] on div "Unassigned Human Handover [DATE] 09:28 PM عميلنا [PERSON_NAME] اهلا بيك في [GEO…" at bounding box center [367, 264] width 342 height 463
click at [0, 0] on button "Drop" at bounding box center [0, 0] width 0 height 0
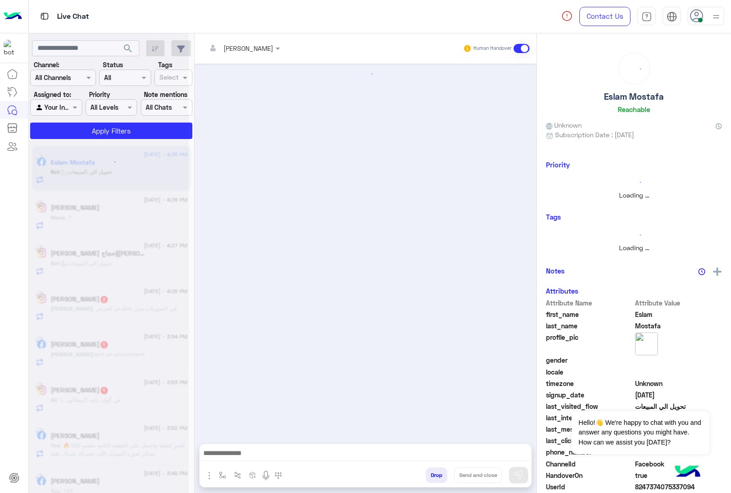
click at [435, 476] on button "Drop" at bounding box center [436, 475] width 21 height 16
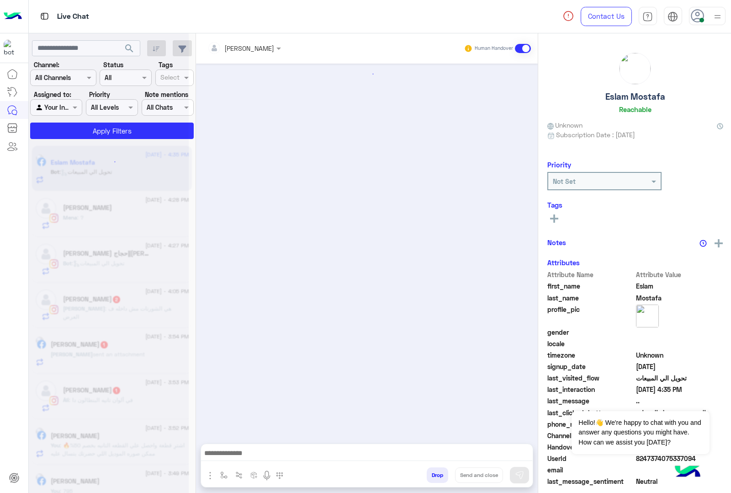
click at [435, 476] on button "Drop" at bounding box center [437, 475] width 21 height 16
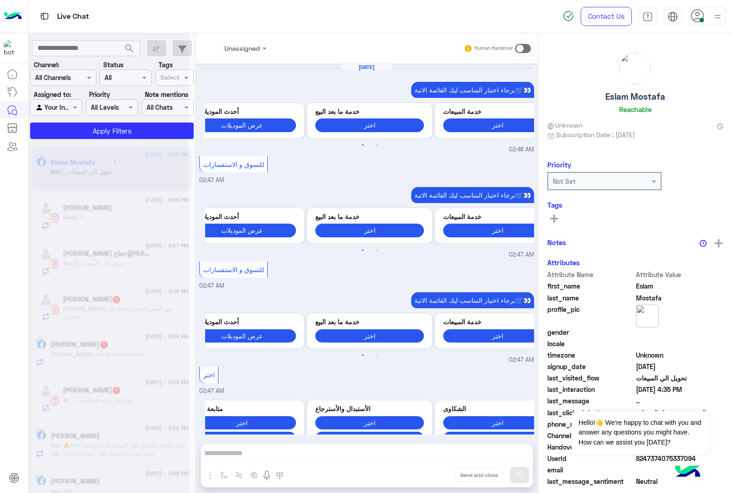
click at [435, 476] on div "Unassigned Human Handover [DATE] برجاء اختيار المناسب ليك القائمة الاتية🛒👀 Prev…" at bounding box center [367, 264] width 342 height 463
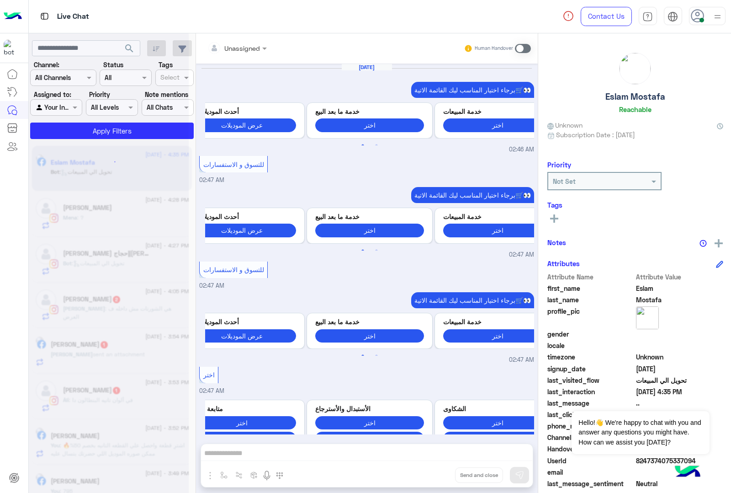
scroll to position [1505, 0]
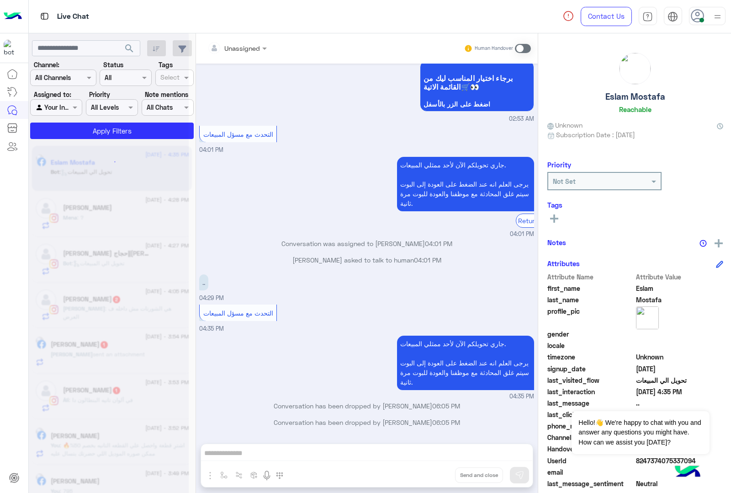
click at [0, 0] on button "Drop" at bounding box center [0, 0] width 0 height 0
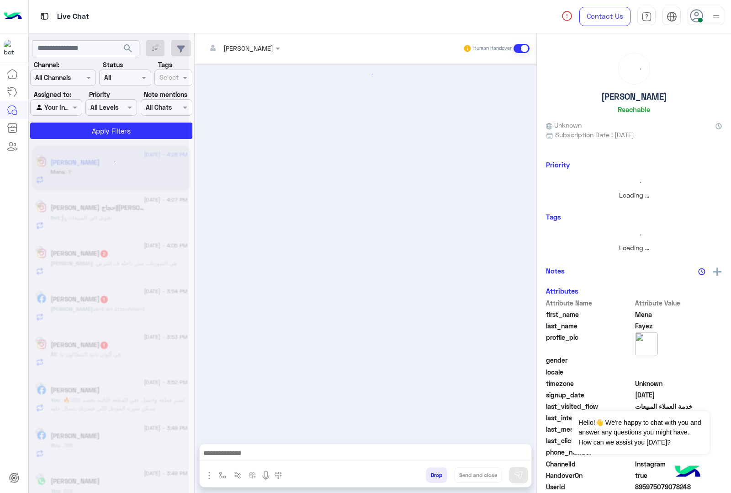
click at [435, 476] on button "Drop" at bounding box center [436, 475] width 21 height 16
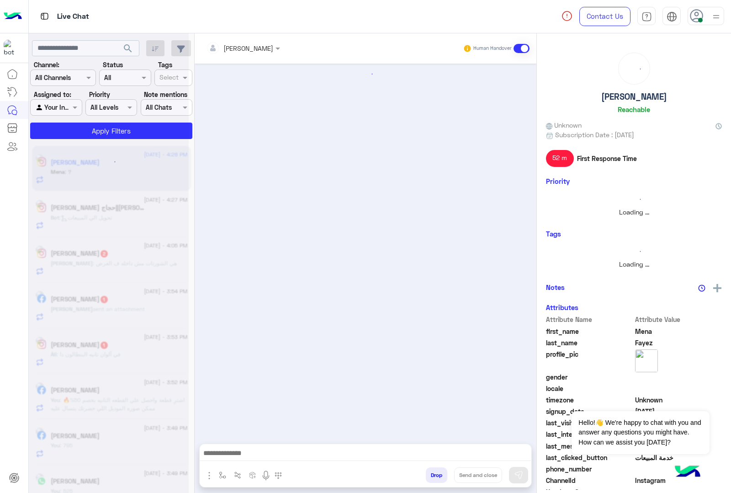
click at [435, 476] on button "Drop" at bounding box center [436, 475] width 21 height 16
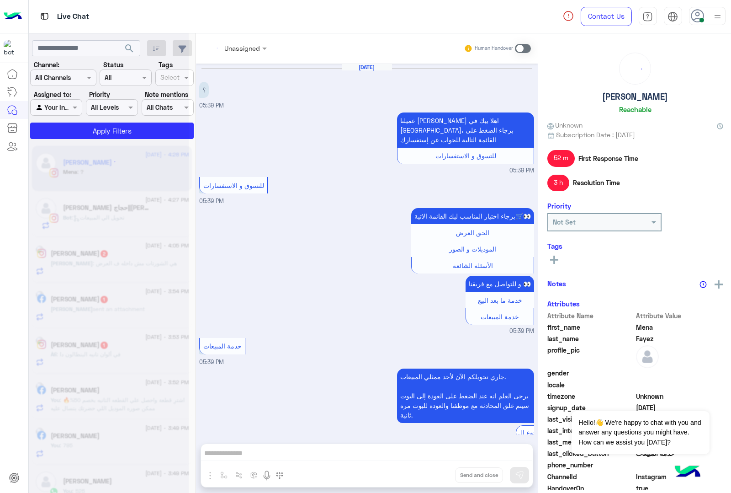
click at [435, 476] on div "Unassigned Human Handover [DATE] ؟ 05:39 PM عميلنا [PERSON_NAME] اهلا بيك في [G…" at bounding box center [367, 264] width 342 height 463
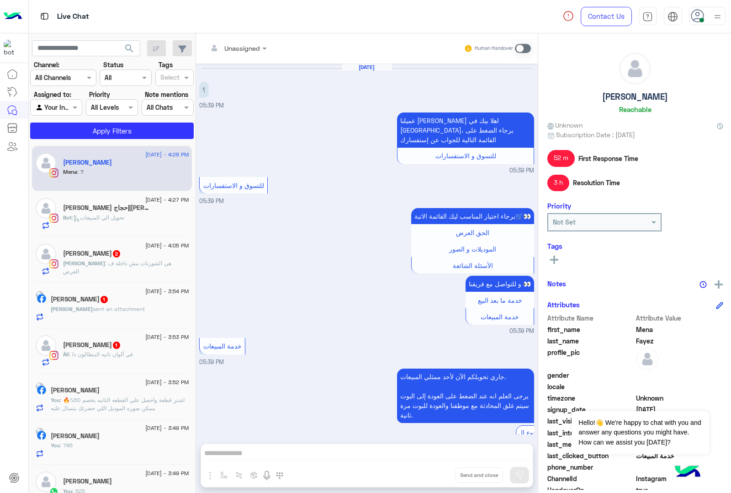
click at [435, 476] on div "Unassigned Human Handover [DATE] ؟ 05:39 PM عميلنا [PERSON_NAME] اهلا بيك في [G…" at bounding box center [367, 264] width 342 height 463
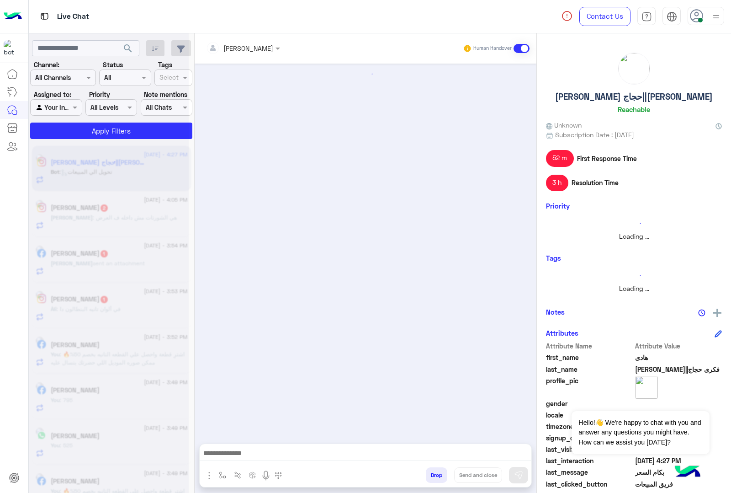
click at [435, 476] on button "Drop" at bounding box center [436, 475] width 21 height 16
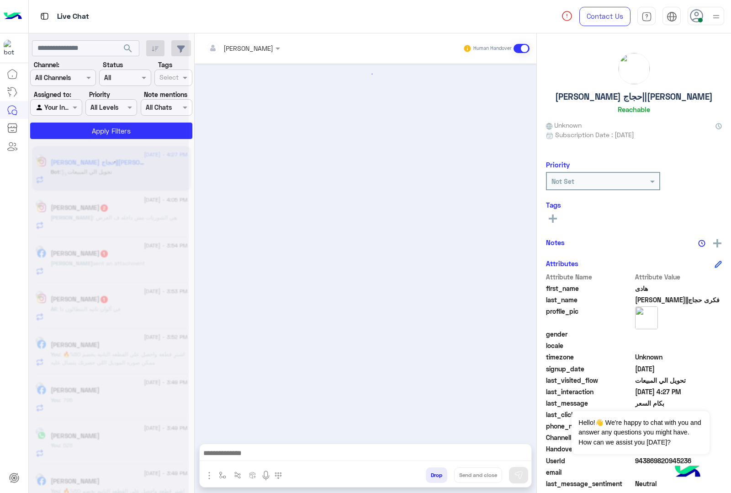
click at [435, 476] on button "Drop" at bounding box center [436, 475] width 21 height 16
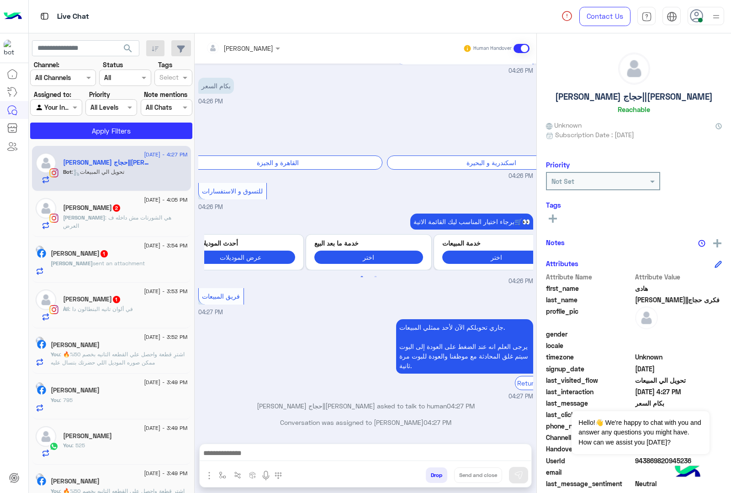
click at [435, 476] on div "[PERSON_NAME] Human Handover [DATE] خدمة المبيعات 08:33 PM جاري تحويلكم الآن لأ…" at bounding box center [366, 264] width 342 height 463
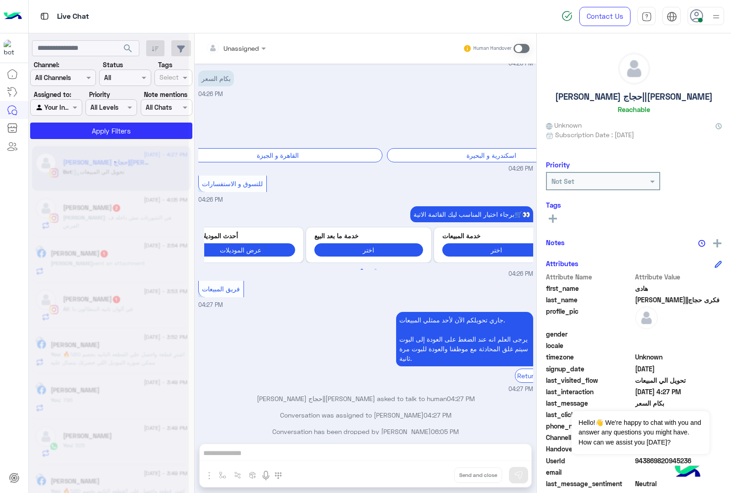
click at [435, 476] on div "Unassigned Human Handover [DATE] خدمة المبيعات 08:33 PM جاري تحويلكم الآن لأحد …" at bounding box center [366, 264] width 342 height 463
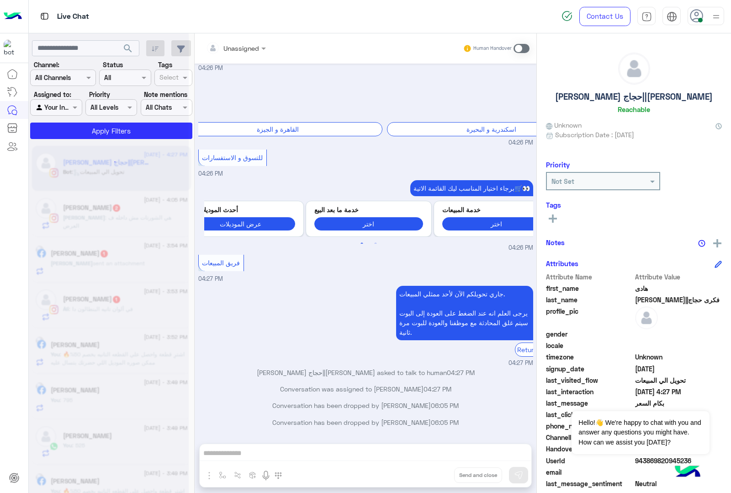
click at [435, 476] on div "Unassigned Human Handover [DATE] خدمة المبيعات 08:33 PM جاري تحويلكم الآن لأحد …" at bounding box center [366, 264] width 342 height 463
click at [0, 0] on button "Drop" at bounding box center [0, 0] width 0 height 0
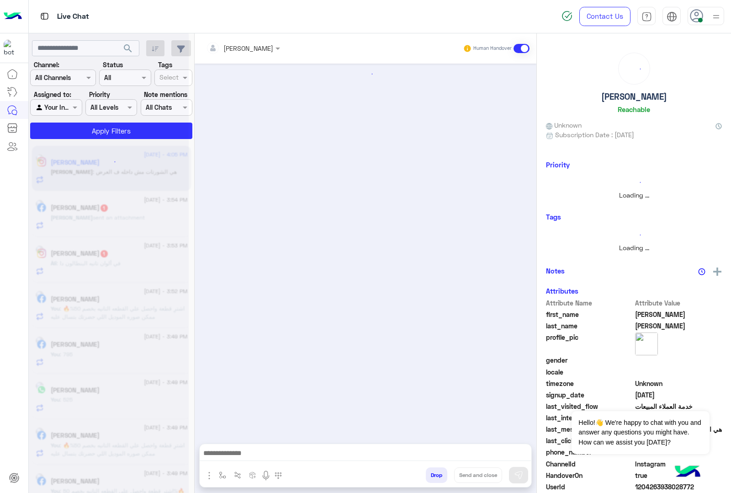
click at [435, 476] on button "Drop" at bounding box center [436, 475] width 21 height 16
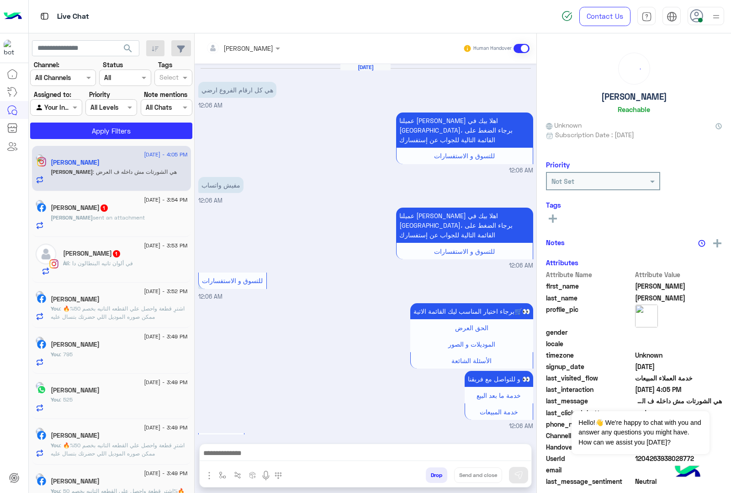
click at [435, 476] on div "[PERSON_NAME] Human Handover [DATE] هي كل ارقام الفروع ارضي 12:06 AM عميلنا [PE…" at bounding box center [366, 264] width 342 height 463
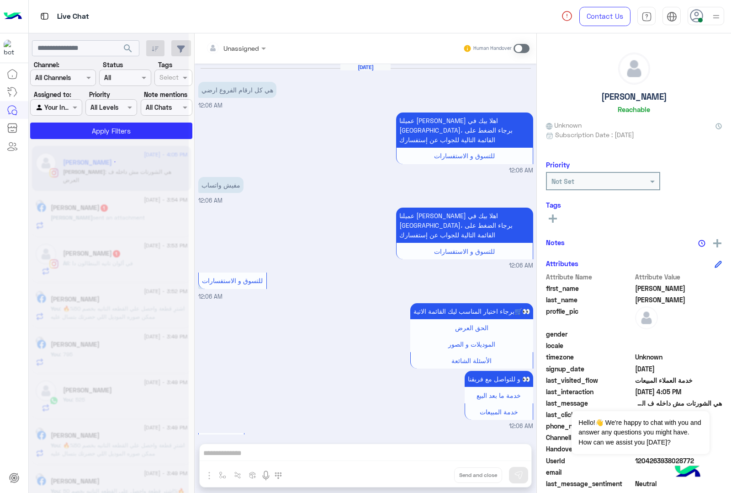
scroll to position [1462, 0]
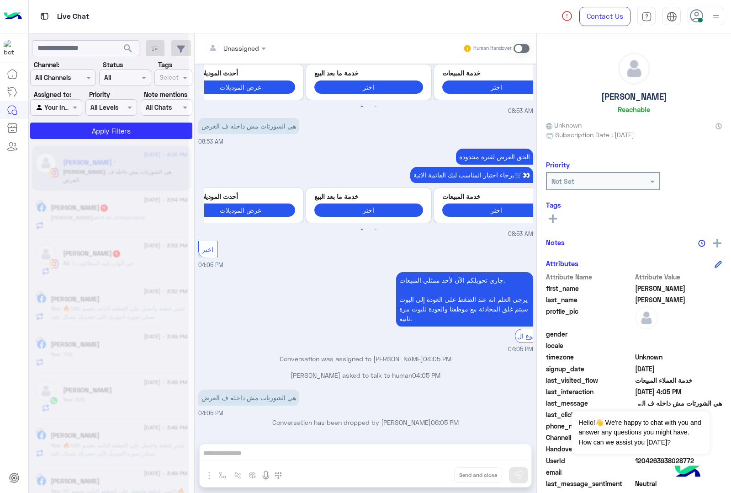
click at [435, 476] on div "Unassigned Human Handover [DATE] هي كل ارقام الفروع ارضي 12:06 AM عميلنا [PERSO…" at bounding box center [366, 264] width 342 height 463
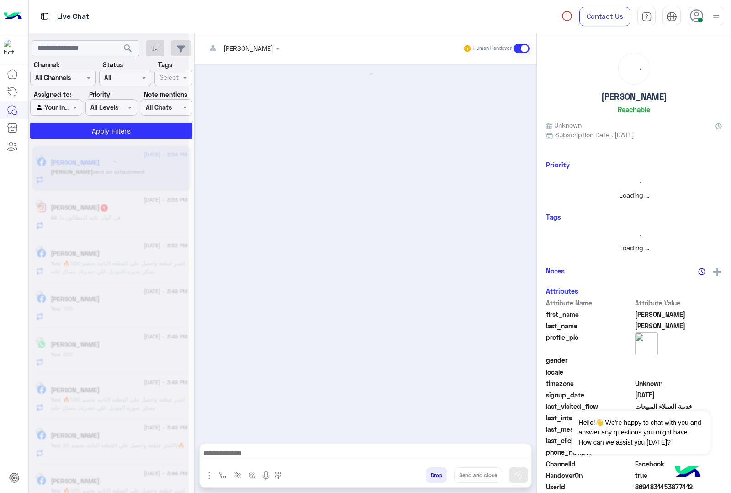
click at [435, 476] on button "Drop" at bounding box center [436, 475] width 21 height 16
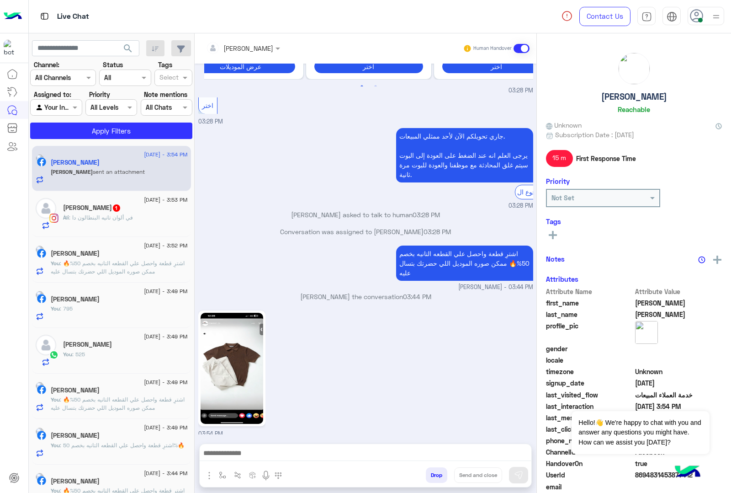
click at [435, 476] on div "[PERSON_NAME] Human Handover [DATE] Eagle 02:21 AM تقدر تشوف كل كوليكشن الشتوي …" at bounding box center [366, 264] width 342 height 463
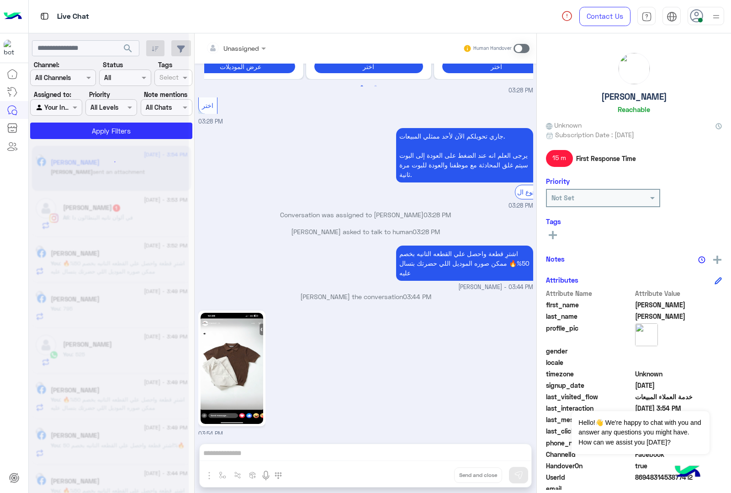
scroll to position [510, 0]
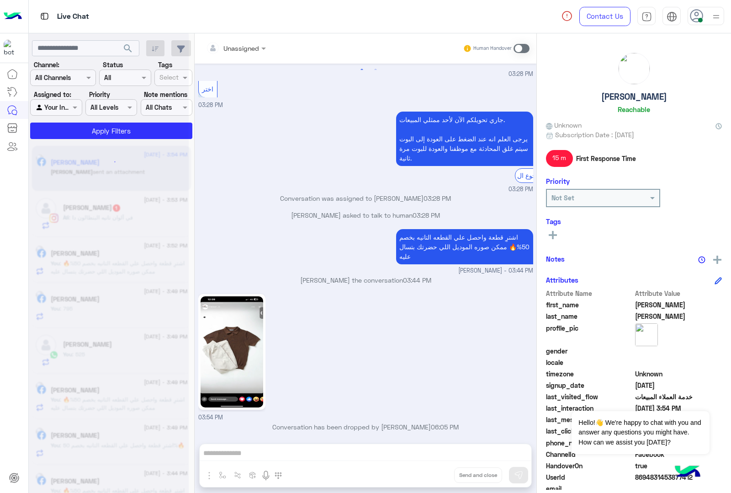
click at [435, 476] on div "Unassigned Human Handover [DATE] Eagle 02:21 AM تقدر تشوف كل كوليكشن الشتوي من …" at bounding box center [366, 264] width 342 height 463
click at [0, 0] on button "Drop" at bounding box center [0, 0] width 0 height 0
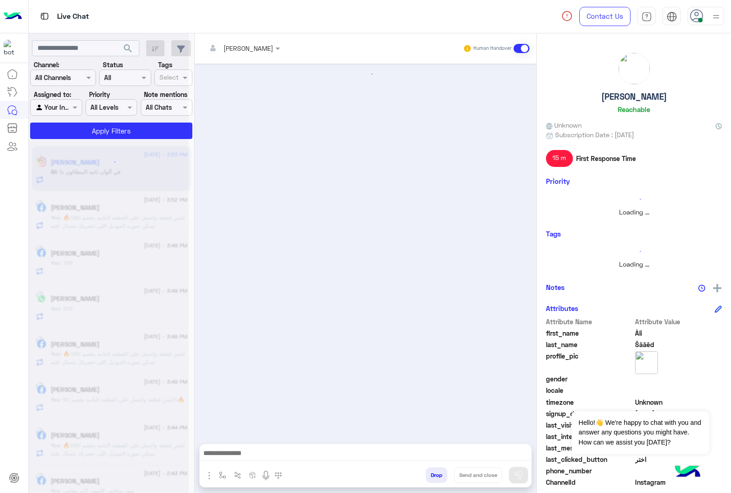
click at [435, 476] on button "Drop" at bounding box center [436, 475] width 21 height 16
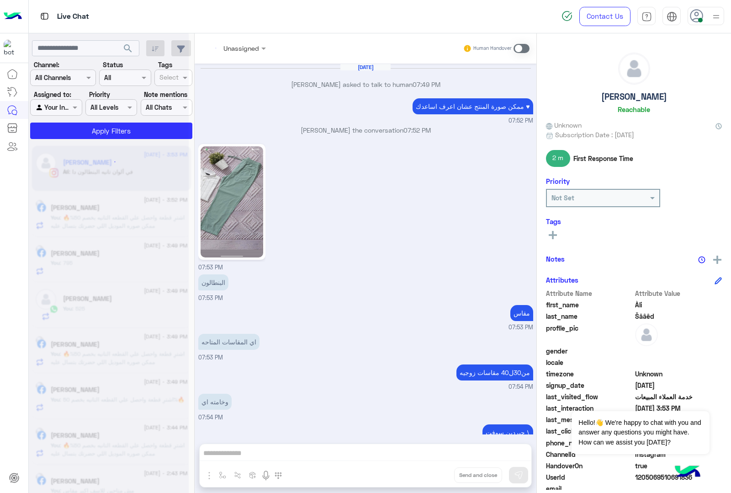
click at [435, 476] on div "Unassigned Human Handover [DATE] [PERSON_NAME] asked to talk to human 07:49 PM …" at bounding box center [366, 264] width 342 height 463
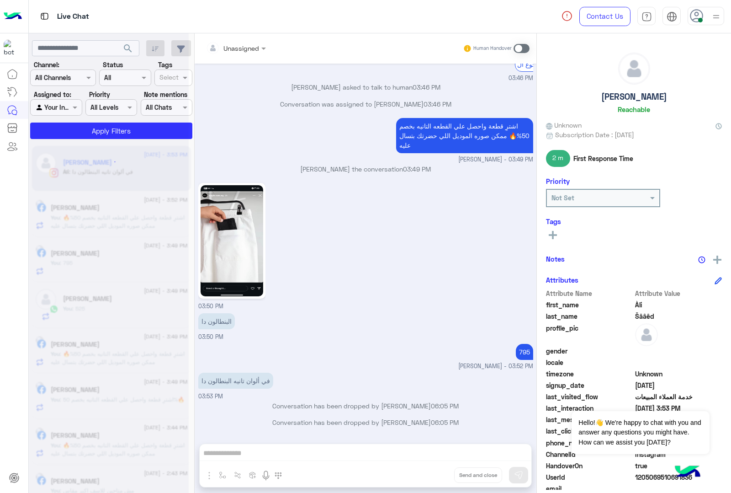
click at [435, 476] on div "Unassigned Human Handover [DATE] [PERSON_NAME] asked to talk to human 07:49 PM …" at bounding box center [366, 264] width 342 height 463
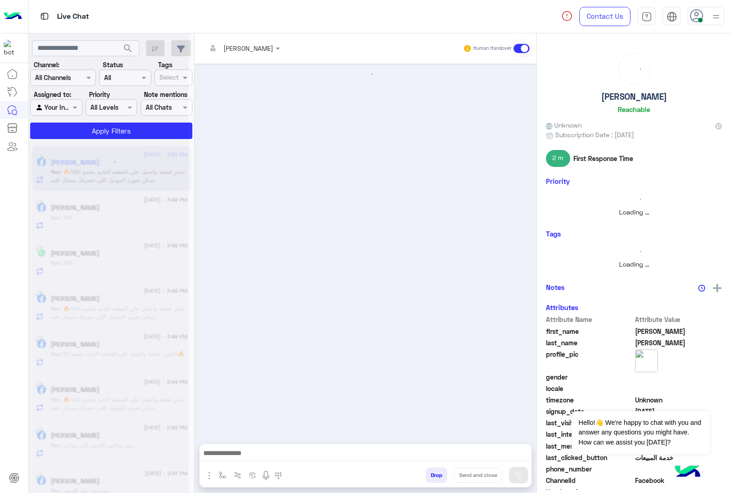
click at [435, 476] on button "Drop" at bounding box center [436, 475] width 21 height 16
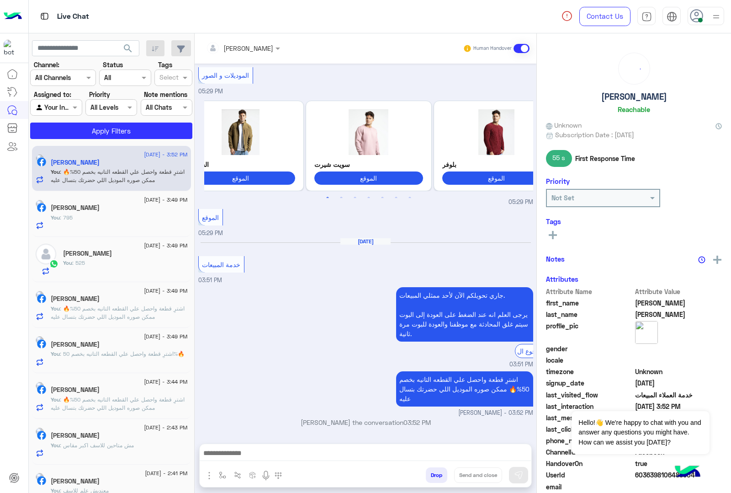
click at [435, 476] on div "[PERSON_NAME] Human Handover [DATE] الموقع 10:41 AM الموقع 10:41 AM الموقع 10:4…" at bounding box center [366, 264] width 342 height 463
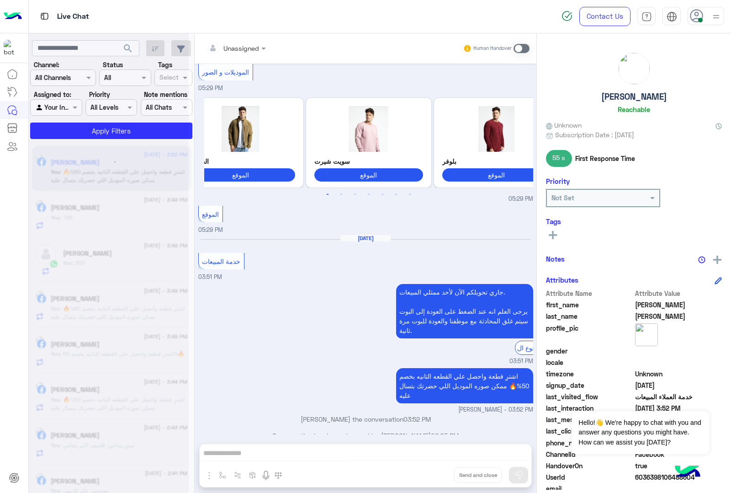
scroll to position [608, 0]
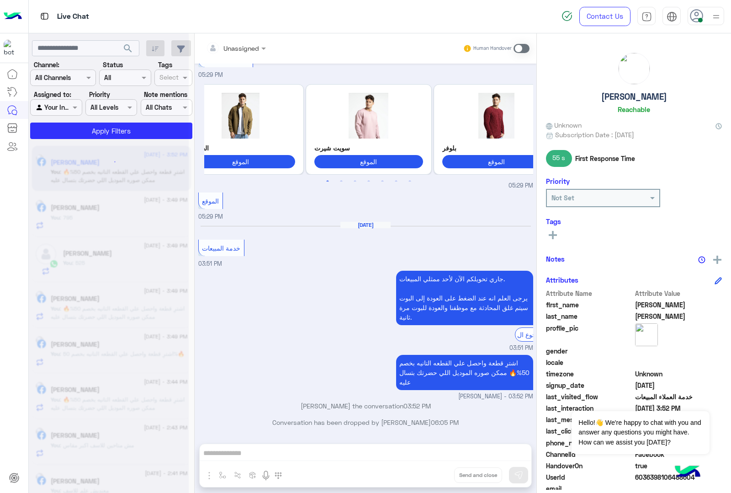
click at [435, 476] on div "Unassigned Human Handover [DATE] الموقع 10:41 AM الموقع 10:41 AM الموقع 10:41 A…" at bounding box center [366, 264] width 342 height 463
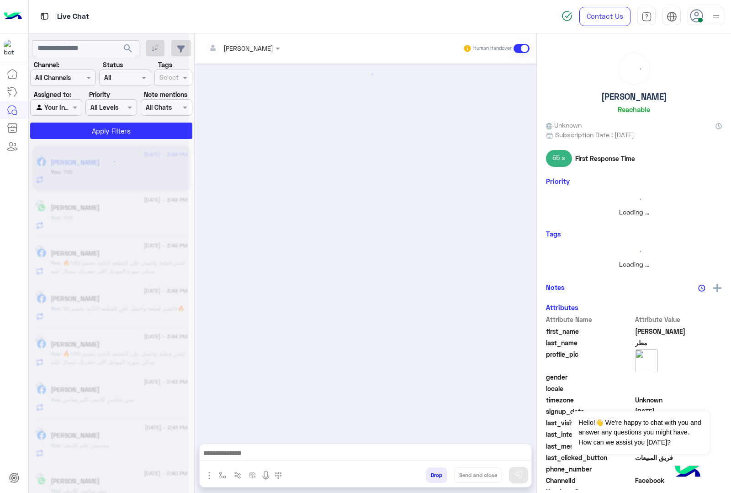
click at [435, 476] on button "Drop" at bounding box center [436, 475] width 21 height 16
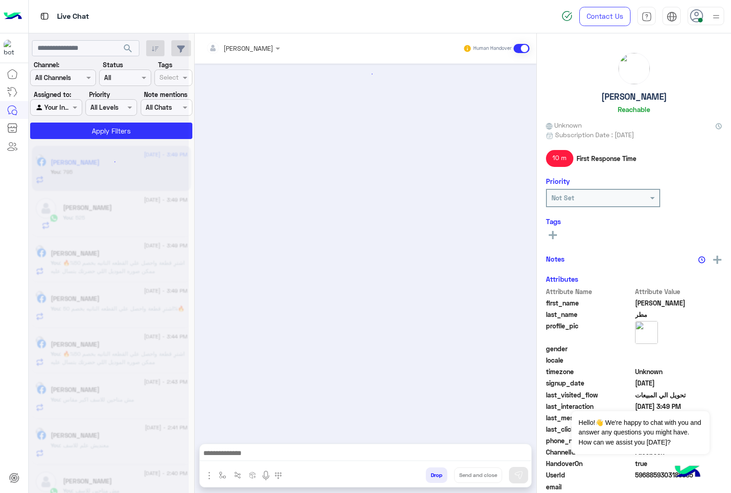
click at [435, 476] on button "Drop" at bounding box center [436, 475] width 21 height 16
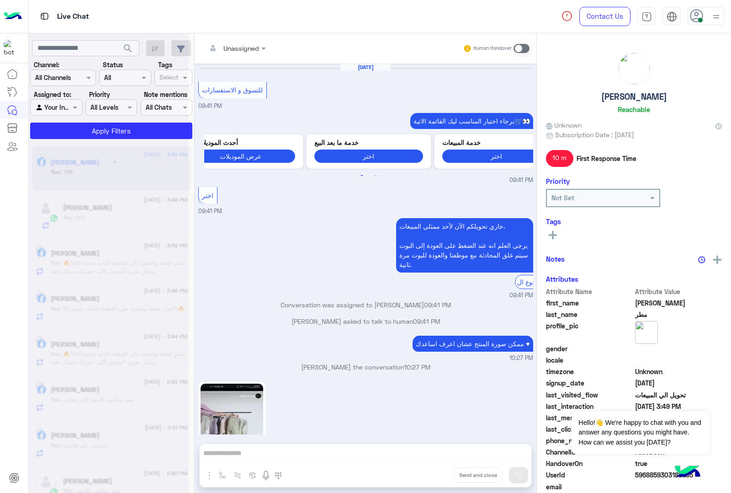
scroll to position [1200, 0]
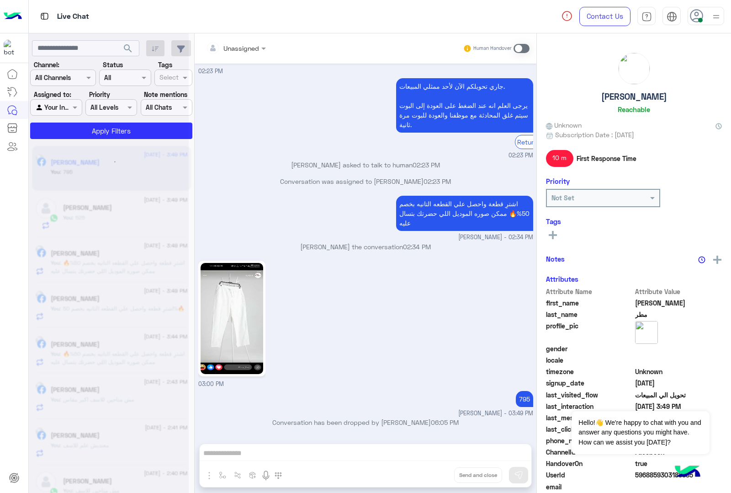
click at [435, 476] on div "Unassigned Human Handover [DATE] للتسوق و الاستفسارات 09:41 PM برجاء اختيار الم…" at bounding box center [366, 264] width 342 height 463
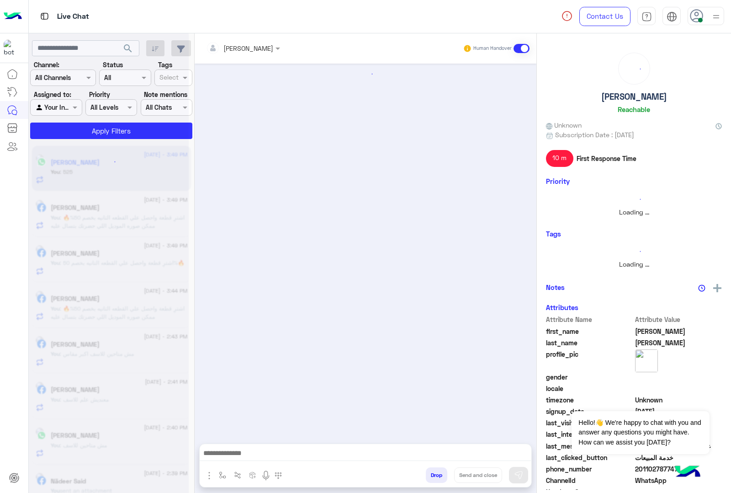
click at [435, 476] on button "Drop" at bounding box center [436, 475] width 21 height 16
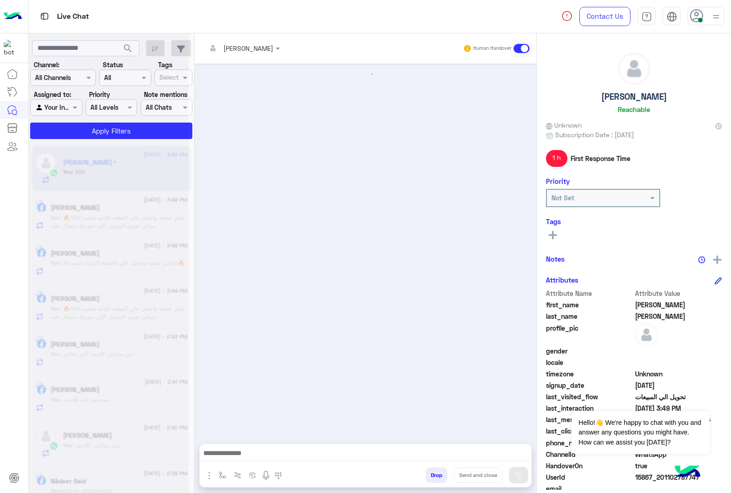
click at [435, 476] on button "Drop" at bounding box center [436, 475] width 21 height 16
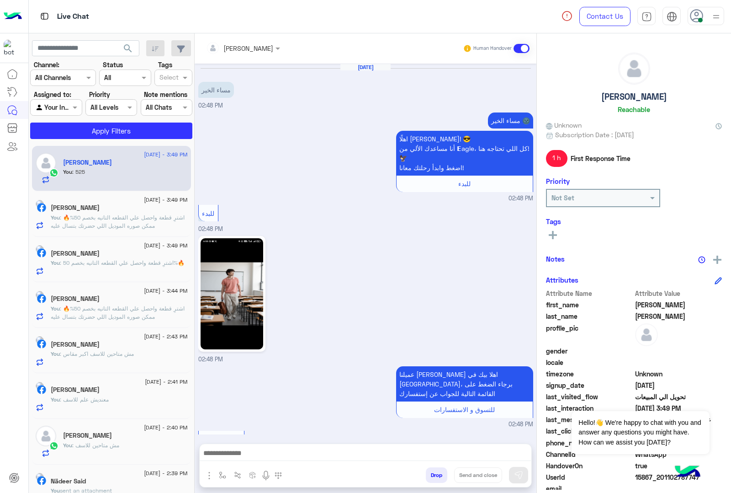
scroll to position [688, 0]
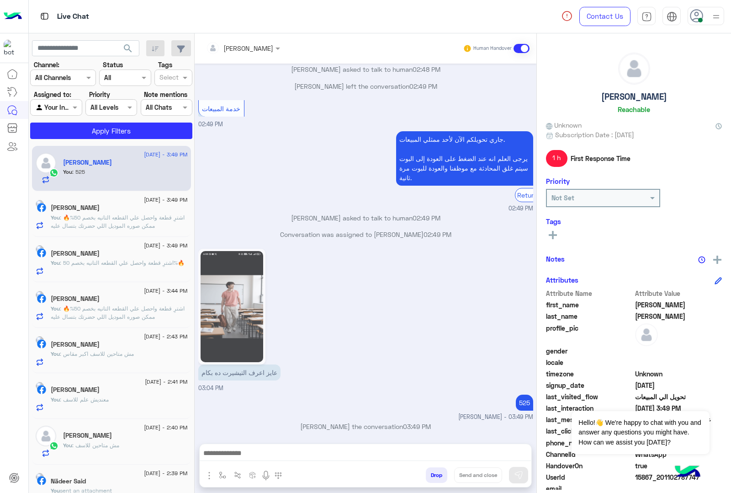
click at [435, 476] on button "Drop" at bounding box center [436, 475] width 21 height 16
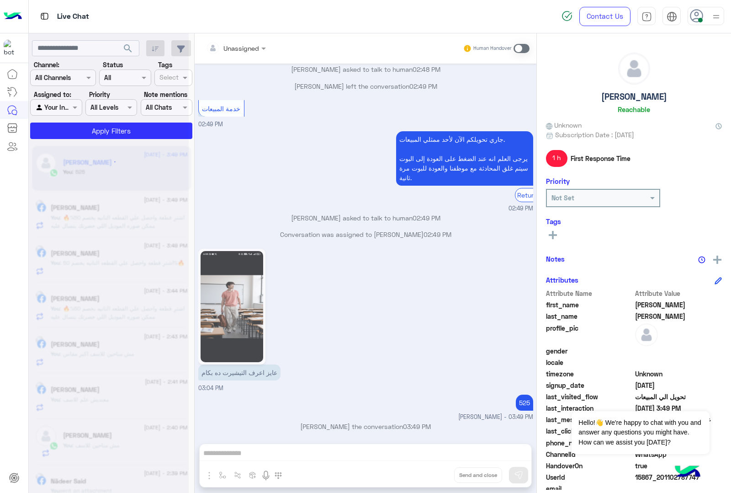
click at [435, 476] on div "Unassigned Human Handover [DATE] مساء الخير 02:48 PM مساء الخير 🌚 اهلًا [PERSON…" at bounding box center [366, 264] width 342 height 463
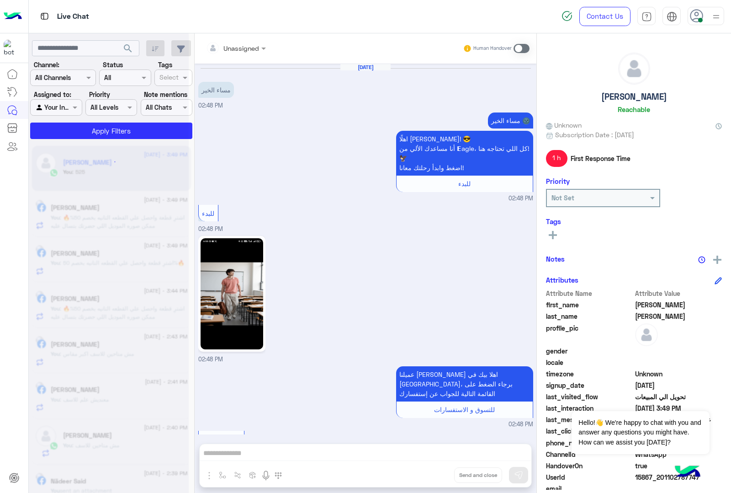
click at [0, 0] on button "Drop" at bounding box center [0, 0] width 0 height 0
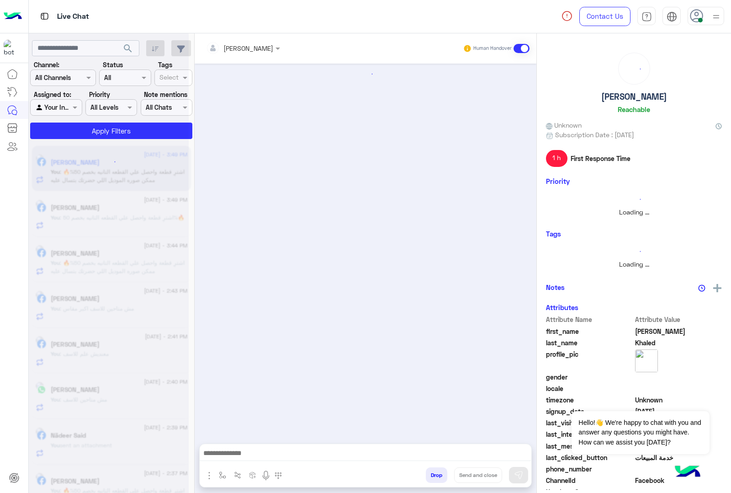
click at [435, 476] on button "Drop" at bounding box center [436, 475] width 21 height 16
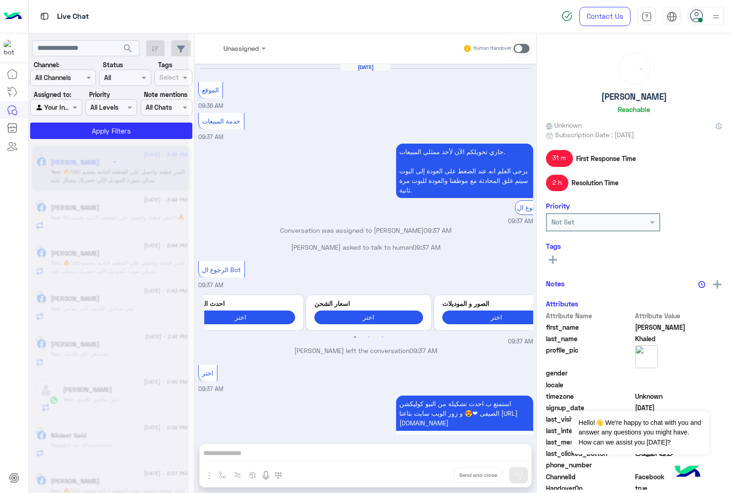
scroll to position [1296, 0]
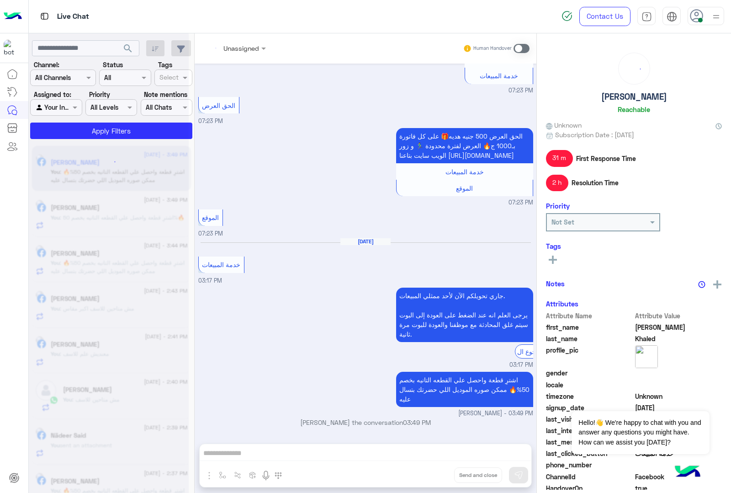
click at [435, 476] on div "Unassigned Human Handover [DATE] الموقع 09:36 AM خدمة المبيعات 09:37 AM جاري تح…" at bounding box center [366, 264] width 342 height 463
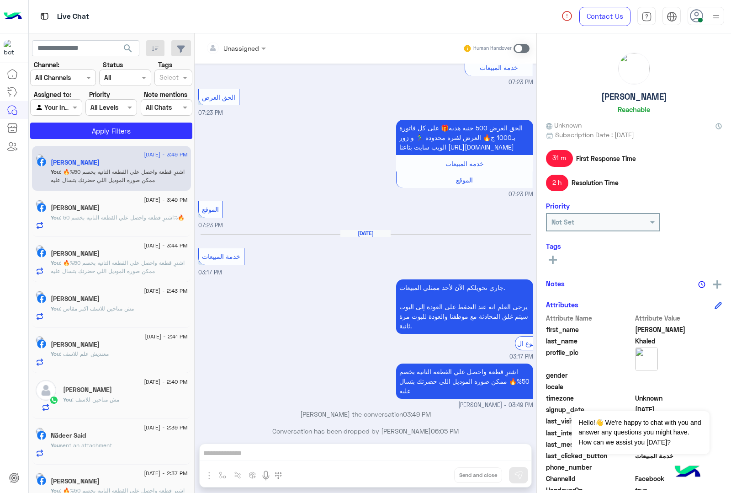
click at [0, 0] on button "Drop" at bounding box center [0, 0] width 0 height 0
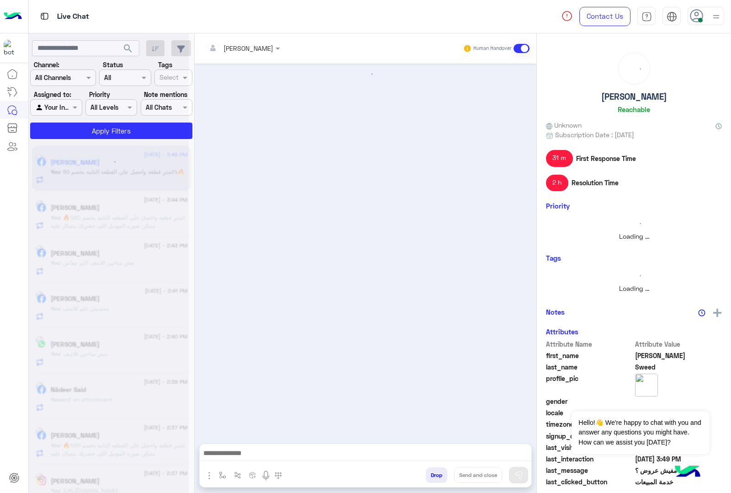
click at [435, 476] on button "Drop" at bounding box center [436, 475] width 21 height 16
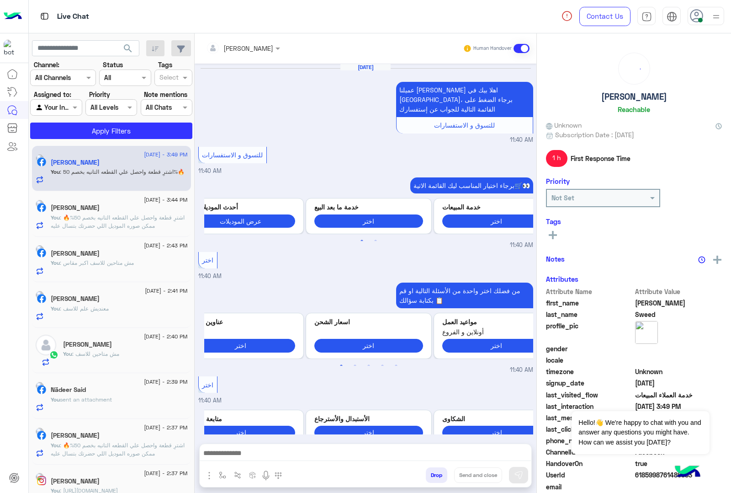
click at [435, 476] on button "Drop" at bounding box center [436, 475] width 21 height 16
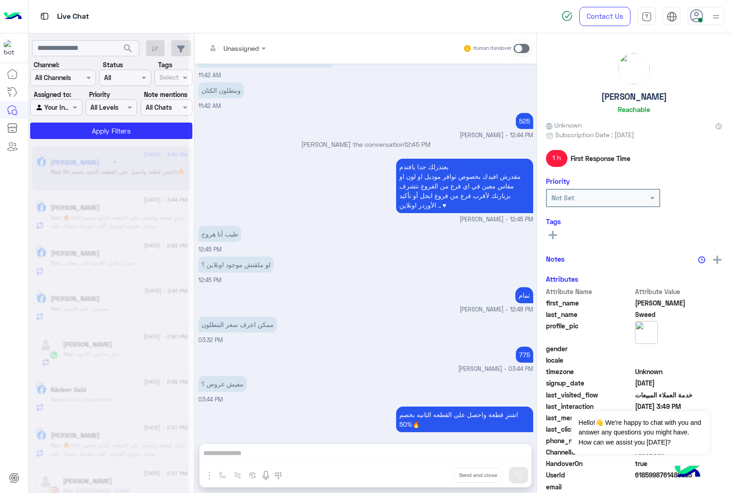
scroll to position [969, 0]
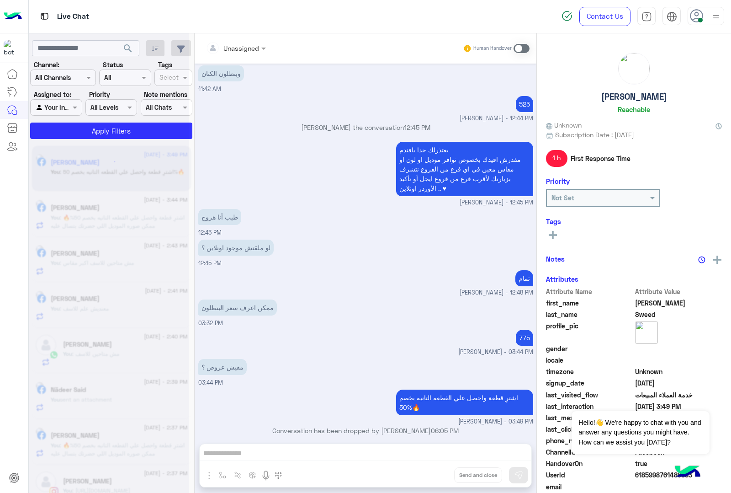
click at [435, 476] on div "Unassigned Human Handover [DATE] عميلنا [PERSON_NAME] اهلا بيك في [GEOGRAPHIC_D…" at bounding box center [366, 264] width 342 height 463
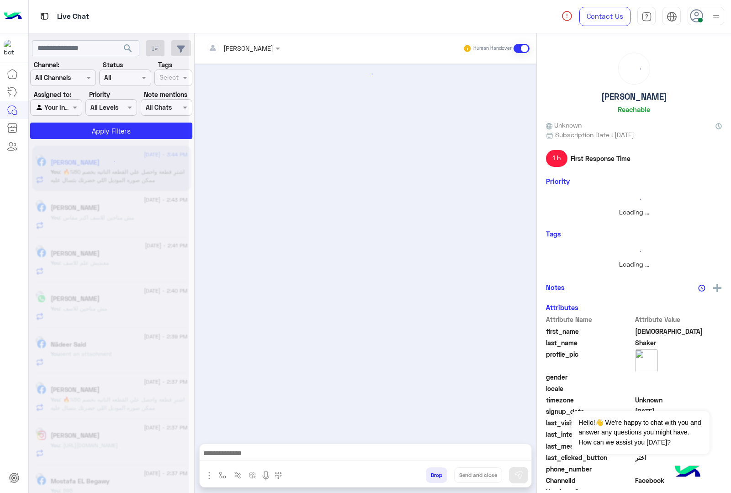
click at [435, 476] on button "Drop" at bounding box center [436, 475] width 21 height 16
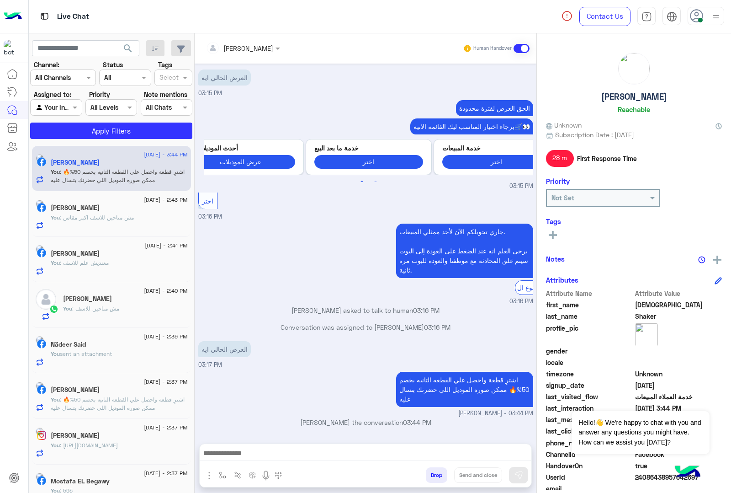
click at [435, 476] on div "[PERSON_NAME] Human Handover [DATE] عميلنا [PERSON_NAME] اهلا بيك في [GEOGRAPHI…" at bounding box center [366, 264] width 342 height 463
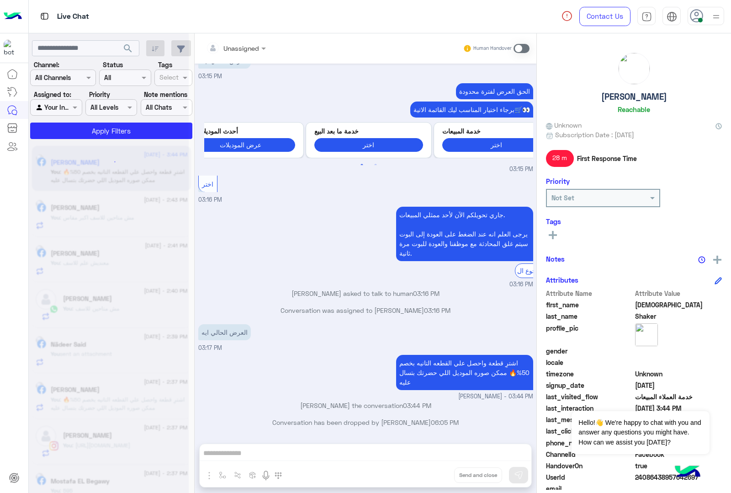
click at [0, 0] on button "Drop" at bounding box center [0, 0] width 0 height 0
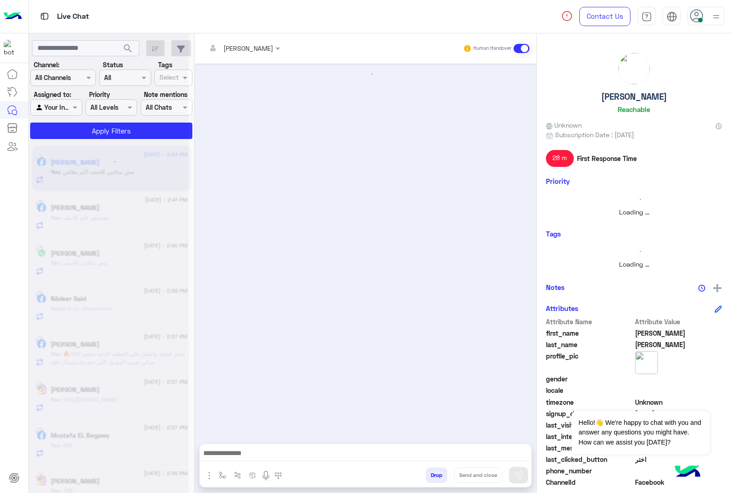
click at [435, 476] on button "Drop" at bounding box center [436, 475] width 21 height 16
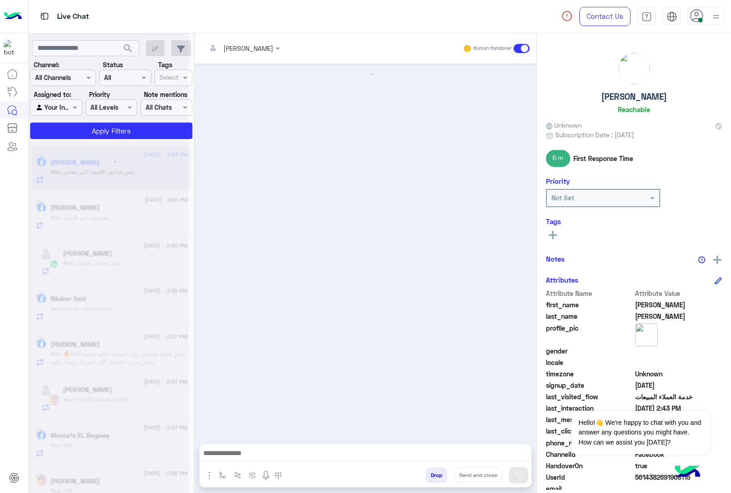
click at [435, 476] on button "Drop" at bounding box center [436, 475] width 21 height 16
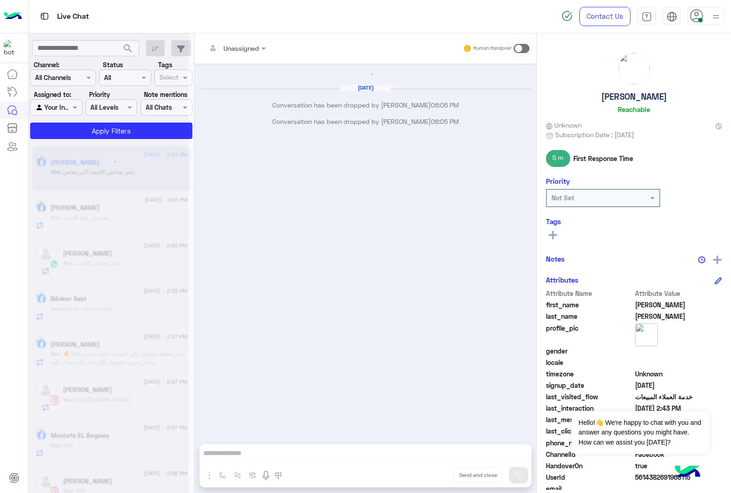
click at [435, 476] on div "Unassigned Human Handover [DATE] Conversation has been dropped by [PERSON_NAME]…" at bounding box center [366, 264] width 342 height 463
click at [0, 0] on button "Drop" at bounding box center [0, 0] width 0 height 0
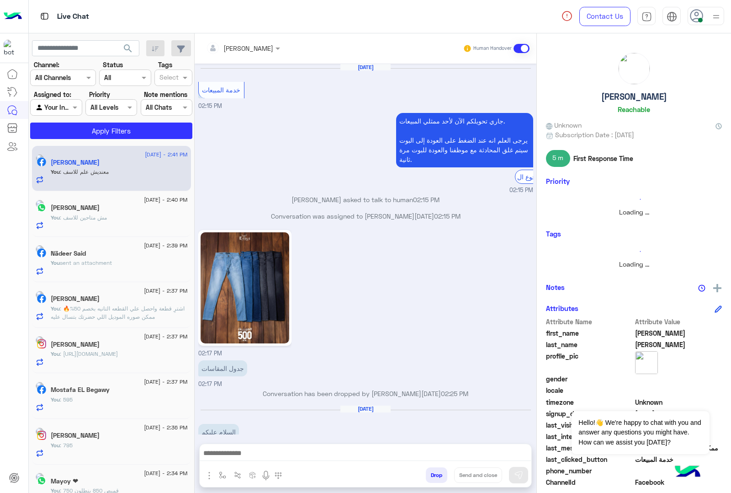
click at [435, 476] on button "Drop" at bounding box center [436, 475] width 21 height 16
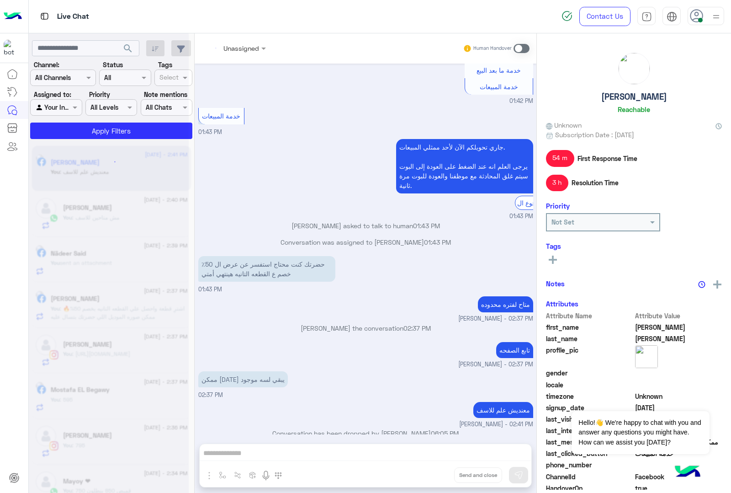
click at [435, 476] on div "Unassigned Human Handover [DATE] حضرتك كنت محتاج استفسر عن عرض ال 50٪ خصم ع الق…" at bounding box center [366, 264] width 342 height 463
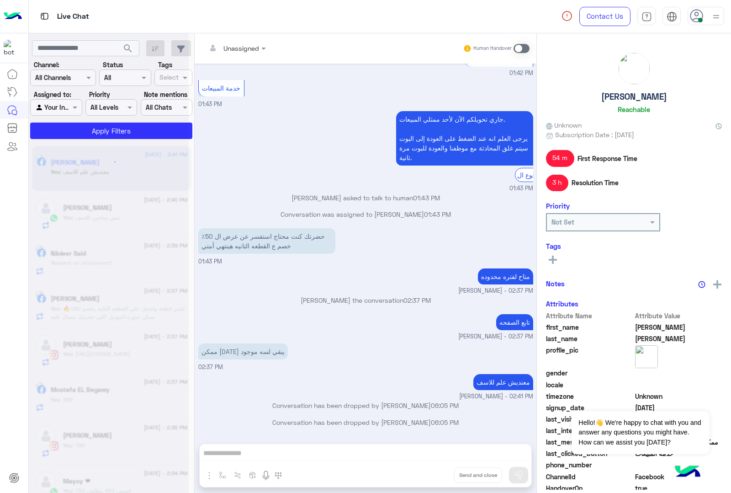
click at [435, 476] on div "Unassigned Human Handover [DATE] حضرتك كنت محتاج استفسر عن عرض ال 50٪ خصم ع الق…" at bounding box center [366, 264] width 342 height 463
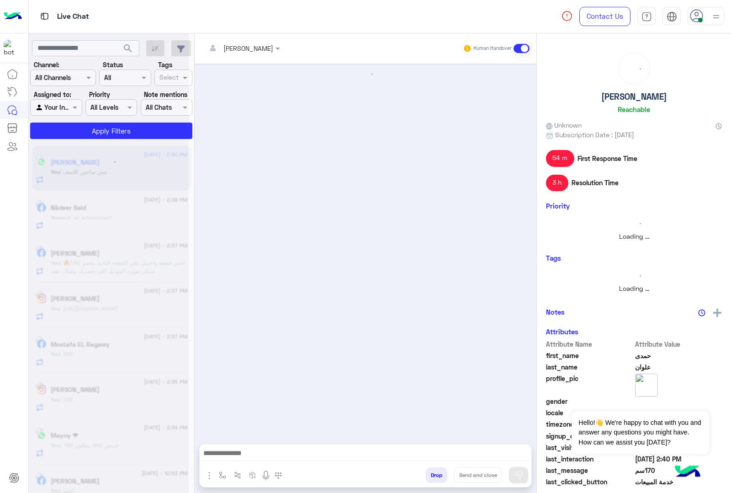
click at [435, 476] on button "Drop" at bounding box center [436, 475] width 21 height 16
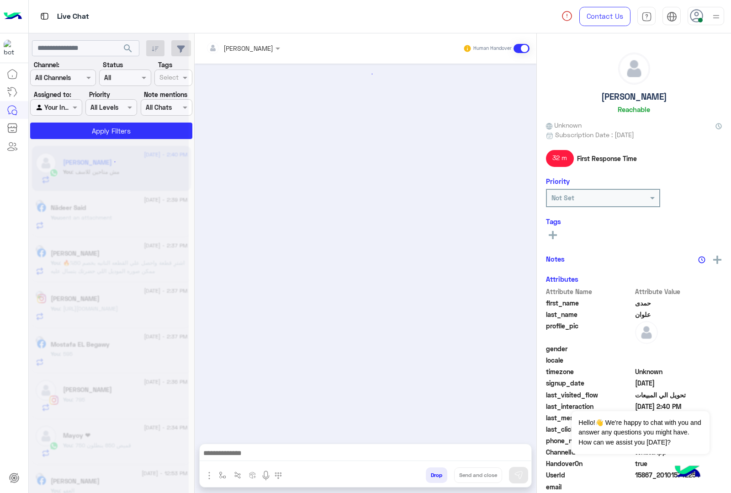
click at [435, 476] on button "Drop" at bounding box center [436, 475] width 21 height 16
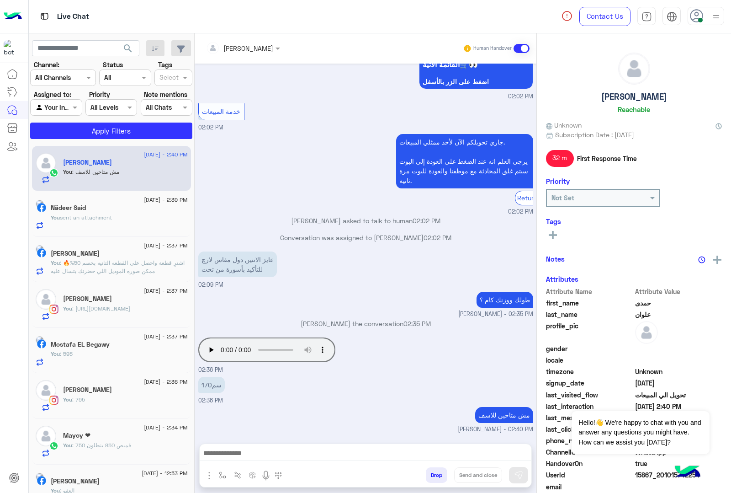
click at [435, 476] on button "Drop" at bounding box center [436, 475] width 21 height 16
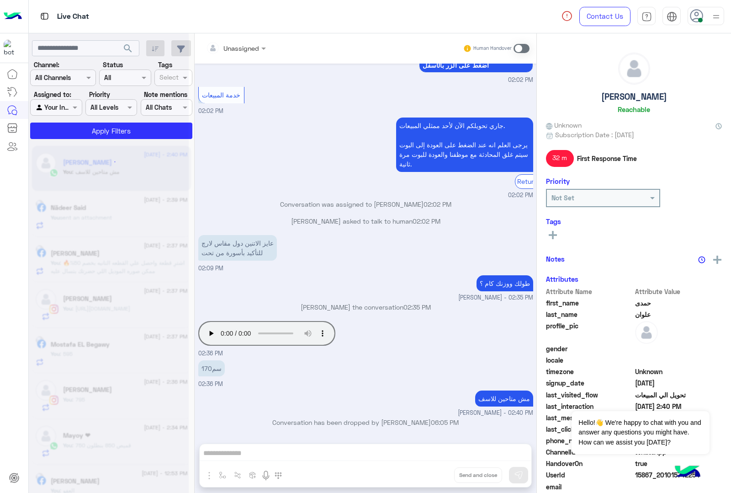
click at [435, 476] on div "Unassigned Human Handover [DATE] الحق العرض 🔥 اشترى قطعة واحصل علي القطعه التان…" at bounding box center [366, 264] width 342 height 463
click at [0, 0] on button "Drop" at bounding box center [0, 0] width 0 height 0
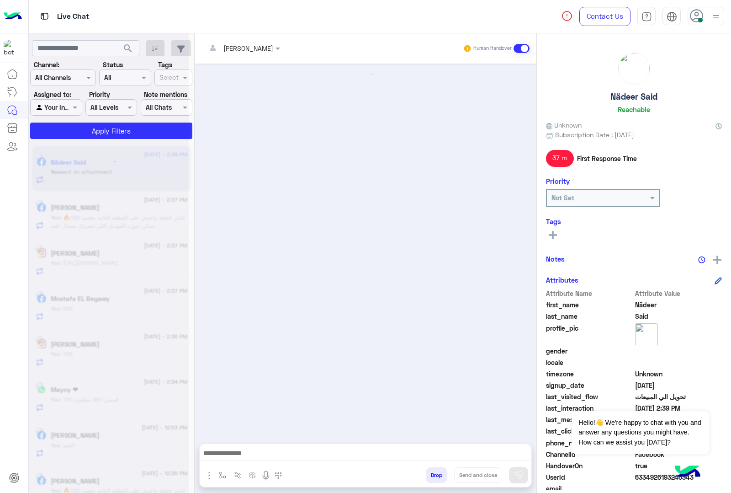
click at [435, 476] on button "Drop" at bounding box center [436, 475] width 21 height 16
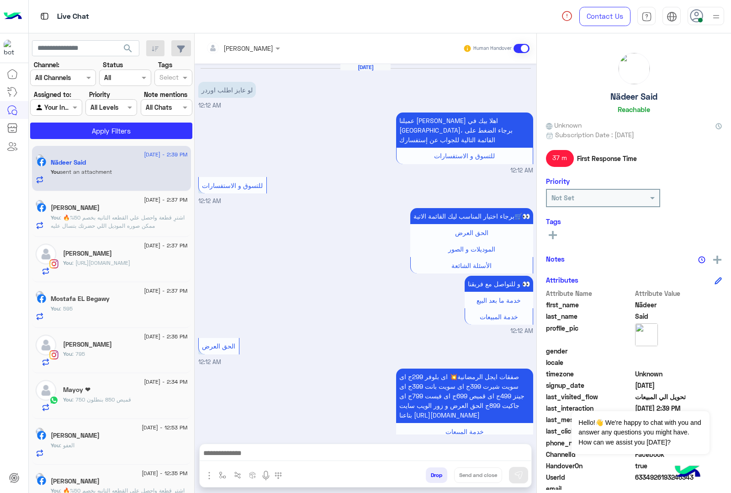
click at [435, 476] on div "[PERSON_NAME] Human Handover [DATE] لو عايز اطلب اوردر 12:12 AM عميلنا [PERSON_…" at bounding box center [366, 264] width 342 height 463
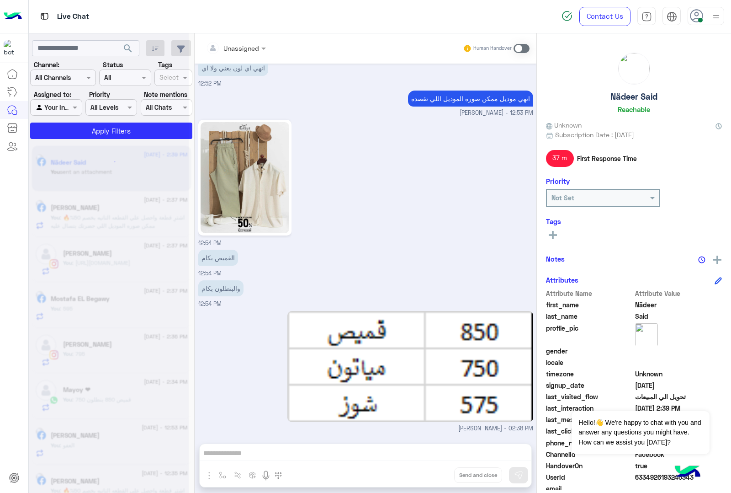
click at [435, 476] on div "Unassigned Human Handover [DATE] لو عايز اطلب اوردر 12:12 AM عميلنا [PERSON_NAM…" at bounding box center [366, 264] width 342 height 463
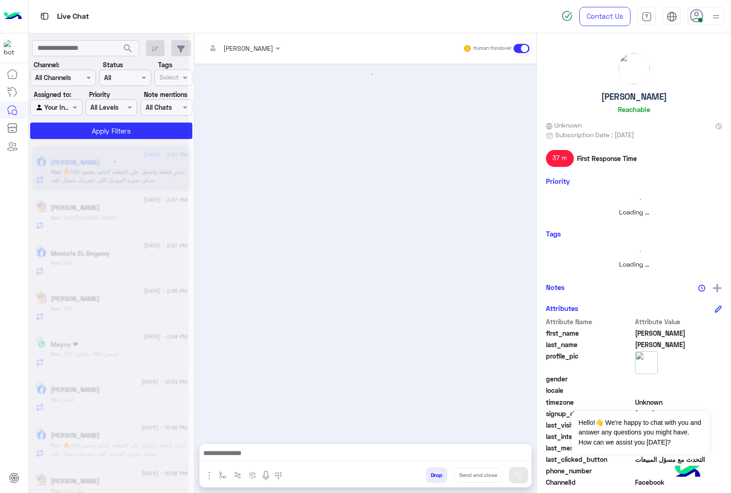
click at [435, 476] on button "Drop" at bounding box center [436, 475] width 21 height 16
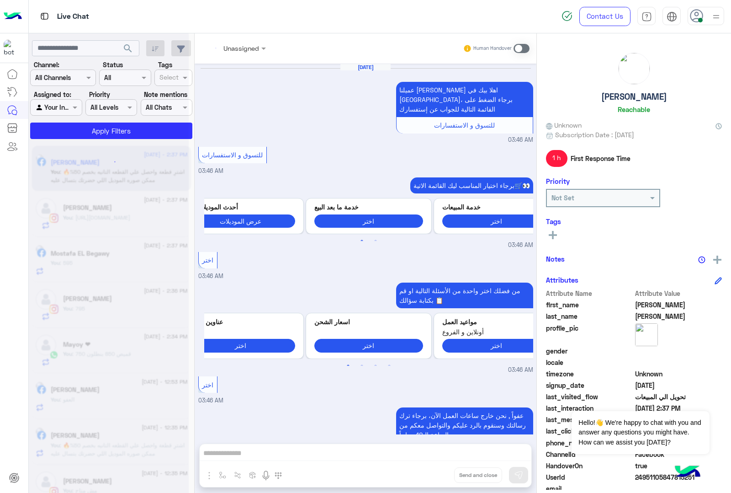
click at [435, 476] on div "Unassigned Human Handover [DATE] عميلنا [PERSON_NAME] اهلا بيك في [GEOGRAPHIC_D…" at bounding box center [366, 264] width 342 height 463
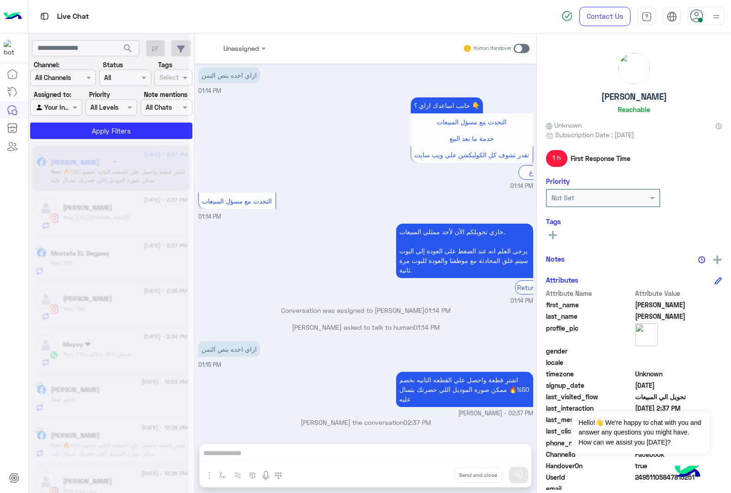
click at [435, 476] on div "Unassigned Human Handover [DATE] عميلنا [PERSON_NAME] اهلا بيك في [GEOGRAPHIC_D…" at bounding box center [366, 264] width 342 height 463
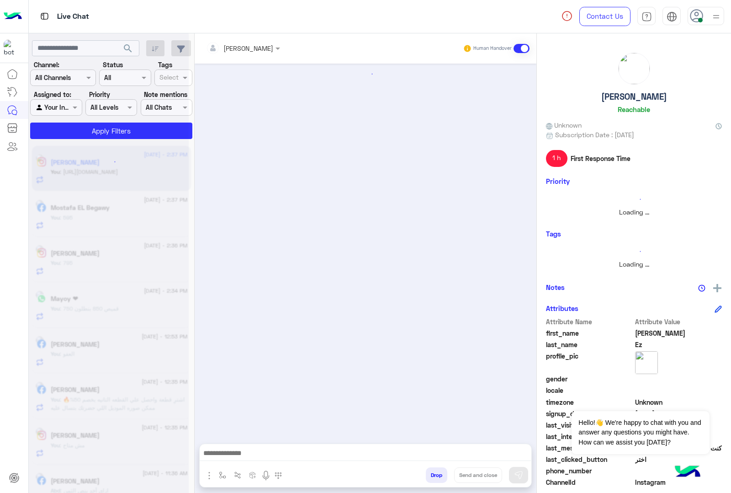
click at [435, 476] on button "Drop" at bounding box center [436, 475] width 21 height 16
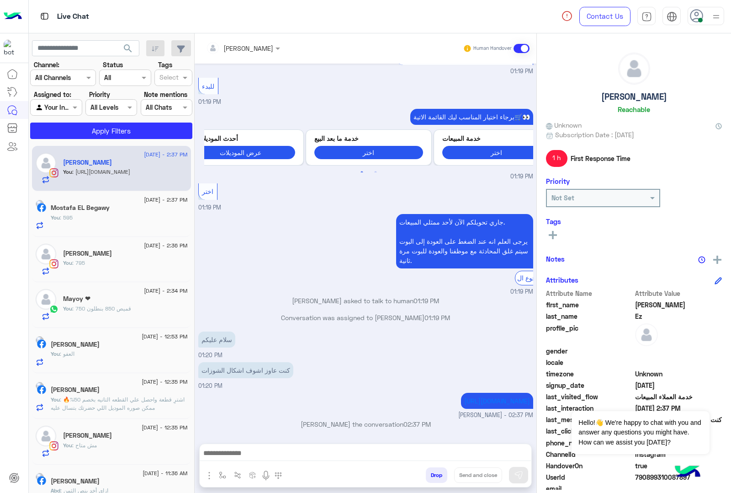
click at [435, 476] on button "Drop" at bounding box center [436, 475] width 21 height 16
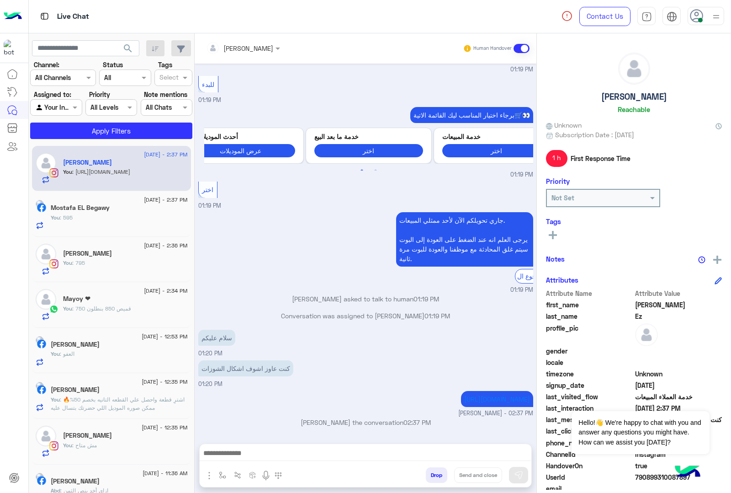
click at [435, 476] on div "[PERSON_NAME] Human Handover [DATE] اشكال الشوزات 01:17 PM عميلنا [PERSON_NAME]…" at bounding box center [366, 264] width 342 height 463
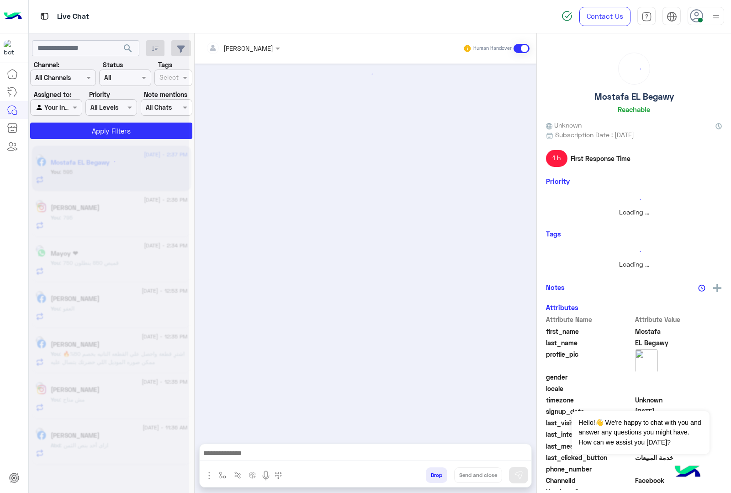
click at [435, 476] on button "Drop" at bounding box center [436, 475] width 21 height 16
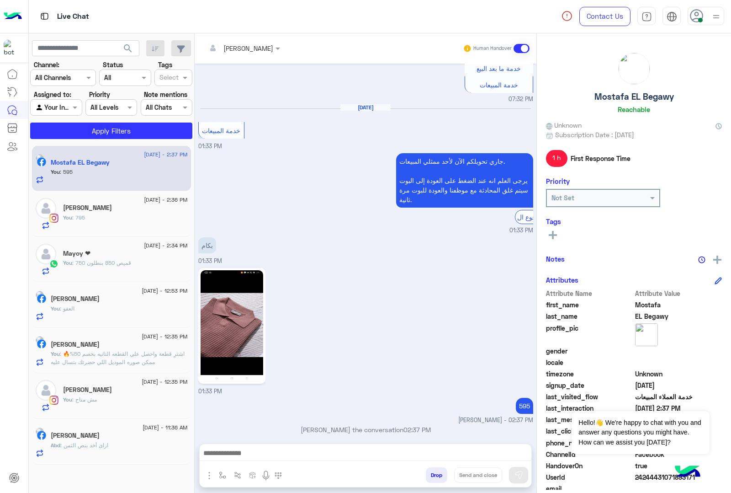
click at [435, 476] on div "[PERSON_NAME] Human Handover [DATE] 07:32 PM عميلنا [PERSON_NAME] اهلا بيك في […" at bounding box center [366, 264] width 342 height 463
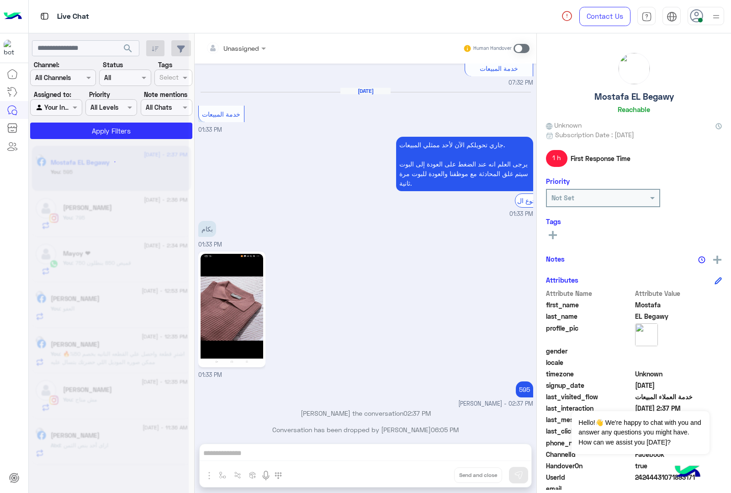
click at [435, 476] on div "Unassigned Human Handover [DATE] 07:32 PM عميلنا [PERSON_NAME] اهلا بيك في [GEO…" at bounding box center [366, 264] width 342 height 463
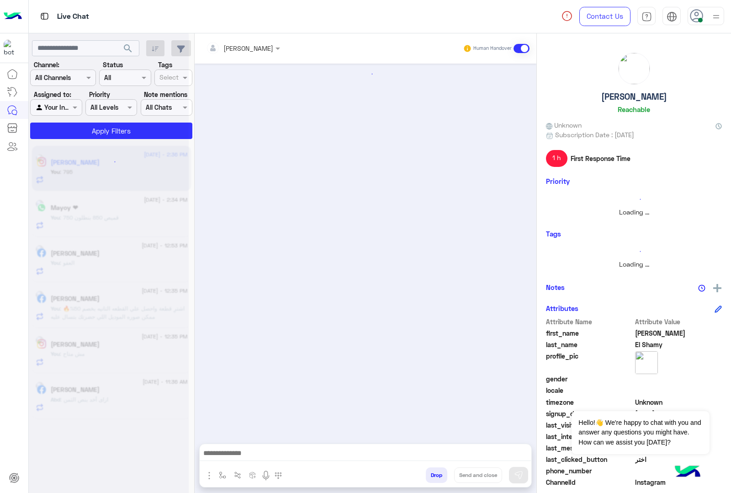
click at [435, 476] on button "Drop" at bounding box center [436, 475] width 21 height 16
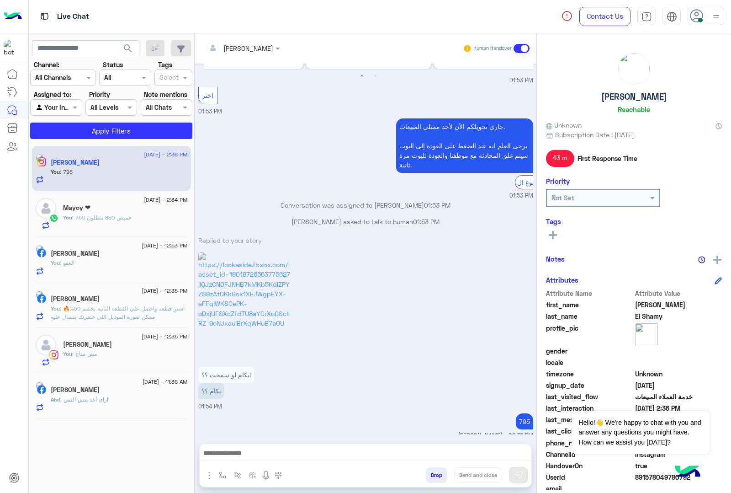
click at [435, 476] on div "[PERSON_NAME] Human Handover [DATE] Replied to your story بكام القميص ده 05:59 …" at bounding box center [366, 264] width 342 height 463
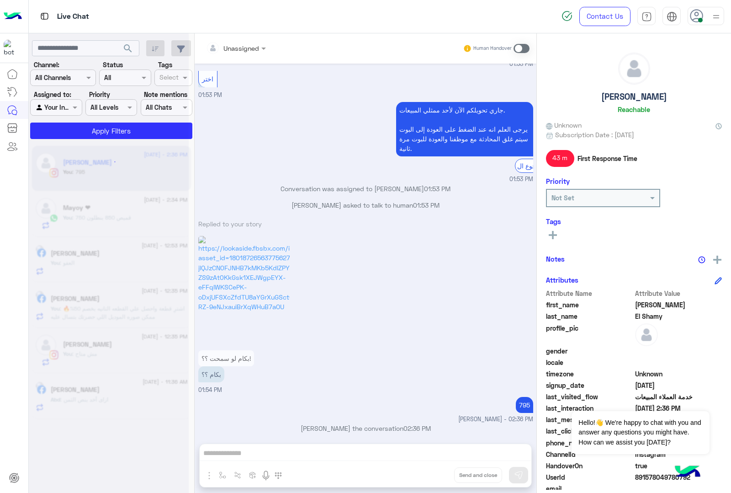
click at [435, 476] on div "Unassigned Human Handover [DATE] Replied to your story بكام القميص ده 05:59 PM …" at bounding box center [366, 264] width 342 height 463
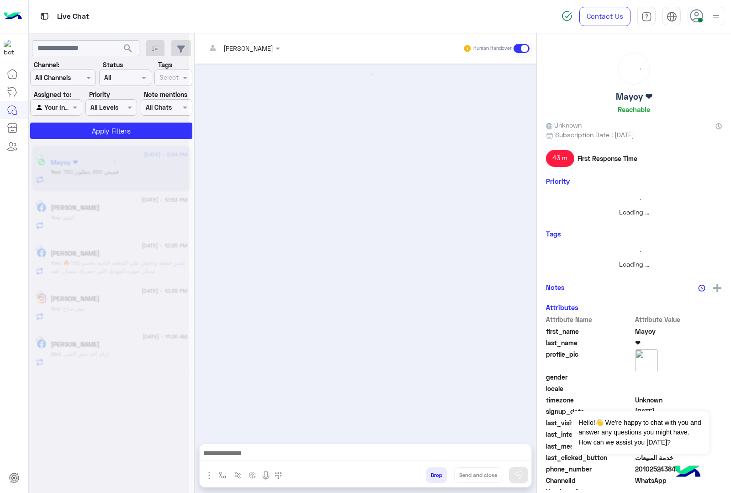
click at [435, 476] on button "Drop" at bounding box center [436, 475] width 21 height 16
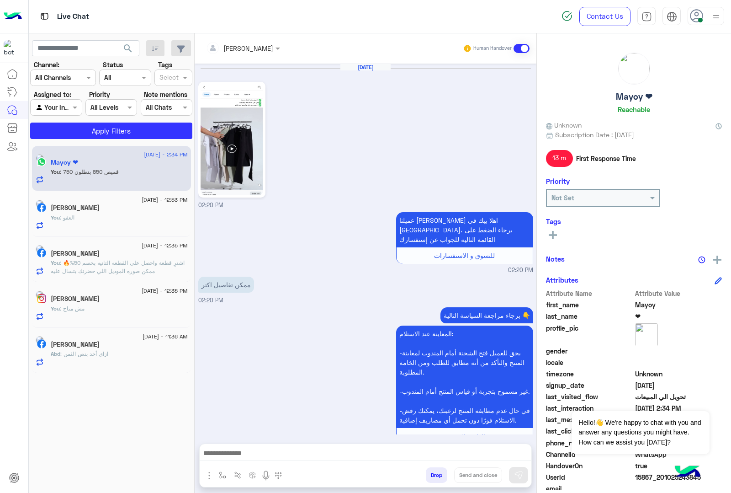
click at [435, 476] on button "Drop" at bounding box center [436, 475] width 21 height 16
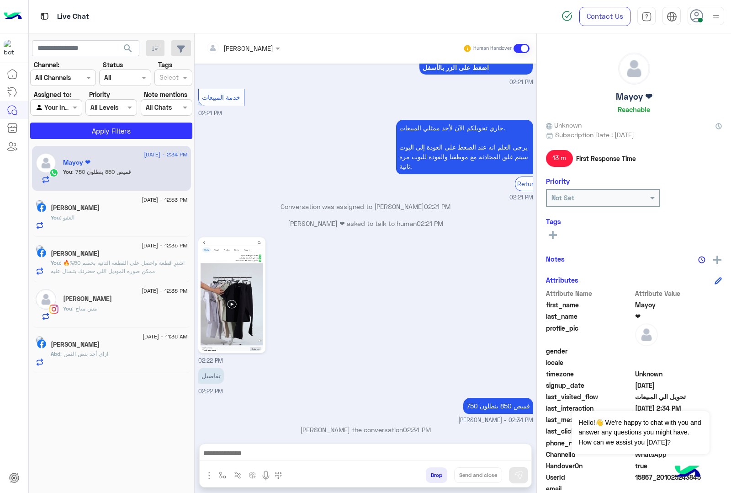
click at [435, 476] on div "[PERSON_NAME] Human Handover [DATE] 02:20 PM عميلنا [PERSON_NAME] اهلا بيك في […" at bounding box center [366, 264] width 342 height 463
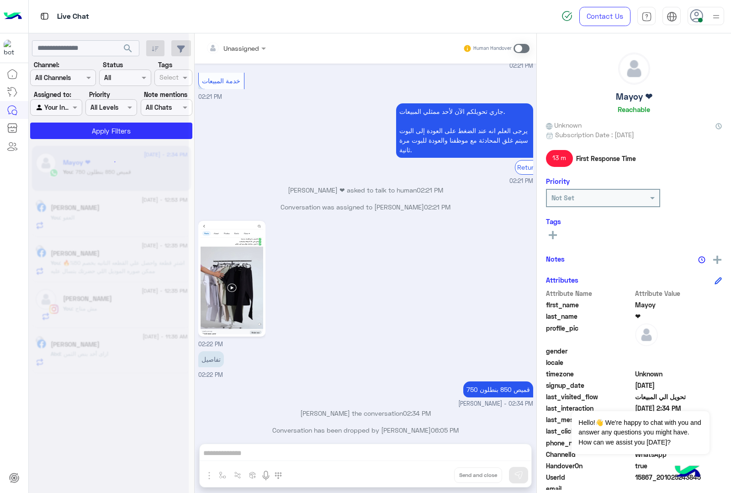
click at [435, 476] on div "Unassigned Human Handover [DATE] 02:20 PM عميلنا [PERSON_NAME] اهلا بيك في [GEO…" at bounding box center [366, 264] width 342 height 463
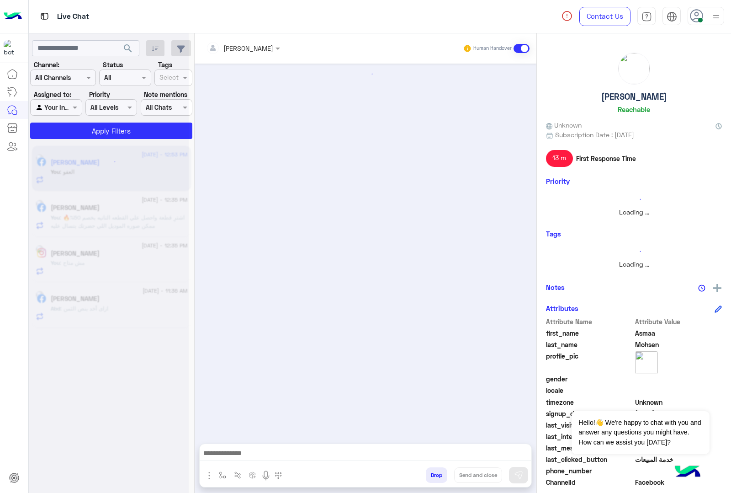
click at [435, 476] on button "Drop" at bounding box center [436, 475] width 21 height 16
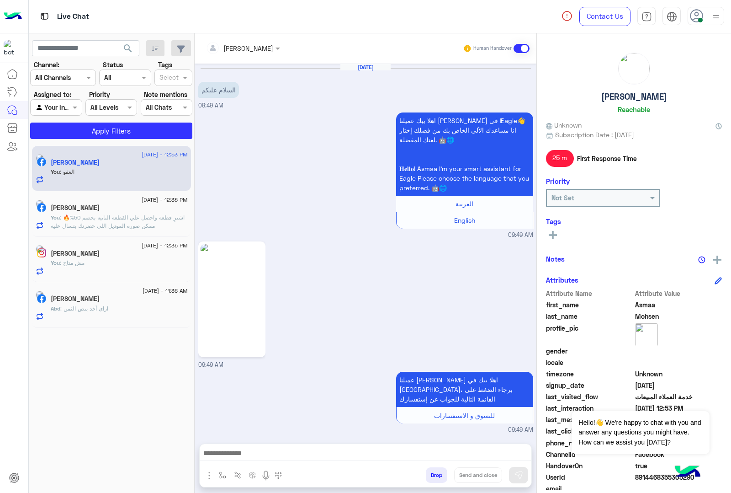
click at [435, 476] on button "Drop" at bounding box center [436, 475] width 21 height 16
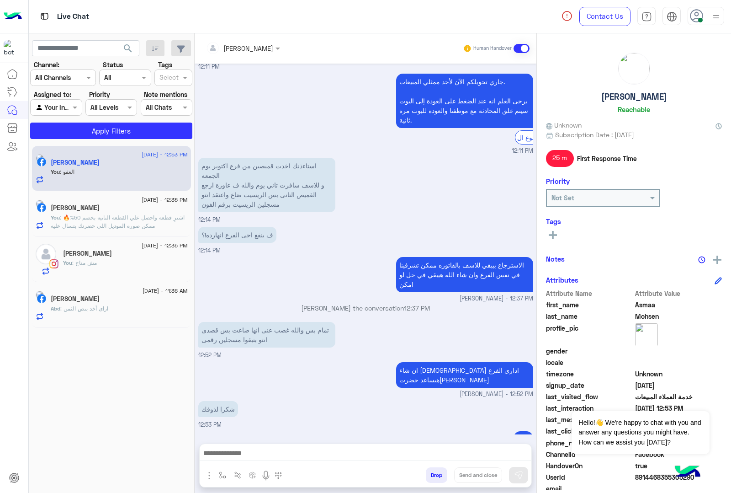
click at [435, 476] on div "[PERSON_NAME] Human Handover [DATE] السلام عليكم 09:49 AM اهلا بيك عميلنا [PERS…" at bounding box center [366, 264] width 342 height 463
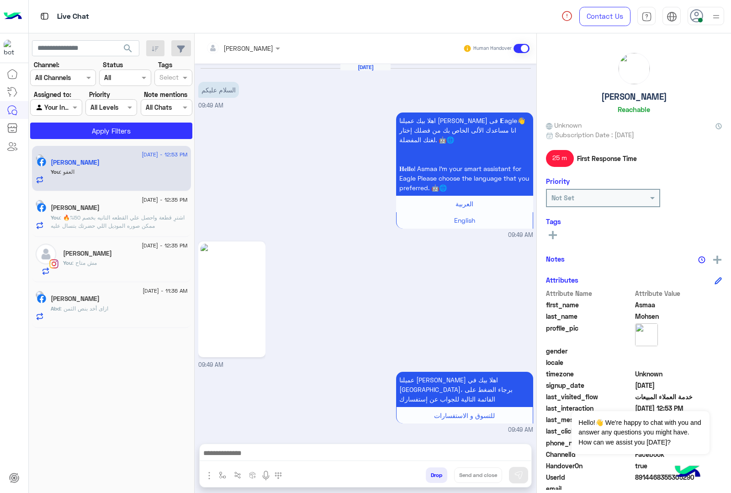
click at [435, 476] on button "Drop" at bounding box center [436, 475] width 21 height 16
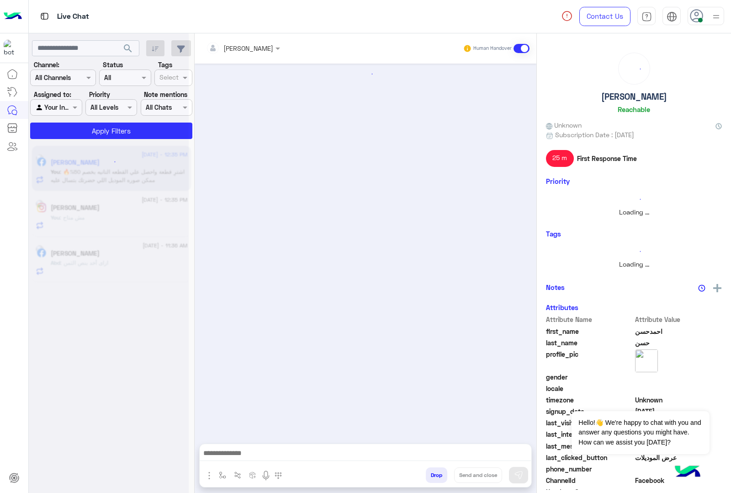
click at [435, 476] on button "Drop" at bounding box center [436, 475] width 21 height 16
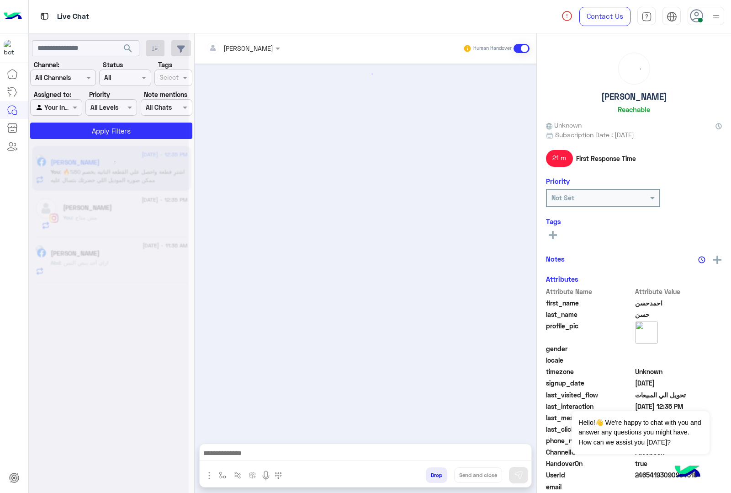
click at [435, 476] on div "[PERSON_NAME] Human Handover Drop Send and close" at bounding box center [366, 264] width 342 height 463
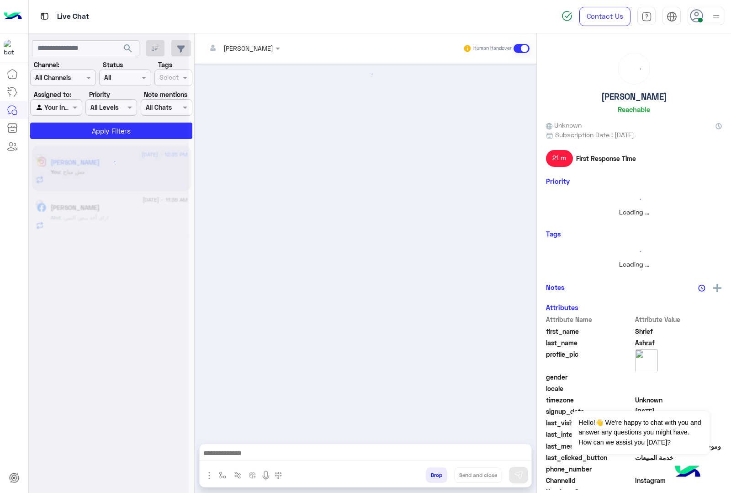
click at [435, 476] on button "Drop" at bounding box center [436, 475] width 21 height 16
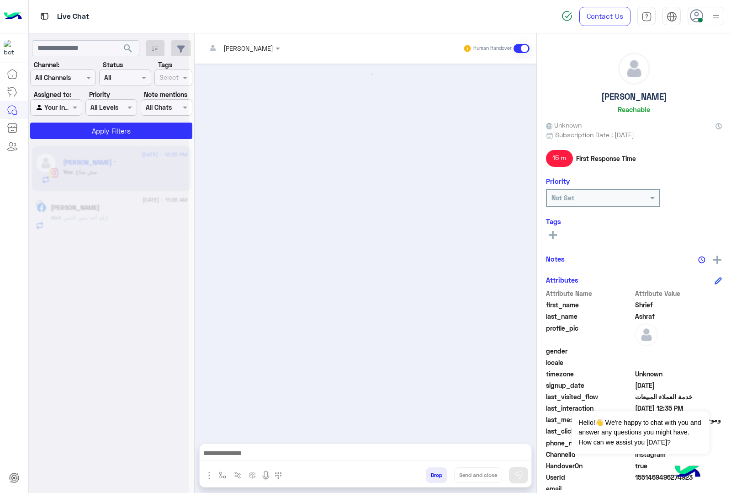
click at [435, 476] on div "[PERSON_NAME] Human Handover Drop Send and close" at bounding box center [366, 264] width 342 height 463
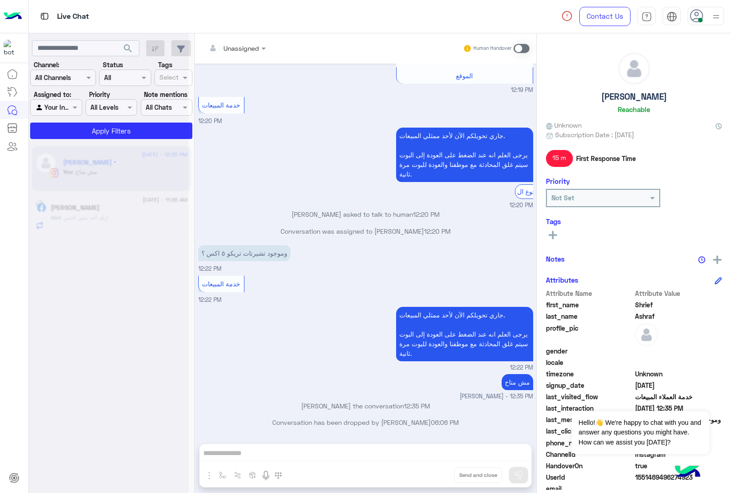
click at [435, 476] on div "Unassigned Human Handover [DATE] فرع المعادى 12:19 PM العنوان: [DATE][STREET_AD…" at bounding box center [366, 264] width 342 height 463
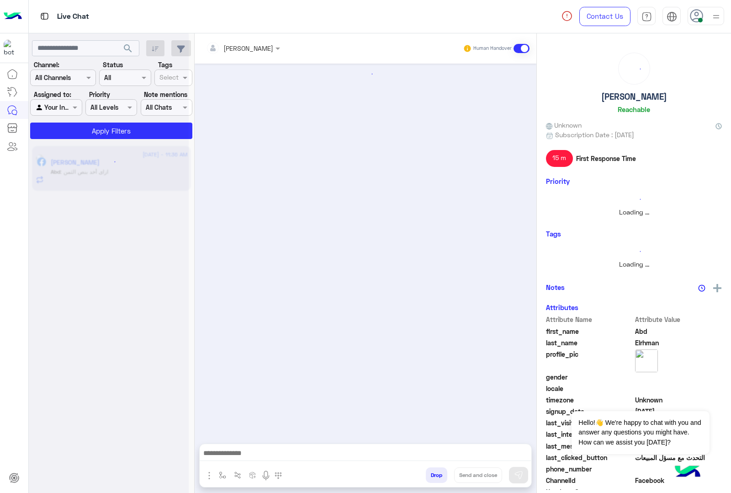
click at [435, 476] on button "Drop" at bounding box center [436, 475] width 21 height 16
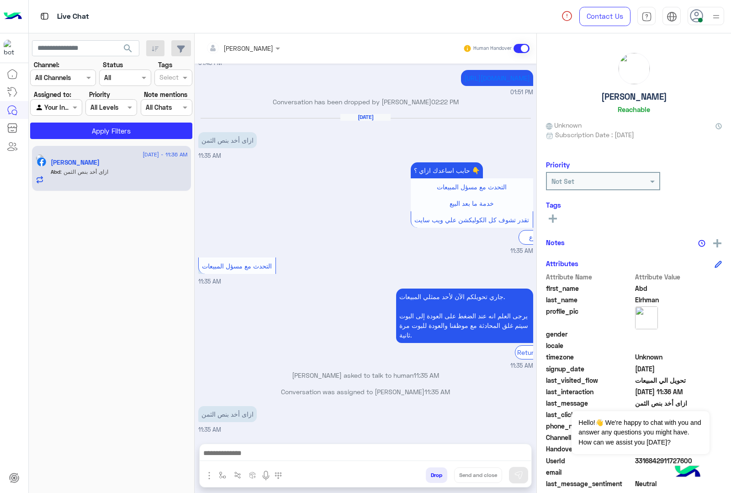
click at [435, 476] on button "Drop" at bounding box center [436, 475] width 21 height 16
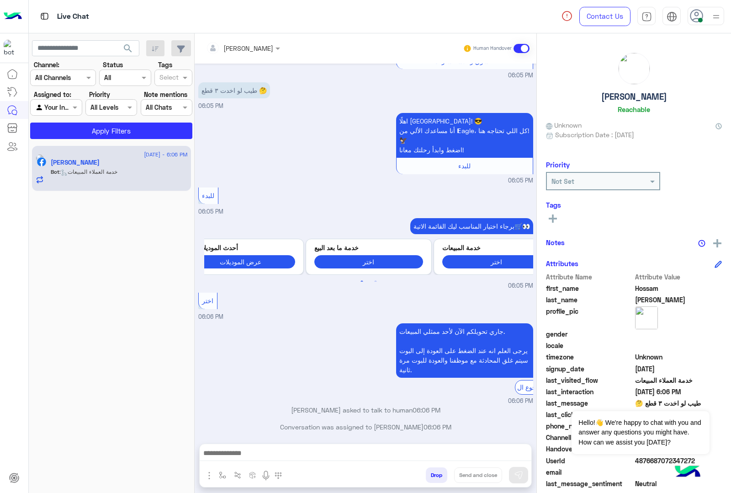
click at [431, 469] on button "Drop" at bounding box center [436, 475] width 21 height 16
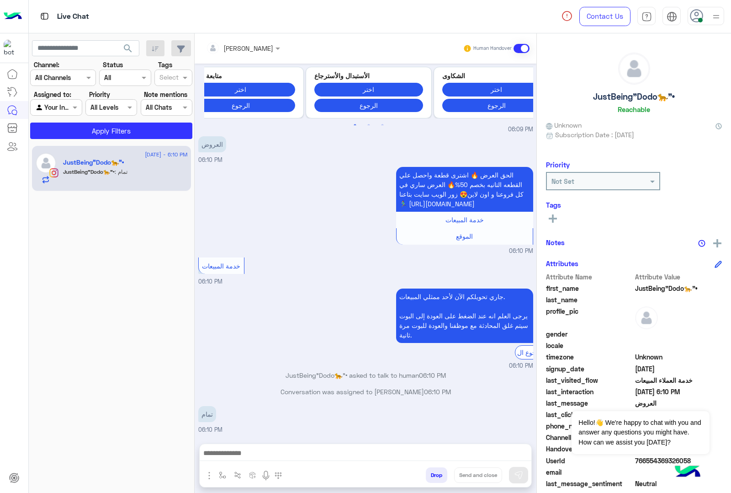
scroll to position [1659, 0]
